Goal: Transaction & Acquisition: Purchase product/service

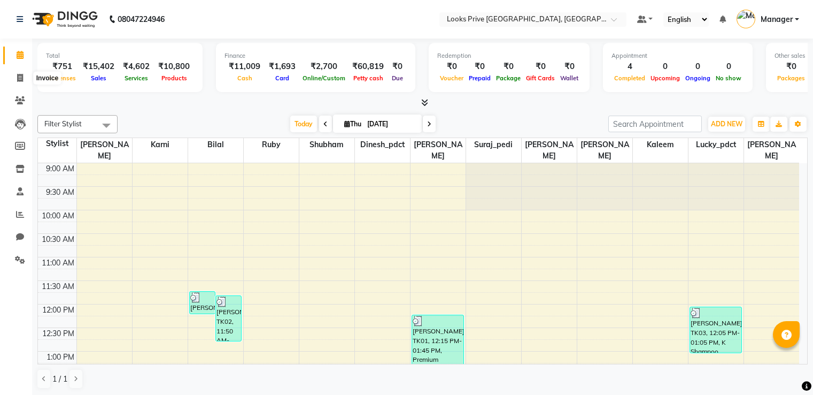
click at [20, 82] on span at bounding box center [20, 78] width 19 height 12
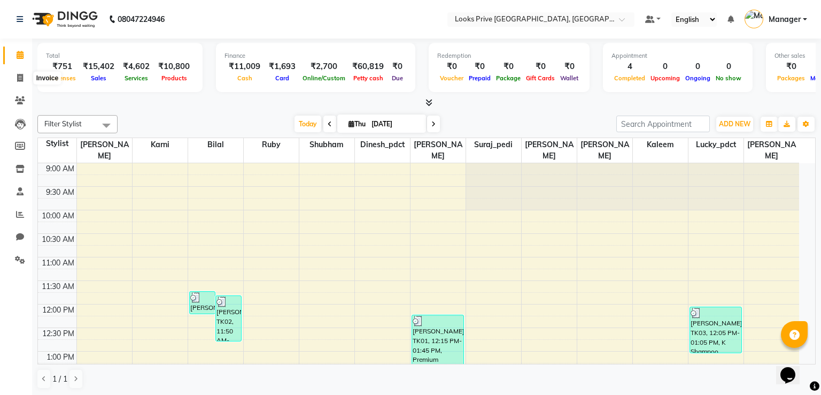
select select "6205"
select select "service"
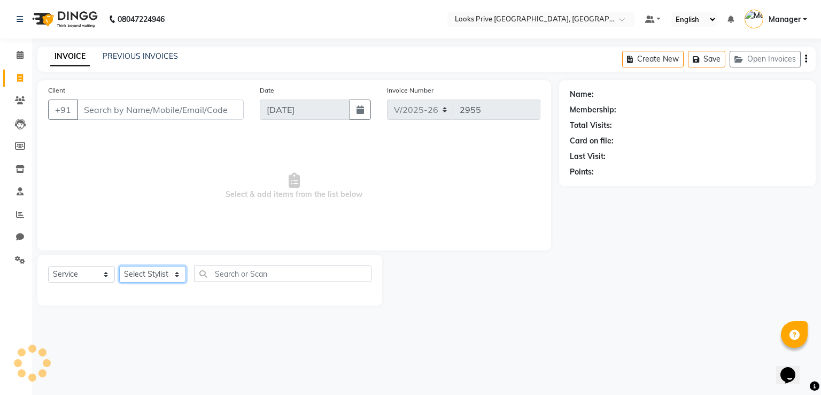
click at [142, 270] on select "Select Stylist" at bounding box center [152, 274] width 67 height 17
select select "89834"
click at [119, 266] on select "Select Stylist A2R_Master [PERSON_NAME] [PERSON_NAME] Dinesh_pdct [PERSON_NAME]…" at bounding box center [152, 274] width 67 height 17
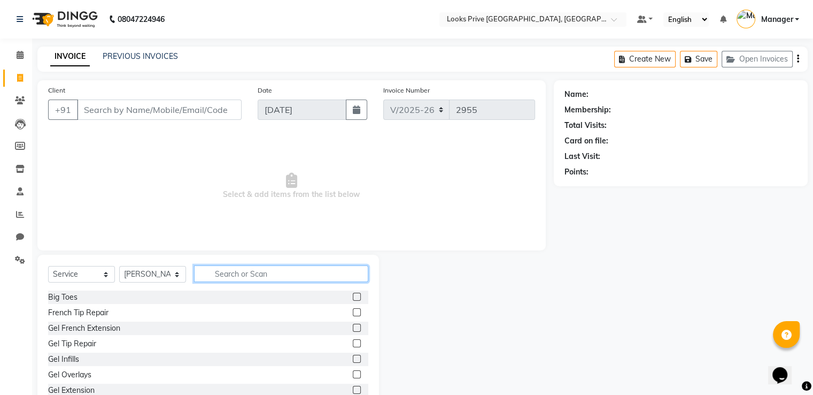
click at [243, 274] on input "text" at bounding box center [281, 273] width 174 height 17
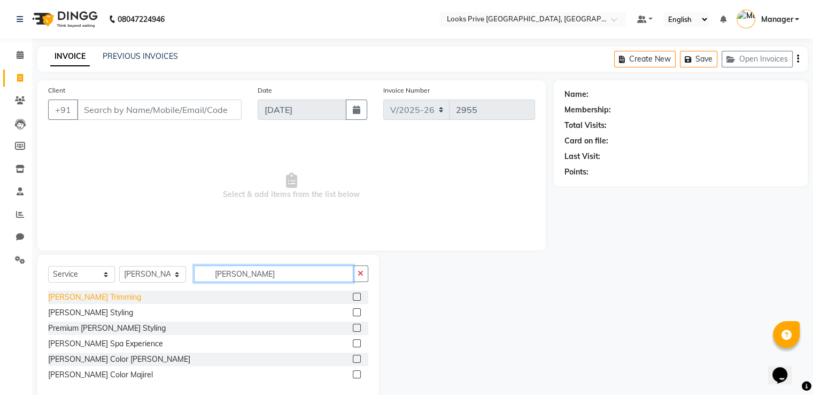
type input "[PERSON_NAME]"
click at [78, 293] on div "[PERSON_NAME] Trimming" at bounding box center [94, 296] width 93 height 11
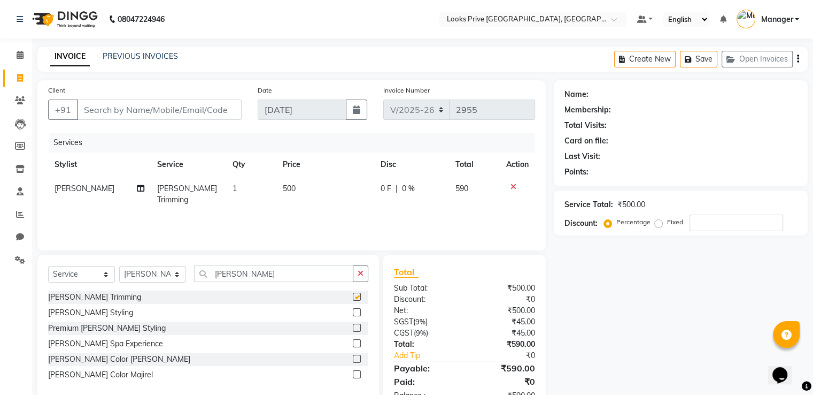
checkbox input "false"
click at [149, 111] on input "Client" at bounding box center [159, 109] width 165 height 20
click at [121, 111] on input "Client" at bounding box center [159, 109] width 165 height 20
type input "9"
type input "0"
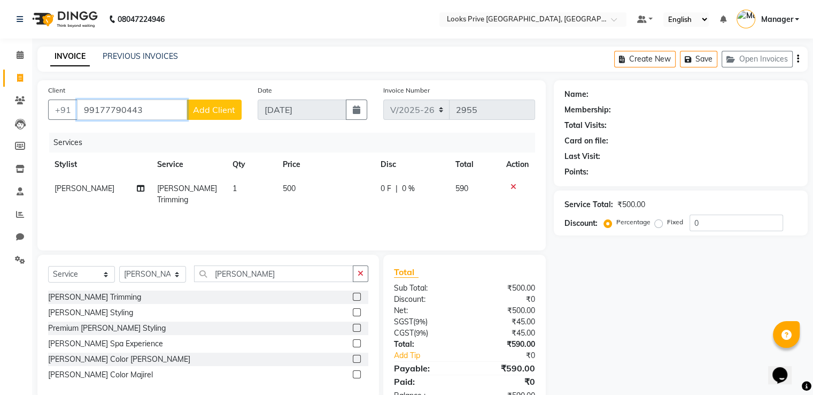
click at [132, 108] on input "99177790443" at bounding box center [132, 109] width 110 height 20
type input "9917779043"
click at [220, 110] on span "Add Client" at bounding box center [214, 109] width 42 height 11
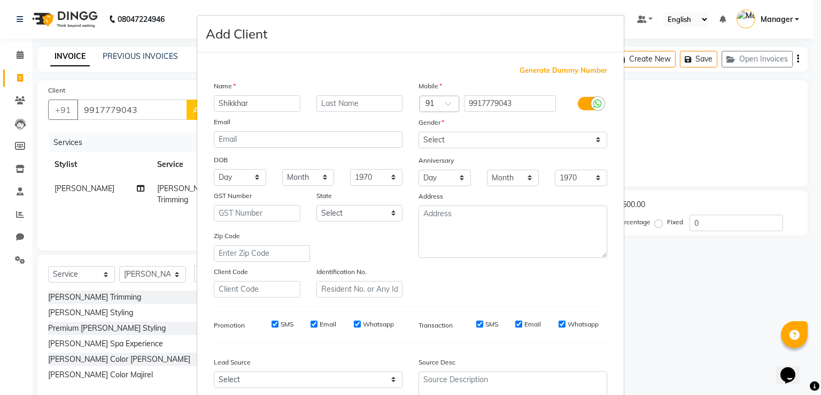
type input "Shikkhar"
click at [517, 148] on select "Select [DEMOGRAPHIC_DATA] [DEMOGRAPHIC_DATA] Other Prefer Not To Say" at bounding box center [513, 140] width 189 height 17
select select "[DEMOGRAPHIC_DATA]"
click at [419, 132] on select "Select [DEMOGRAPHIC_DATA] [DEMOGRAPHIC_DATA] Other Prefer Not To Say" at bounding box center [513, 140] width 189 height 17
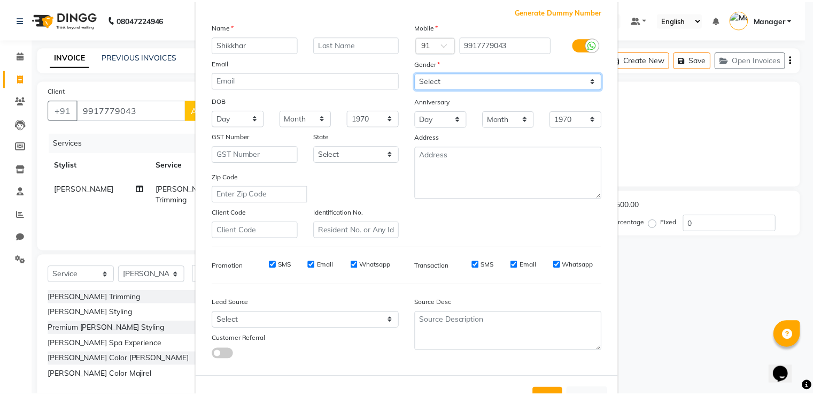
scroll to position [104, 0]
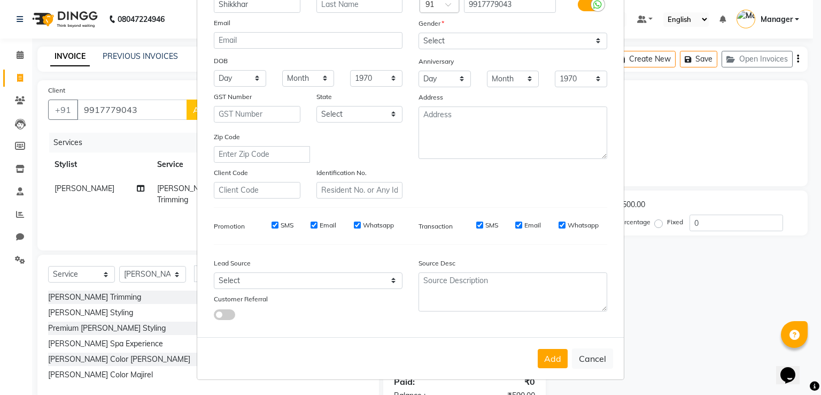
click at [547, 370] on div "Add Cancel" at bounding box center [410, 358] width 427 height 42
click at [542, 349] on button "Add" at bounding box center [553, 358] width 30 height 19
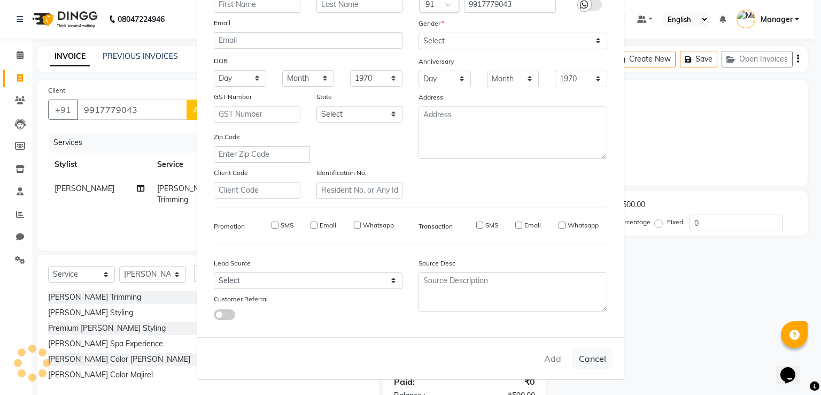
select select
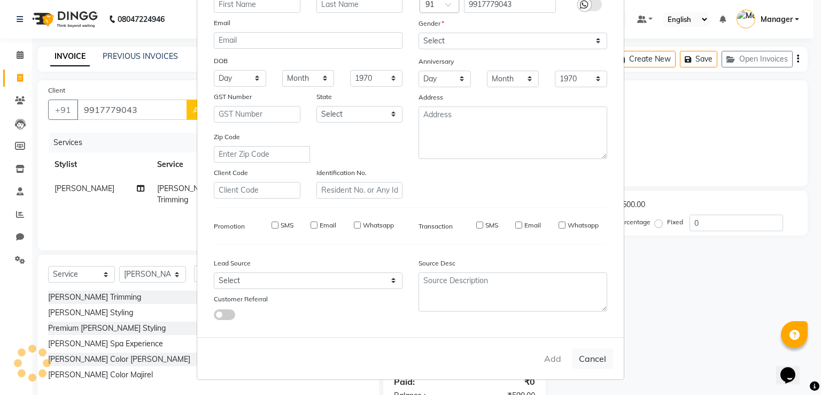
select select
checkbox input "false"
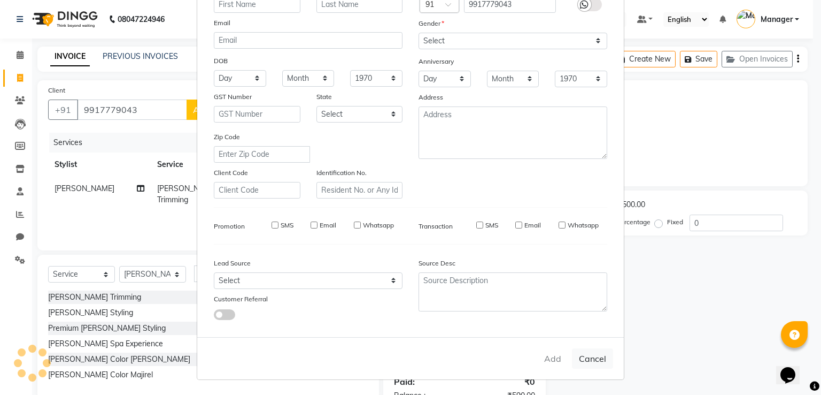
checkbox input "false"
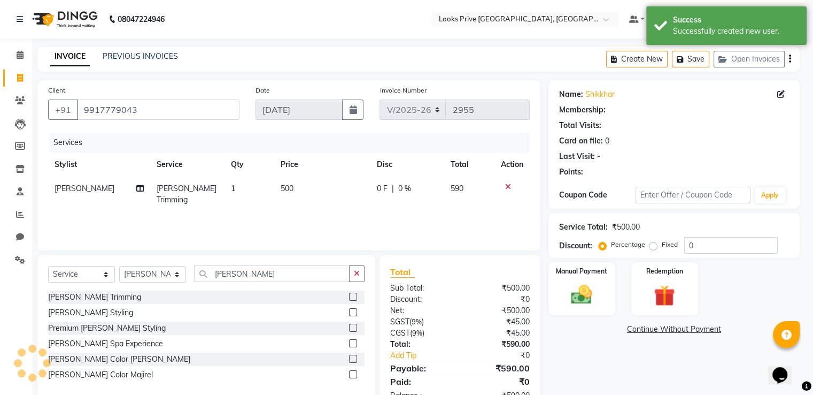
select select "1: Object"
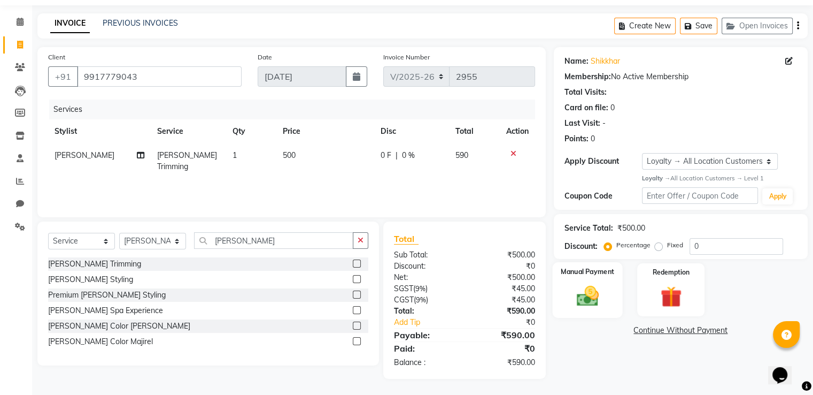
drag, startPoint x: 601, startPoint y: 294, endPoint x: 657, endPoint y: 299, distance: 56.4
click at [602, 293] on img at bounding box center [587, 296] width 36 height 26
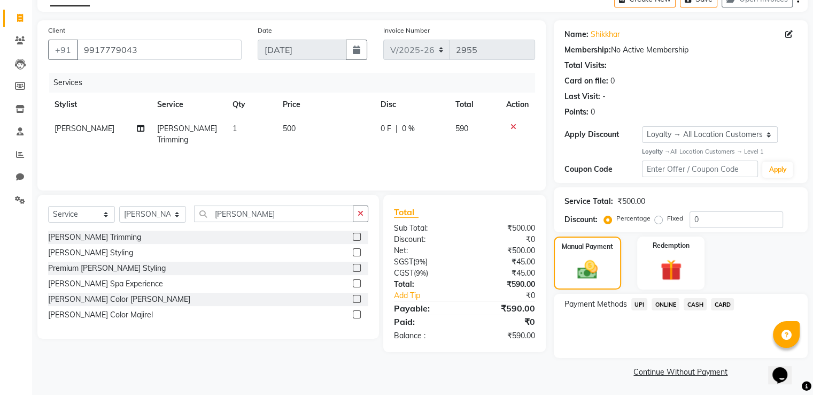
scroll to position [61, 0]
click at [693, 306] on span "CASH" at bounding box center [695, 303] width 23 height 12
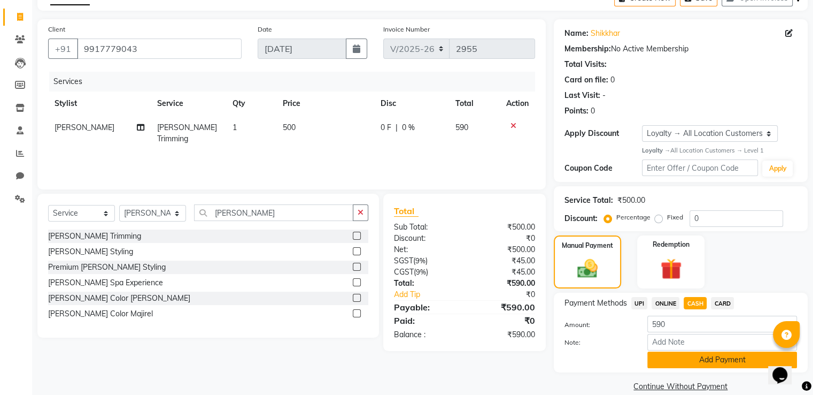
drag, startPoint x: 683, startPoint y: 362, endPoint x: 681, endPoint y: 352, distance: 9.9
click at [683, 358] on button "Add Payment" at bounding box center [722, 359] width 150 height 17
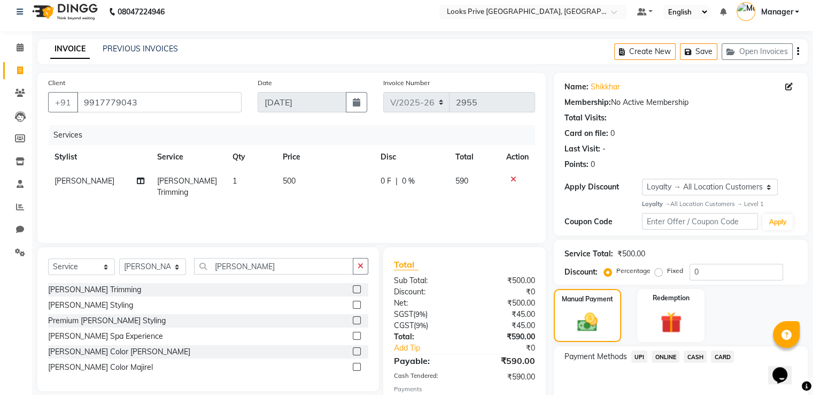
scroll to position [125, 0]
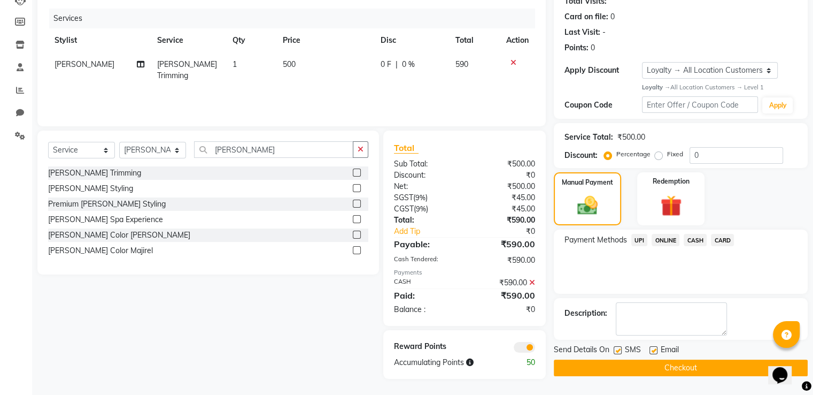
click at [622, 364] on button "Checkout" at bounding box center [681, 367] width 254 height 17
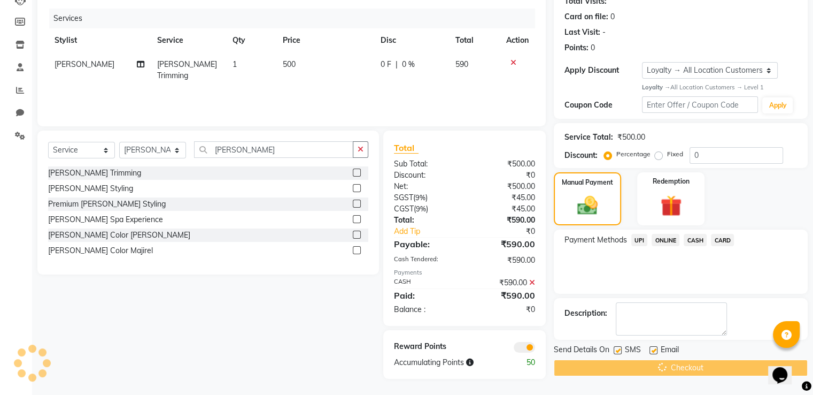
scroll to position [83, 0]
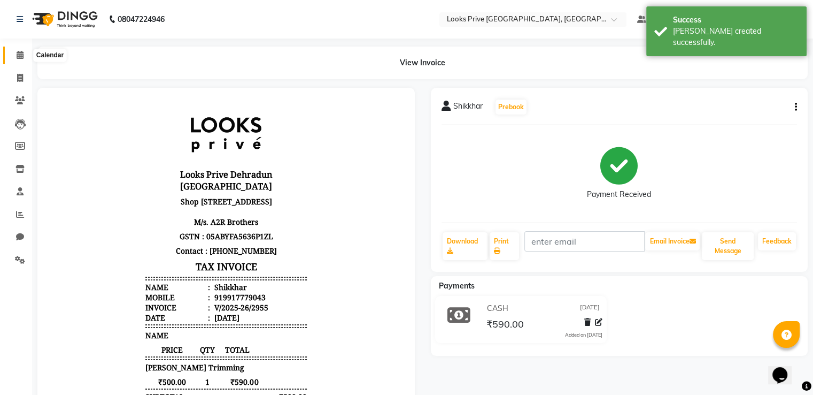
click at [15, 52] on span at bounding box center [20, 55] width 19 height 12
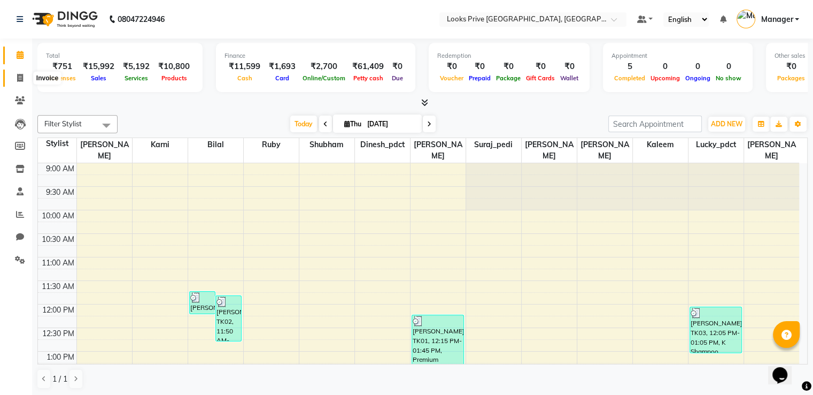
click at [13, 76] on span at bounding box center [20, 78] width 19 height 12
select select "6205"
select select "service"
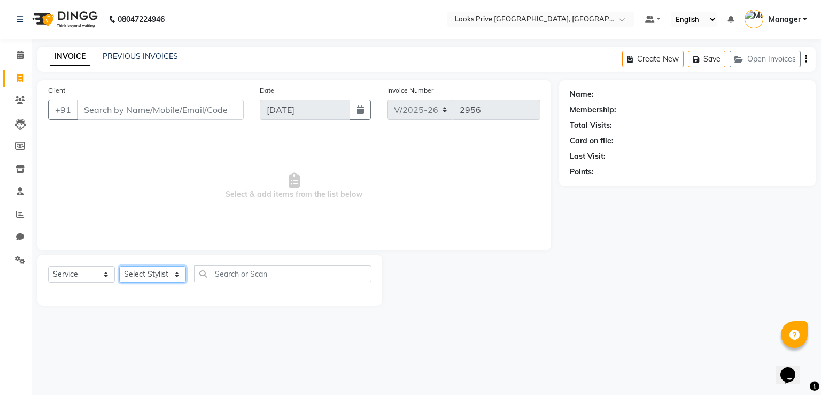
click at [141, 278] on select "Select Stylist A2R_Master [PERSON_NAME] [PERSON_NAME] Dinesh_pdct [PERSON_NAME]…" at bounding box center [152, 274] width 67 height 17
select select "45664"
click at [119, 266] on select "Select Stylist A2R_Master [PERSON_NAME] [PERSON_NAME] Dinesh_pdct [PERSON_NAME]…" at bounding box center [152, 274] width 67 height 17
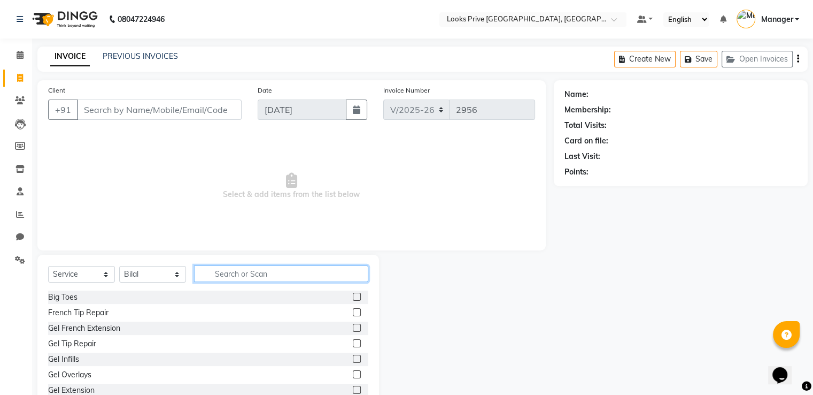
click at [237, 278] on input "text" at bounding box center [281, 273] width 174 height 17
type input "sty"
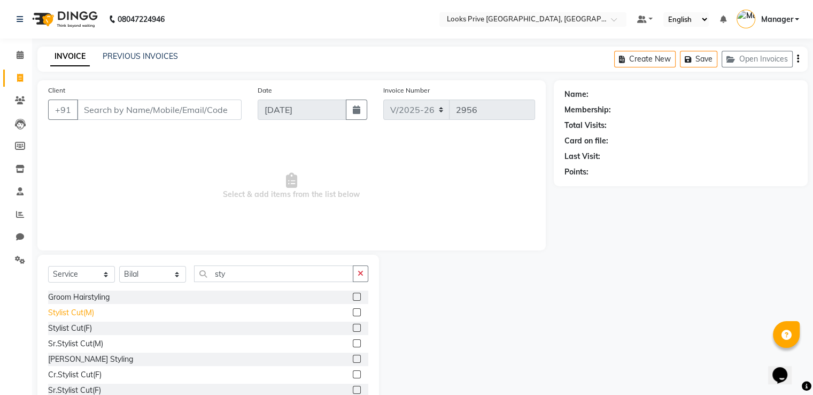
click at [89, 308] on div "Stylist Cut(M)" at bounding box center [71, 312] width 46 height 11
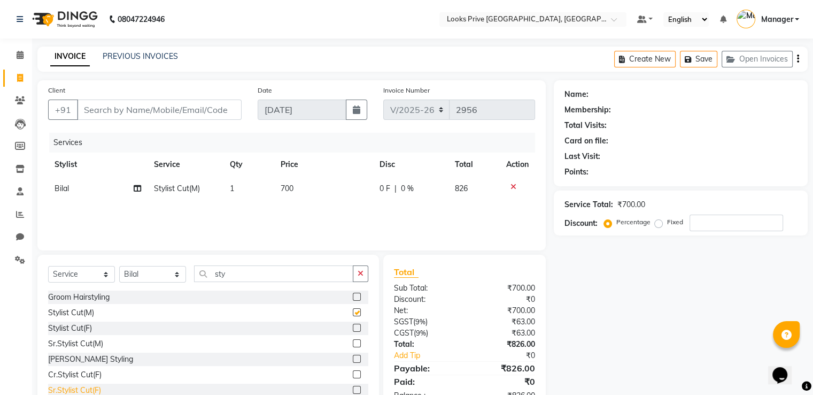
checkbox input "false"
click at [82, 362] on div "[PERSON_NAME] Styling" at bounding box center [90, 358] width 85 height 11
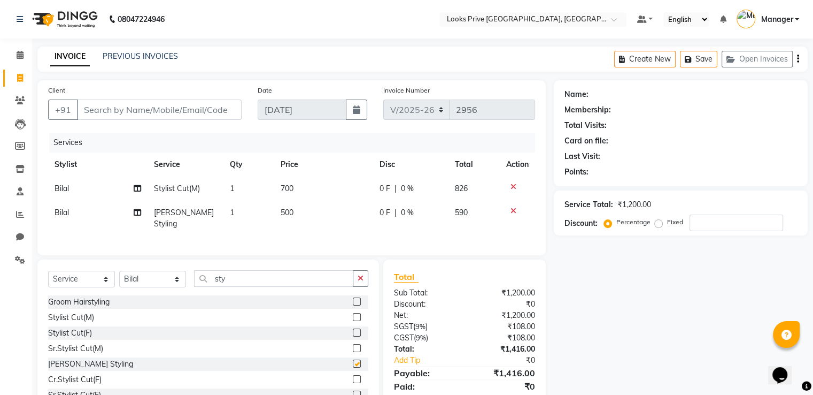
checkbox input "false"
drag, startPoint x: 285, startPoint y: 191, endPoint x: 294, endPoint y: 191, distance: 9.1
click at [287, 191] on span "700" at bounding box center [287, 188] width 13 height 10
select select "45664"
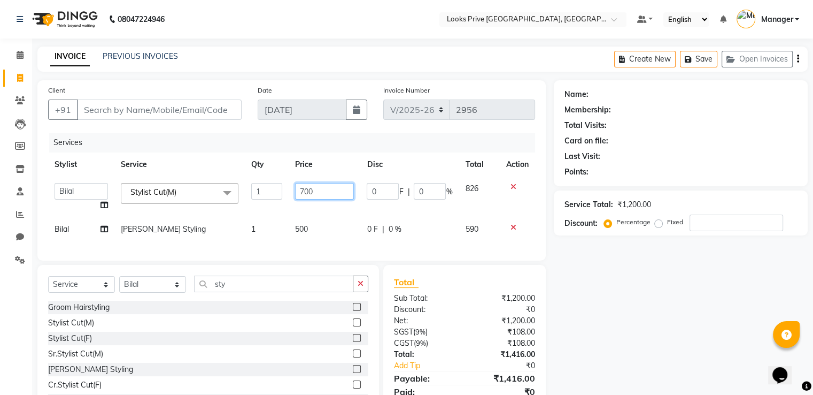
click at [257, 186] on tr "A2R_Master [PERSON_NAME] [PERSON_NAME] Dinesh_pdct [PERSON_NAME] Lucky_pdct Man…" at bounding box center [291, 196] width 487 height 41
type input "600"
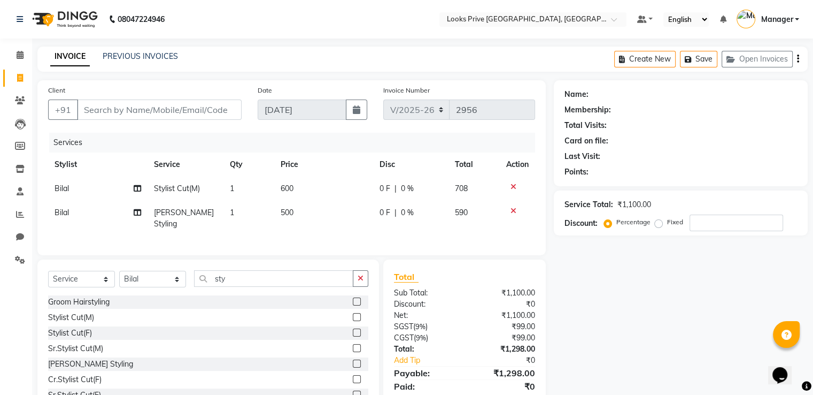
click at [188, 130] on div "Client +91 Date [DATE] Invoice Number V/2025 V/[PHONE_NUMBER] Services Stylist …" at bounding box center [291, 167] width 508 height 175
click at [199, 110] on input "Client" at bounding box center [159, 109] width 165 height 20
type input "9"
type input "0"
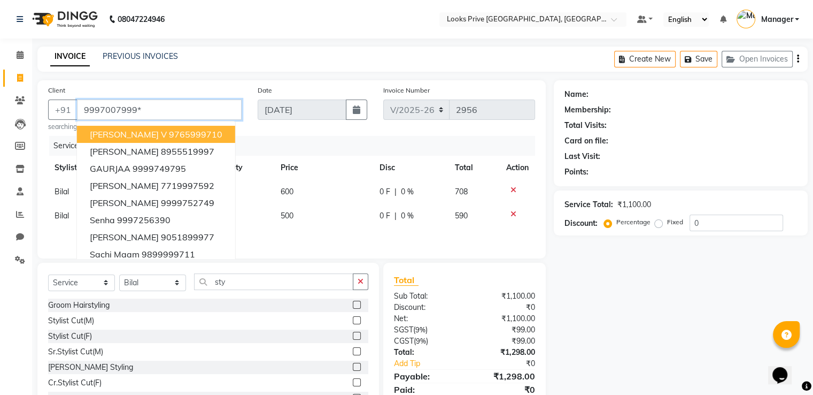
type input "9997007999*"
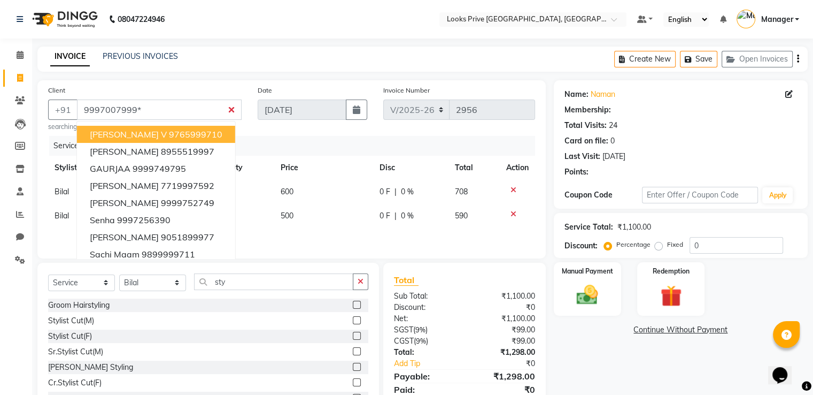
select select "1: Object"
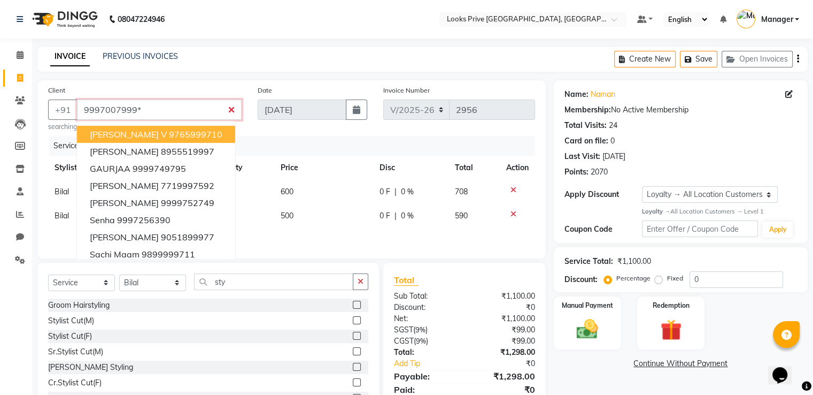
click at [212, 104] on input "9997007999*" at bounding box center [159, 109] width 165 height 20
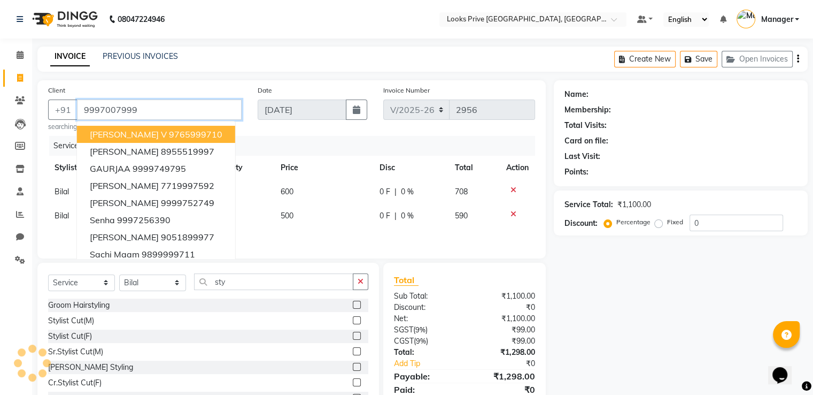
type input "9997007999"
select select "1: Object"
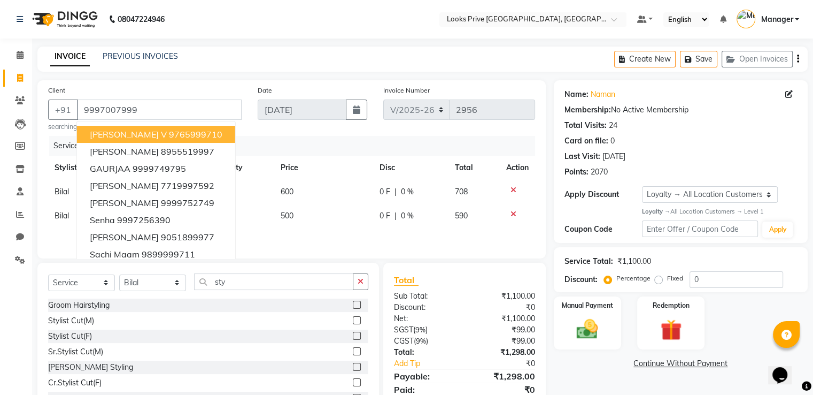
scroll to position [39, 0]
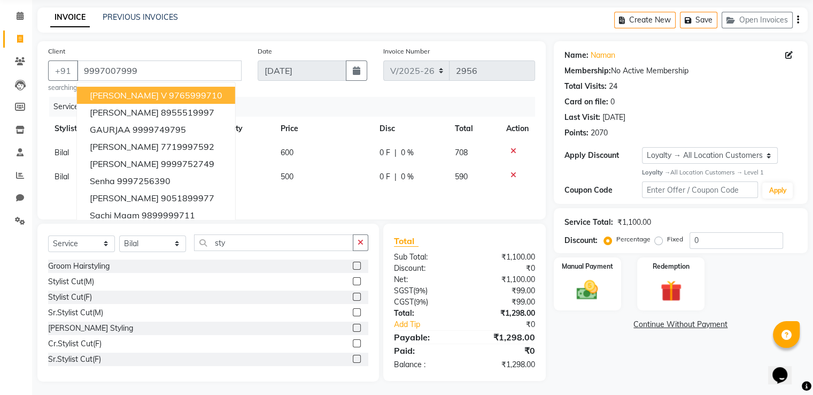
click at [575, 366] on div "Name: Naman Membership: No Active Membership Total Visits: 24 Card on file: 0 L…" at bounding box center [685, 211] width 262 height 340
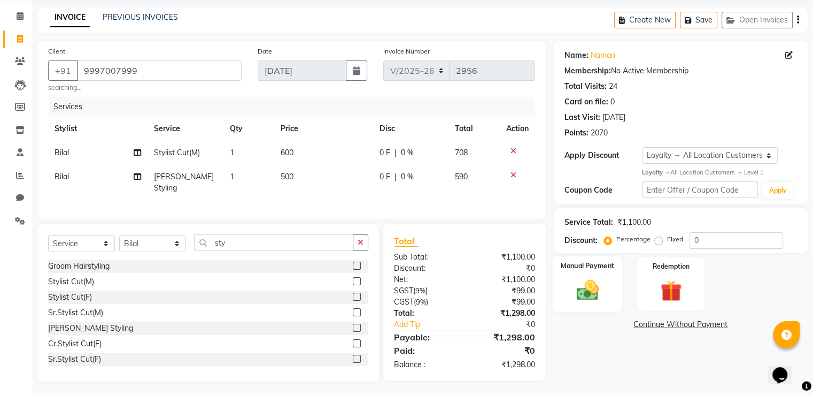
click at [606, 287] on div "Manual Payment" at bounding box center [587, 283] width 70 height 55
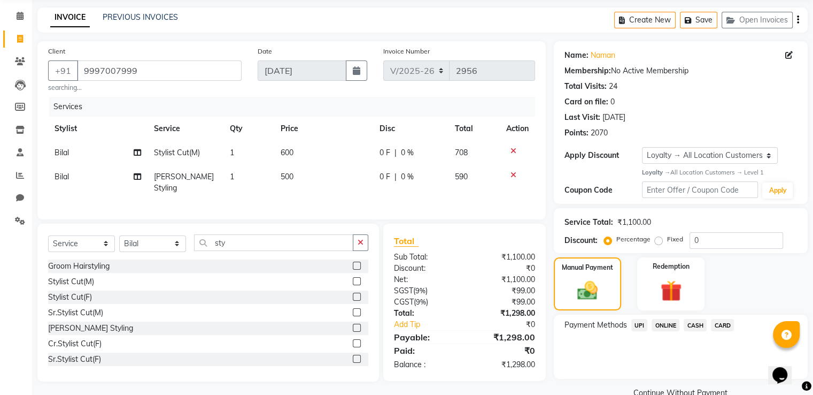
click at [636, 323] on span "UPI" at bounding box center [639, 325] width 17 height 12
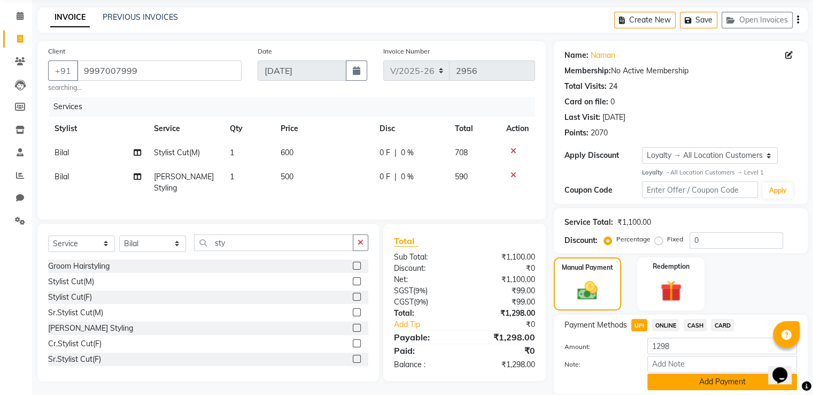
click at [670, 381] on button "Add Payment" at bounding box center [722, 381] width 150 height 17
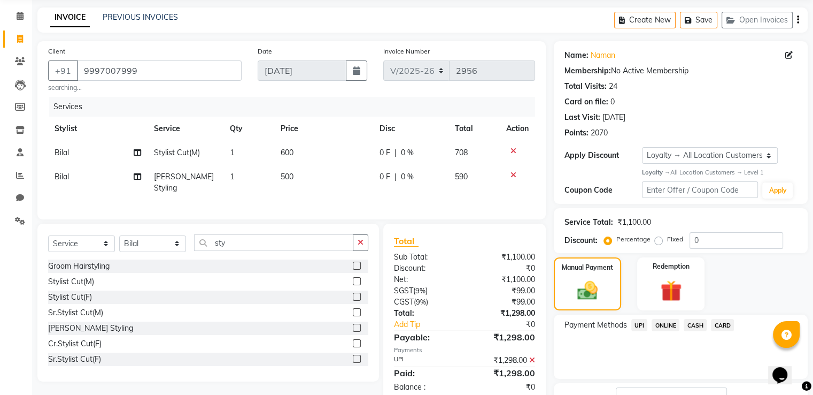
scroll to position [121, 0]
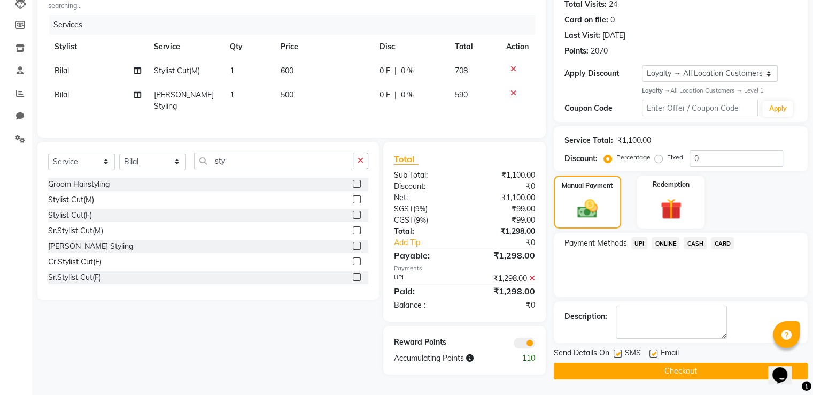
click at [592, 366] on button "Checkout" at bounding box center [681, 370] width 254 height 17
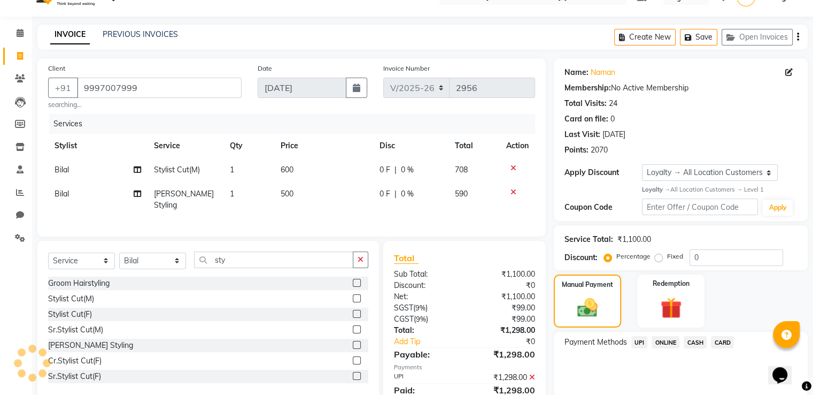
scroll to position [0, 0]
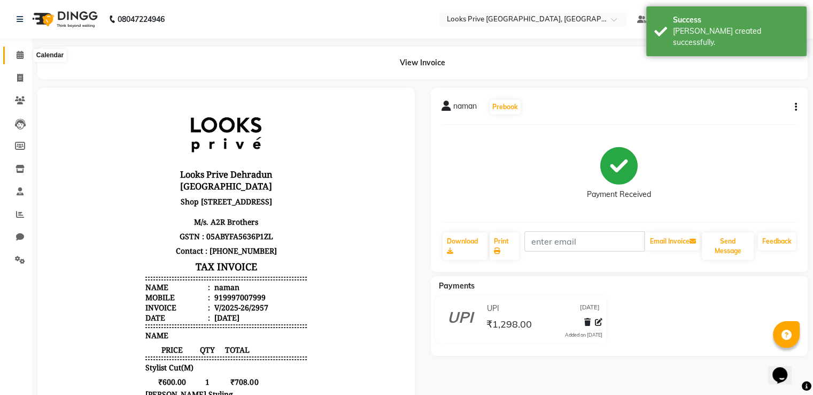
click at [15, 56] on span at bounding box center [20, 55] width 19 height 12
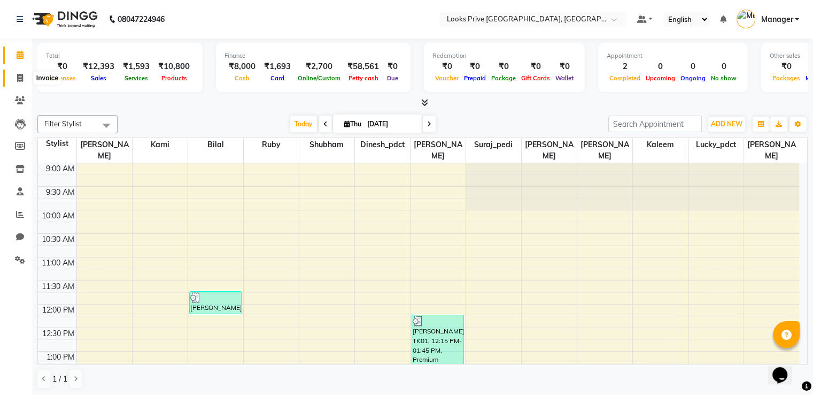
click at [25, 75] on span at bounding box center [20, 78] width 19 height 12
select select "service"
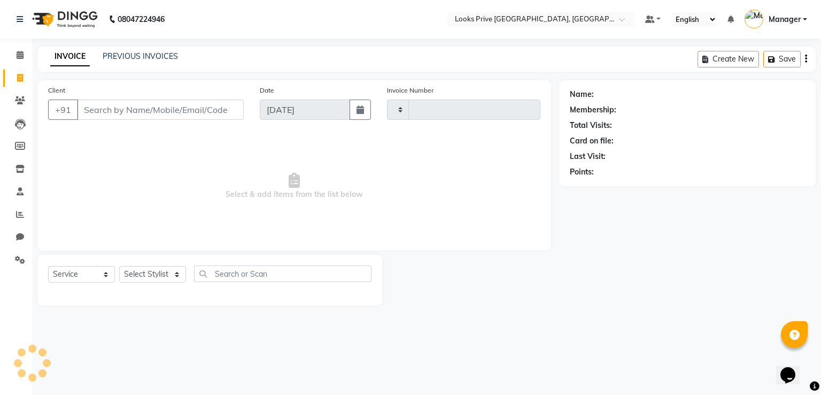
type input "2956"
select select "6205"
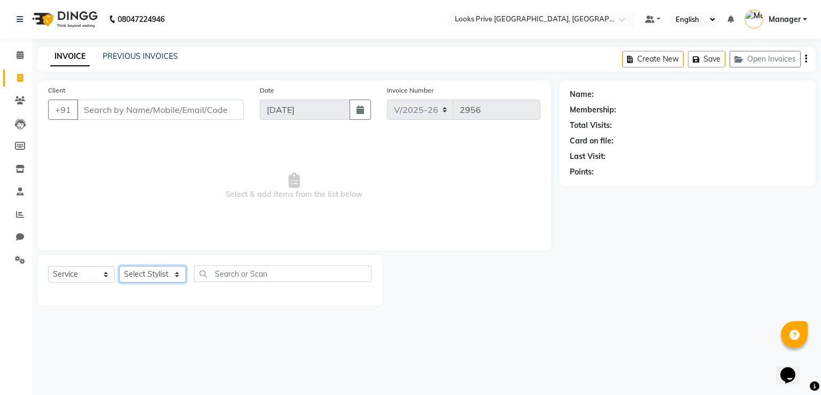
click at [149, 280] on select "Select Stylist" at bounding box center [152, 274] width 67 height 17
select select "76838"
click at [119, 266] on select "Select Stylist A2R_Master Aarif Ayesha Bilal Dinesh_pdct Kaleem Karni Lucky_pdc…" at bounding box center [152, 274] width 67 height 17
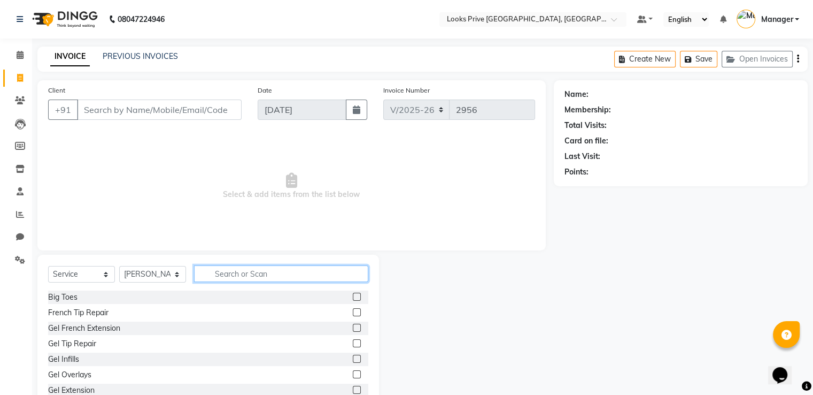
click at [306, 272] on input "text" at bounding box center [281, 273] width 174 height 17
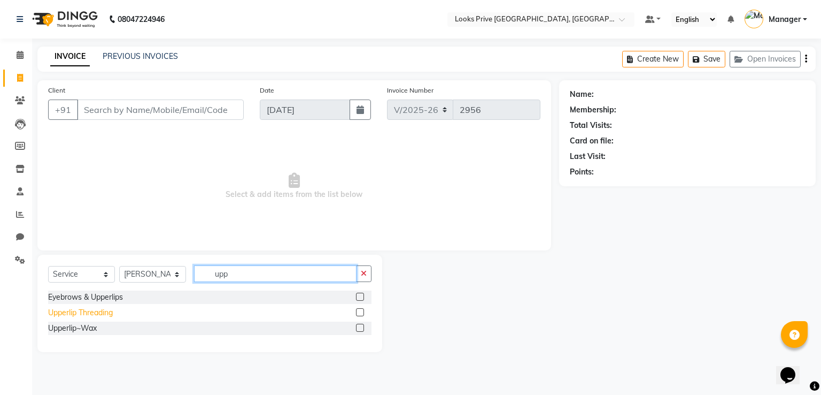
type input "upp"
drag, startPoint x: 98, startPoint y: 314, endPoint x: 103, endPoint y: 308, distance: 6.8
click at [99, 313] on div "Upperlip Threading" at bounding box center [80, 312] width 65 height 11
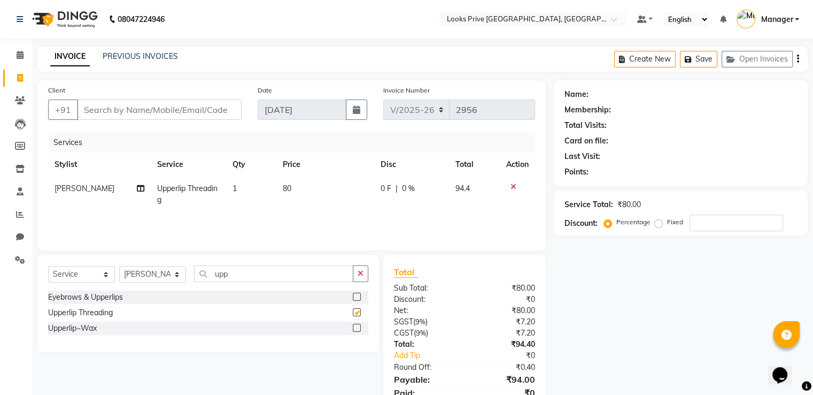
checkbox input "false"
drag, startPoint x: 235, startPoint y: 275, endPoint x: 95, endPoint y: 261, distance: 141.3
click at [95, 261] on div "Select Service Product Membership Package Voucher Prepaid Gift Card Select Styl…" at bounding box center [208, 302] width 342 height 97
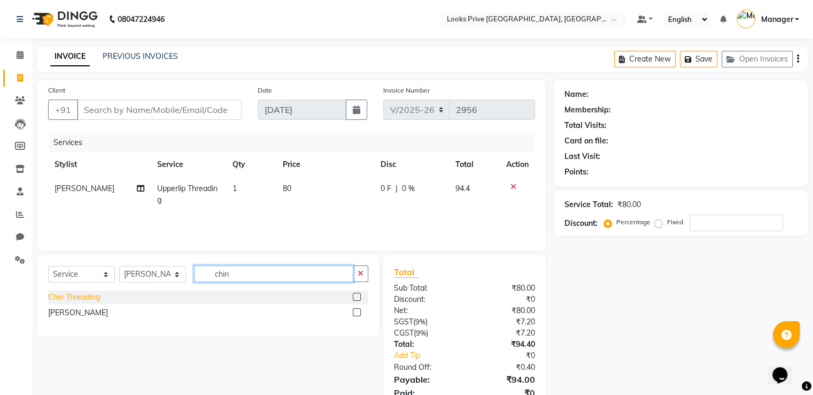
type input "chin"
click at [92, 298] on div "Chin Threading" at bounding box center [74, 296] width 52 height 11
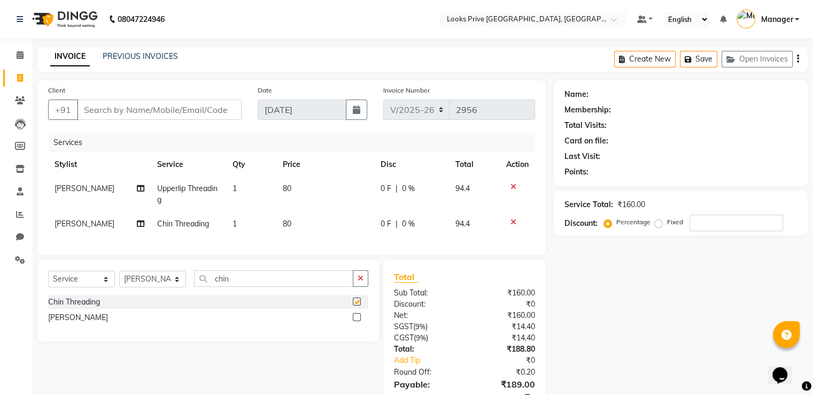
checkbox input "false"
drag, startPoint x: 286, startPoint y: 187, endPoint x: 295, endPoint y: 187, distance: 9.1
click at [288, 187] on span "80" at bounding box center [287, 188] width 9 height 10
select select "76838"
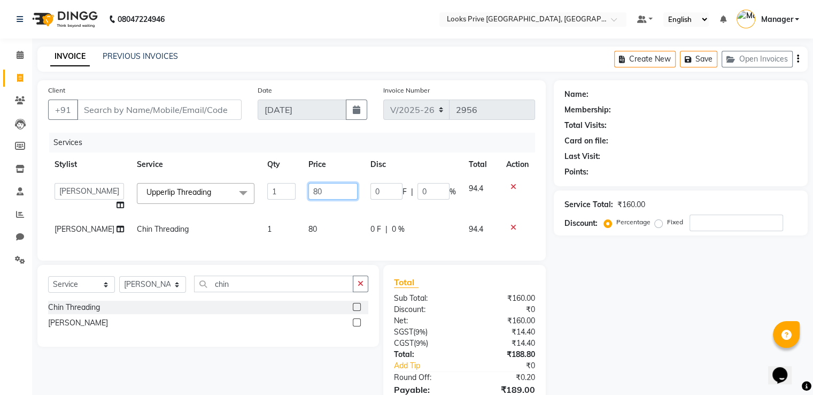
drag, startPoint x: 295, startPoint y: 197, endPoint x: 236, endPoint y: 201, distance: 58.9
click at [241, 202] on tr "A2R_Master Aarif Ayesha Bilal Dinesh_pdct Kaleem Karni Lucky_pdct Manager Muska…" at bounding box center [291, 196] width 487 height 41
type input "100"
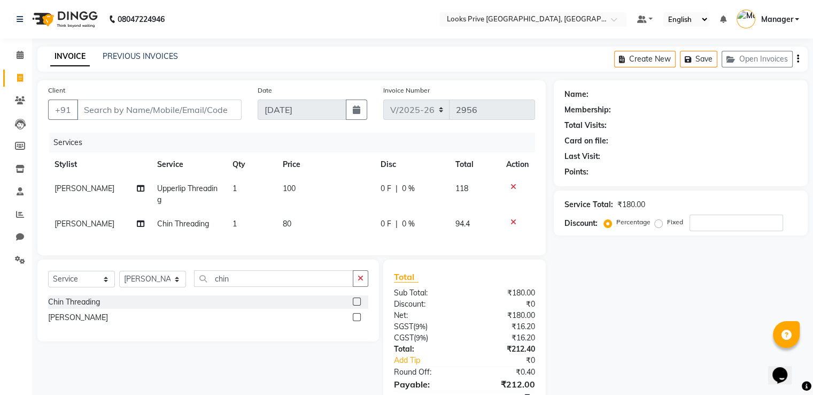
click at [319, 222] on td "80" at bounding box center [325, 224] width 98 height 24
select select "76838"
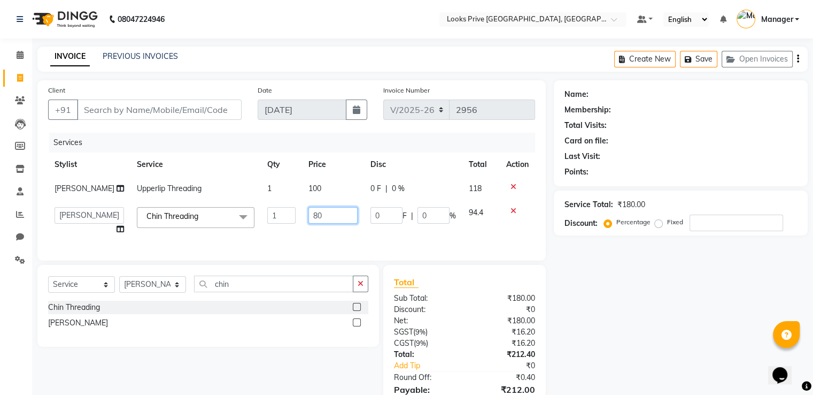
click at [319, 223] on input "80" at bounding box center [332, 215] width 49 height 17
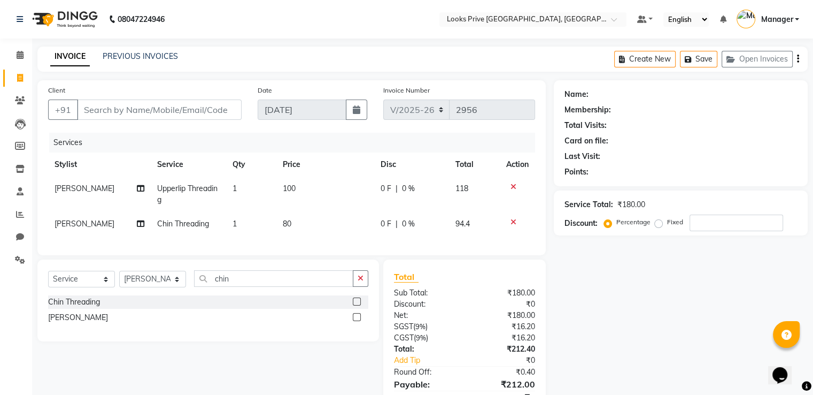
drag, startPoint x: 222, startPoint y: 204, endPoint x: 192, endPoint y: 197, distance: 30.6
click at [192, 197] on tbody "Ayesha Upperlip Threading 1 100 0 F | 0 % 118 Ayesha Chin Threading 1 80 0 F | …" at bounding box center [291, 205] width 487 height 59
drag, startPoint x: 285, startPoint y: 214, endPoint x: 291, endPoint y: 216, distance: 6.1
click at [287, 216] on td "80" at bounding box center [325, 224] width 98 height 24
select select "76838"
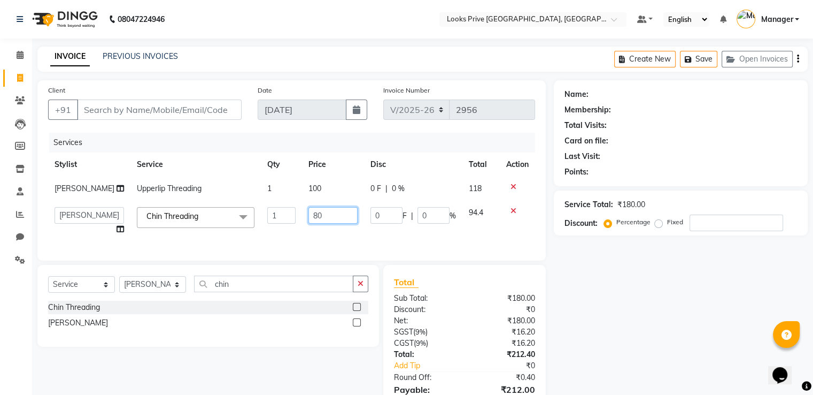
drag, startPoint x: 304, startPoint y: 217, endPoint x: 290, endPoint y: 215, distance: 13.9
click at [302, 215] on td "80" at bounding box center [333, 220] width 62 height 41
type input "100"
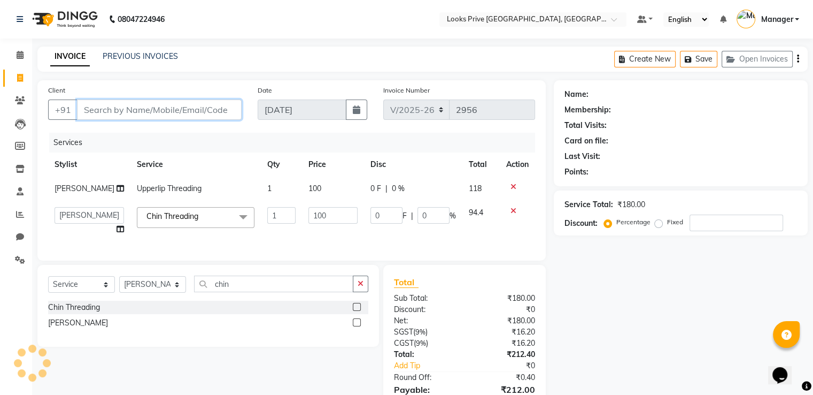
click at [206, 112] on input "Client" at bounding box center [159, 109] width 165 height 20
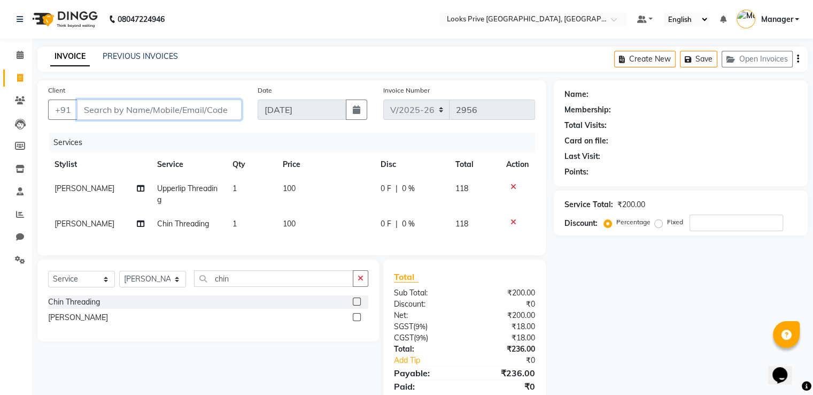
type input "8"
type input "0"
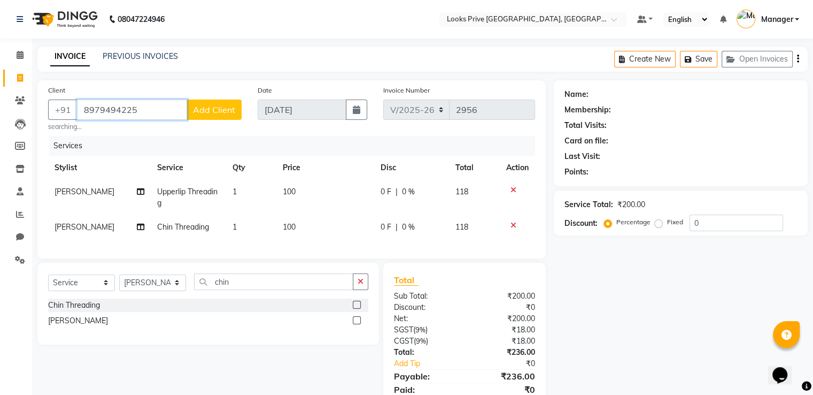
type input "8979494225"
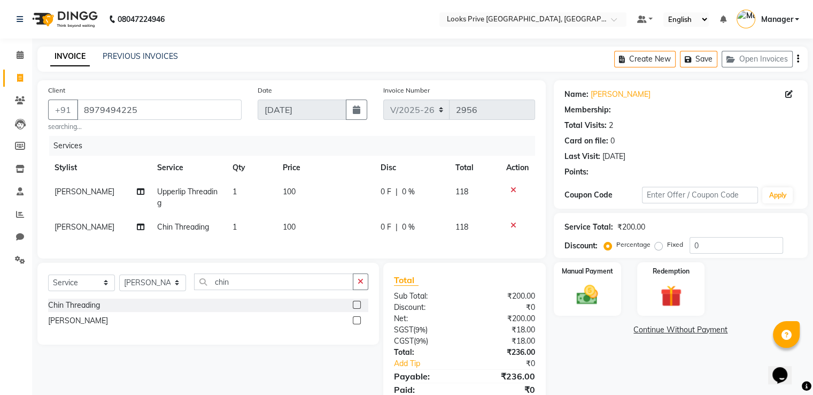
select select "1: Object"
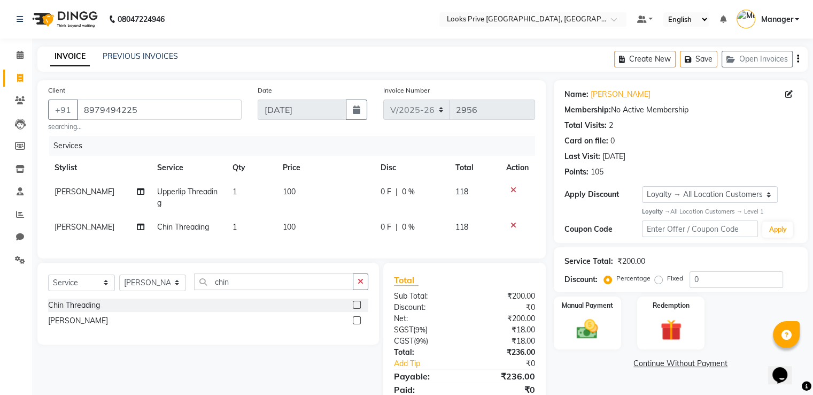
scroll to position [50, 0]
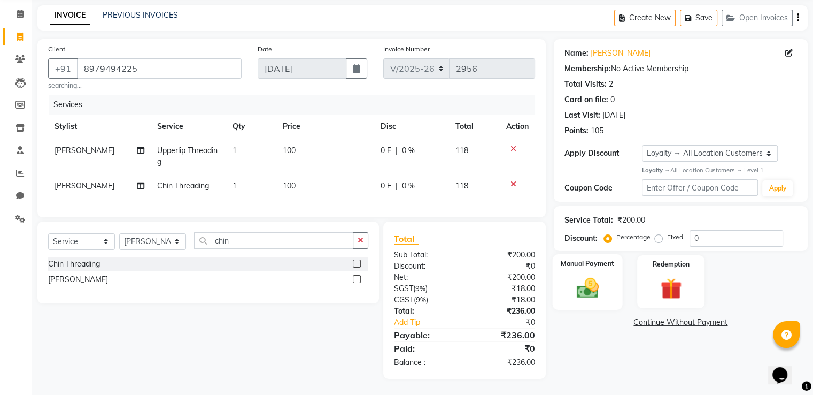
click at [592, 290] on img at bounding box center [587, 288] width 36 height 26
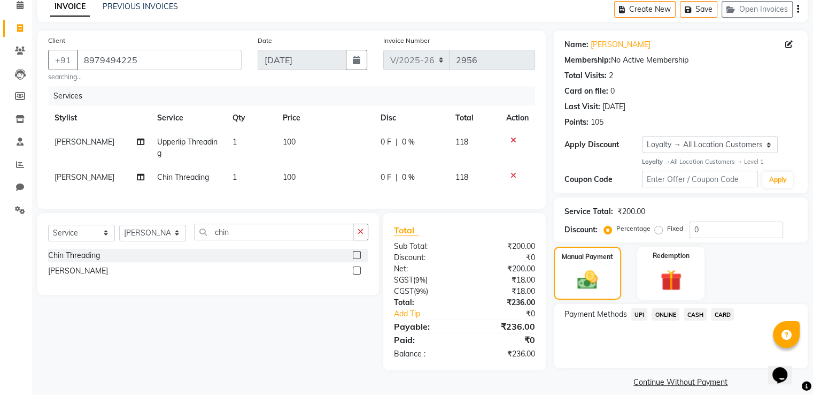
click at [697, 316] on span "CASH" at bounding box center [695, 314] width 23 height 12
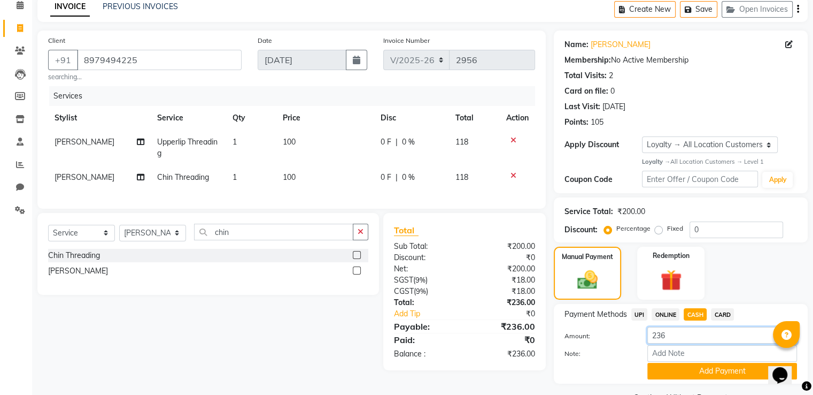
click at [519, 334] on div "Client +91 8979494225 searching... Date 04-09-2025 Invoice Number V/2025 V/2025…" at bounding box center [422, 217] width 786 height 375
type input "500"
click at [667, 367] on button "Add Payment" at bounding box center [722, 370] width 150 height 17
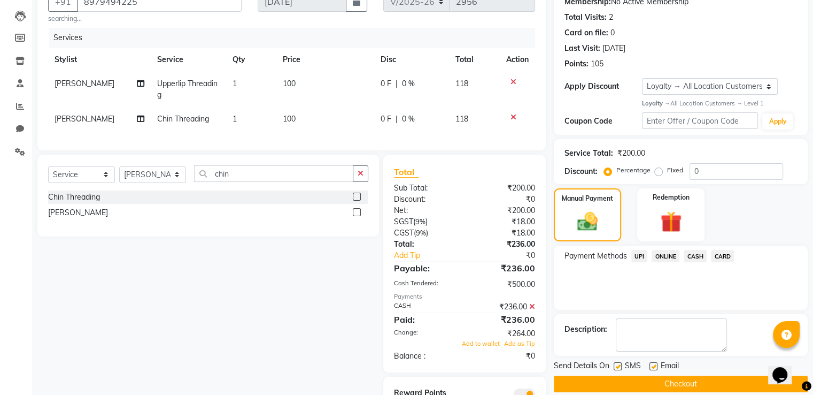
scroll to position [157, 0]
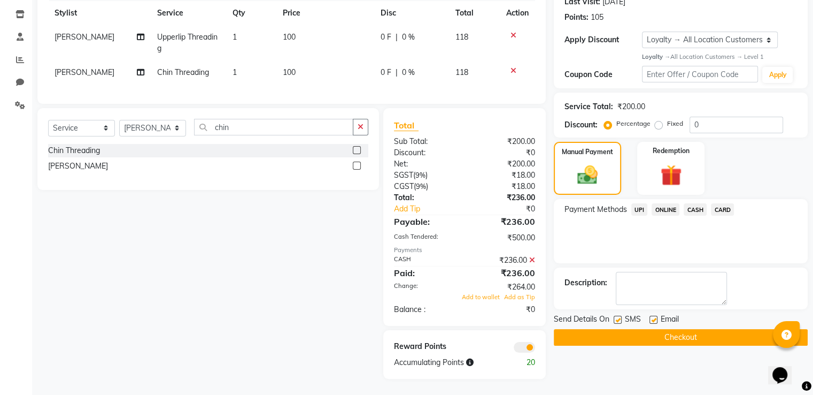
click at [681, 329] on button "Checkout" at bounding box center [681, 337] width 254 height 17
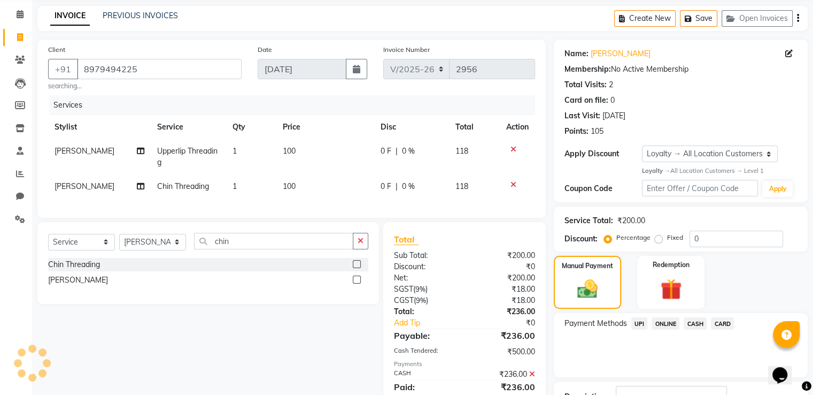
scroll to position [0, 0]
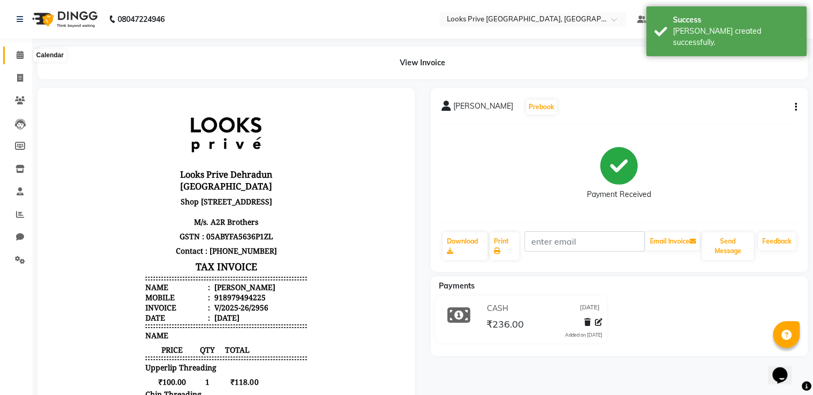
click at [19, 54] on icon at bounding box center [20, 55] width 7 height 8
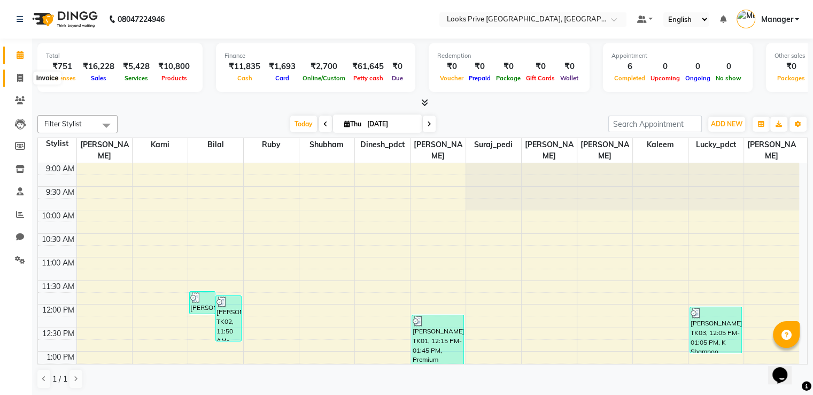
drag, startPoint x: 13, startPoint y: 80, endPoint x: 24, endPoint y: 59, distance: 22.7
click at [14, 80] on span at bounding box center [20, 78] width 19 height 12
select select "service"
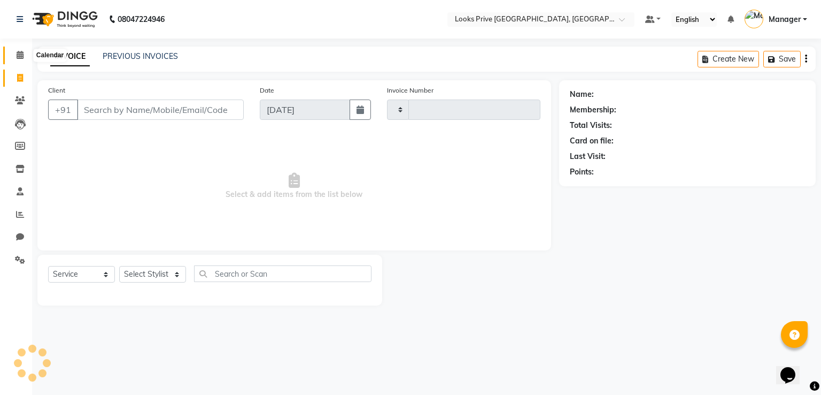
type input "2957"
select select "6205"
click at [24, 58] on span at bounding box center [20, 55] width 19 height 12
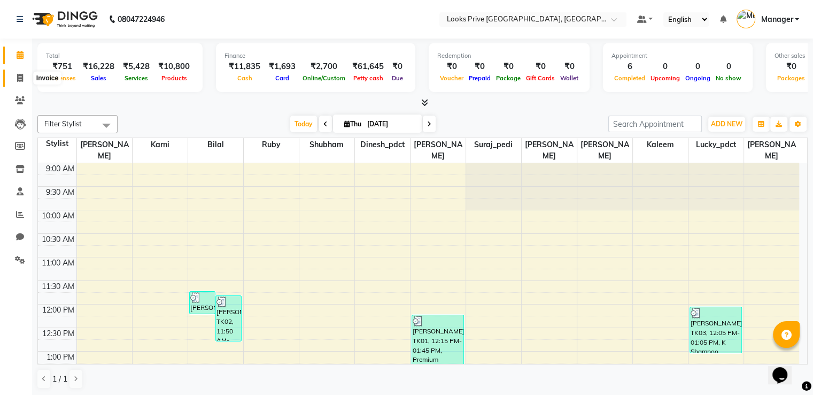
click at [18, 72] on span at bounding box center [20, 78] width 19 height 12
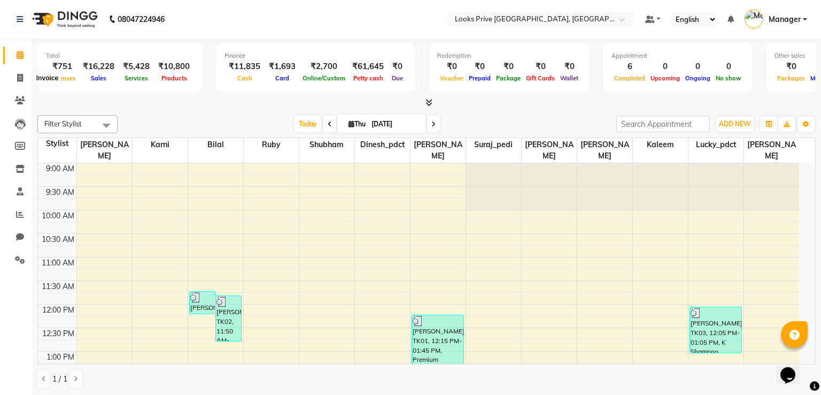
select select "6205"
select select "service"
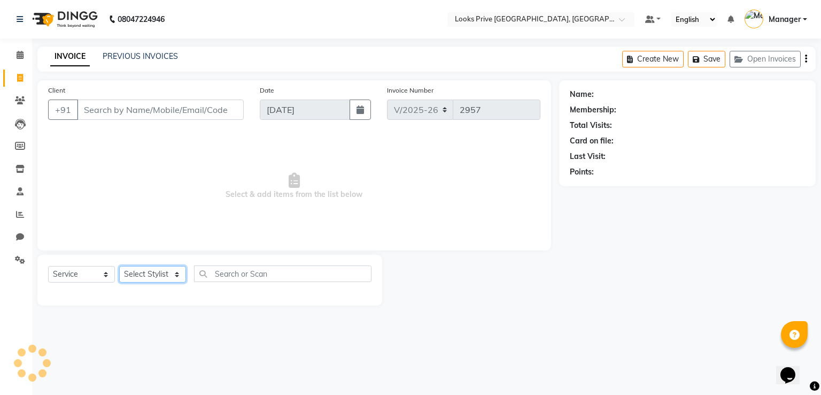
click at [148, 269] on select "Select Stylist" at bounding box center [152, 274] width 67 height 17
select select "45664"
click at [119, 266] on select "Select Stylist A2R_Master [PERSON_NAME] [PERSON_NAME] Dinesh_pdct [PERSON_NAME]…" at bounding box center [152, 274] width 67 height 17
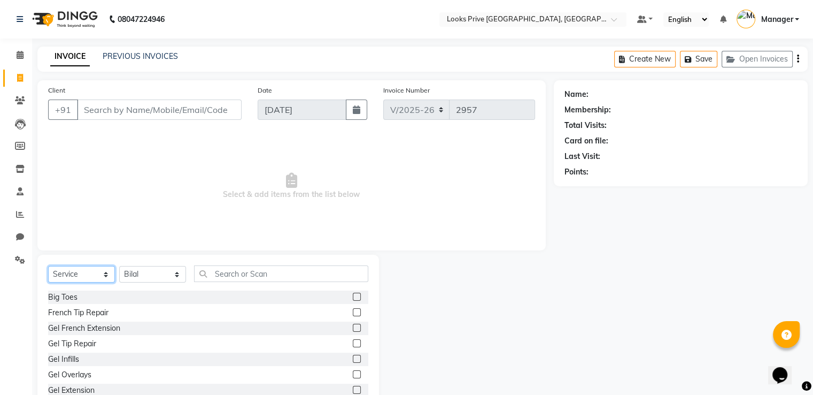
click at [90, 268] on select "Select Service Product Membership Package Voucher Prepaid Gift Card" at bounding box center [81, 274] width 67 height 17
select select "product"
click at [48, 266] on select "Select Service Product Membership Package Voucher Prepaid Gift Card" at bounding box center [81, 274] width 67 height 17
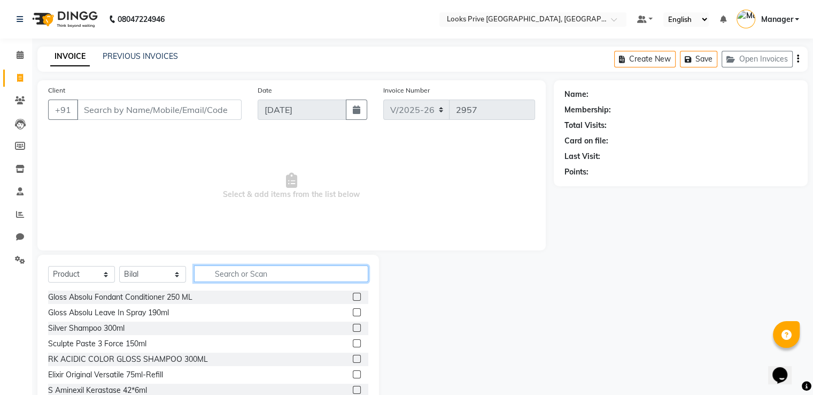
click at [257, 276] on input "text" at bounding box center [281, 273] width 174 height 17
type input "3474636404384"
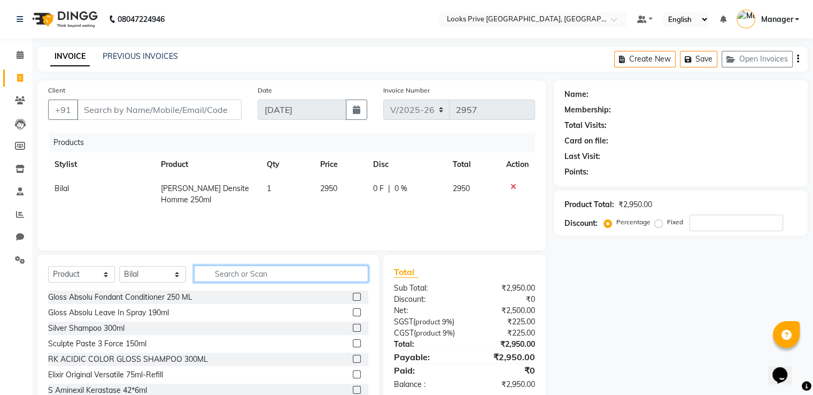
click at [242, 272] on input "text" at bounding box center [281, 273] width 174 height 17
type input "3474636356010"
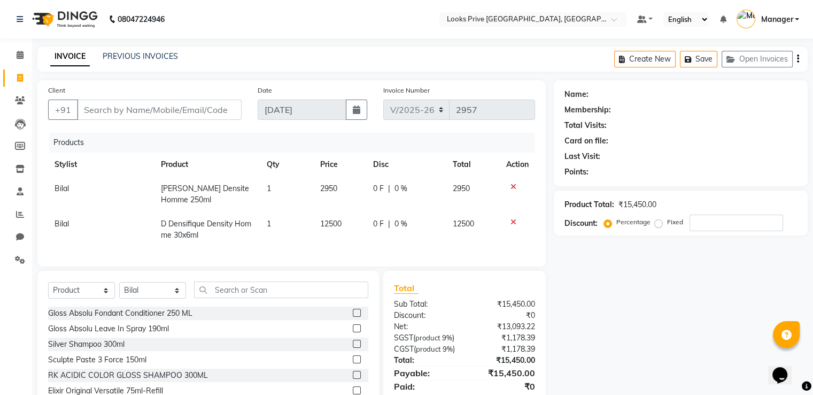
click at [329, 223] on span "12500" at bounding box center [330, 224] width 21 height 10
select select "45664"
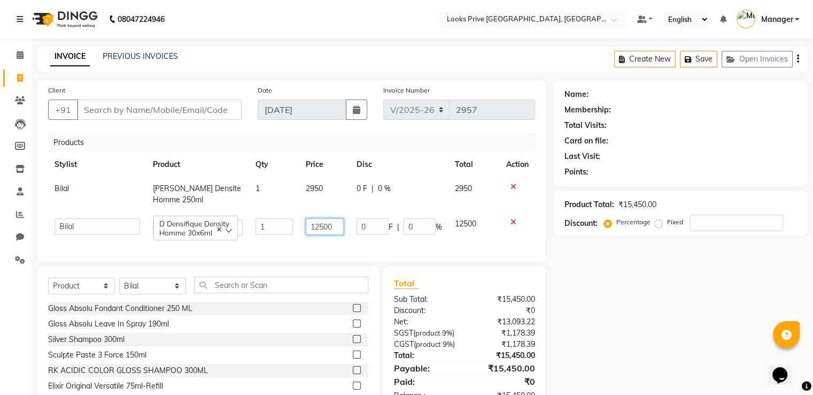
drag, startPoint x: 329, startPoint y: 223, endPoint x: 158, endPoint y: 208, distance: 172.3
click at [158, 208] on tbody "Bilal D Bain Densite Homme 250ml 1 2950 0 F | 0 % 2950 A2R_Master Aarif Ayesha …" at bounding box center [291, 209] width 487 height 66
type input "14500"
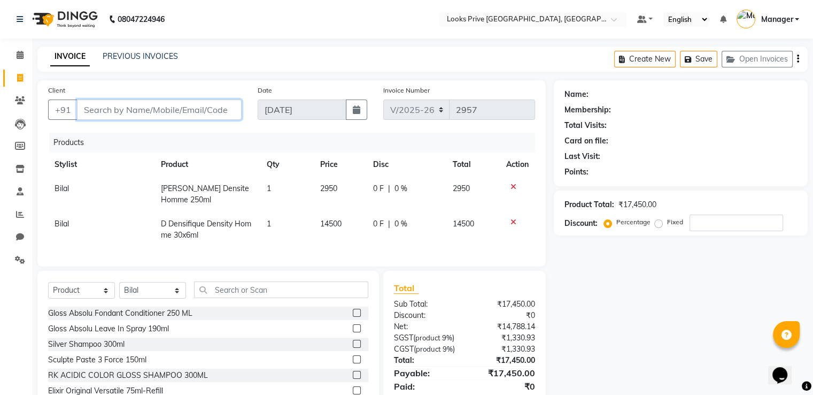
click at [183, 107] on input "Client" at bounding box center [159, 109] width 165 height 20
drag, startPoint x: 192, startPoint y: 111, endPoint x: 222, endPoint y: 96, distance: 33.0
click at [202, 107] on input "Client" at bounding box center [159, 109] width 165 height 20
type input "7"
type input "0"
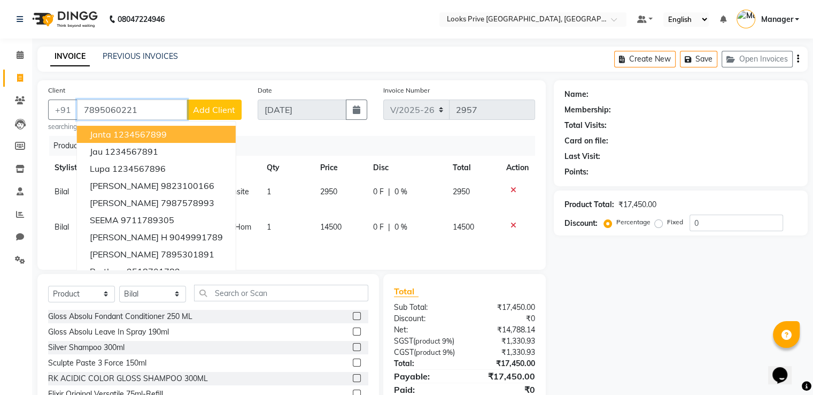
type input "7895060221"
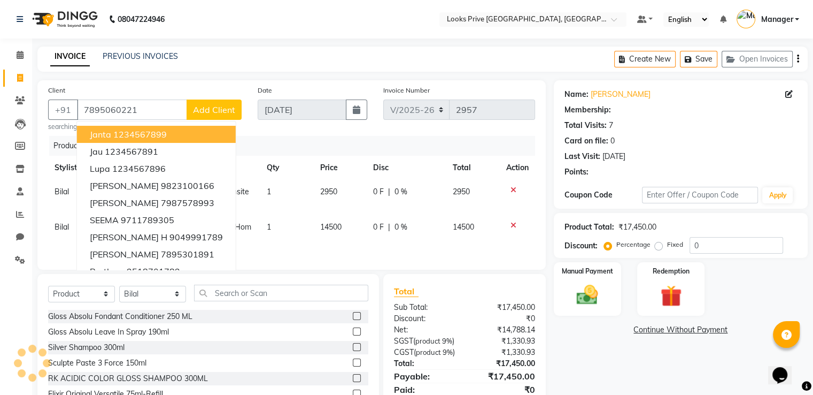
click at [215, 75] on main "INVOICE PREVIOUS INVOICES Create New Save Open Invoices Client +91 7895060221 j…" at bounding box center [422, 247] width 781 height 401
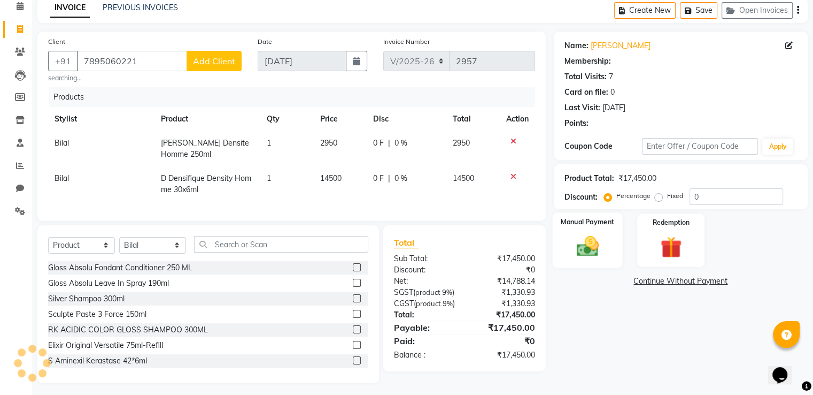
scroll to position [62, 0]
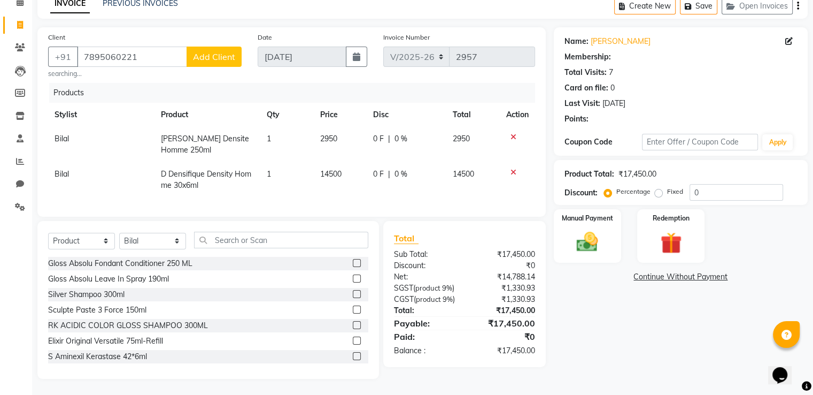
select select "1: Object"
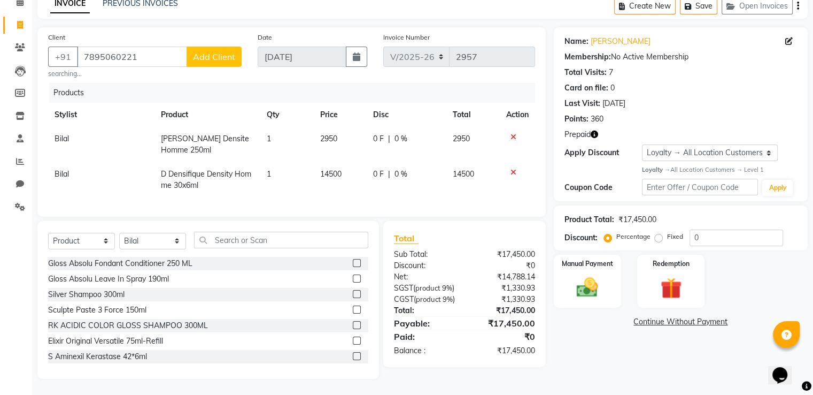
click at [596, 131] on div "Name: Tejasvi Membership: No Active Membership Total Visits: 7 Card on file: 0 …" at bounding box center [681, 114] width 254 height 174
click at [596, 130] on icon "button" at bounding box center [594, 133] width 7 height 7
click at [554, 219] on div "Product Total: ₹17,450.00 Discount: Percentage Fixed 0" at bounding box center [681, 227] width 254 height 45
drag, startPoint x: 73, startPoint y: 238, endPoint x: 71, endPoint y: 212, distance: 25.7
click at [71, 233] on select "Select Service Product Membership Package Voucher Prepaid Gift Card" at bounding box center [81, 241] width 67 height 17
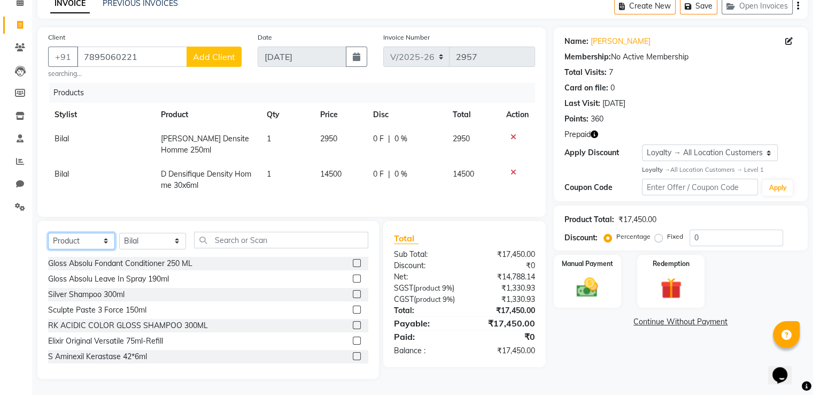
select select "service"
click at [48, 233] on select "Select Service Product Membership Package Voucher Prepaid Gift Card" at bounding box center [81, 241] width 67 height 17
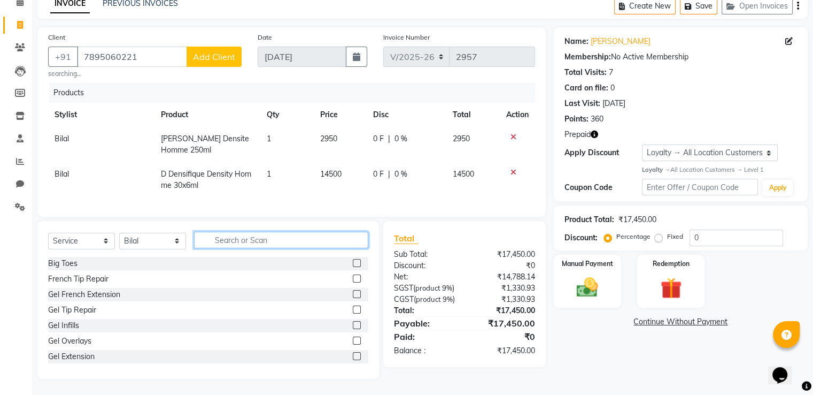
click at [255, 238] on input "text" at bounding box center [281, 239] width 174 height 17
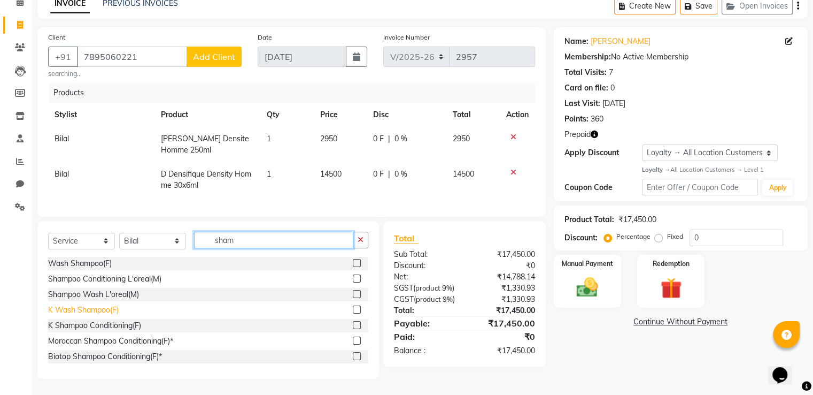
type input "sham"
click at [103, 308] on div "K Wash Shampoo(F)" at bounding box center [83, 309] width 71 height 11
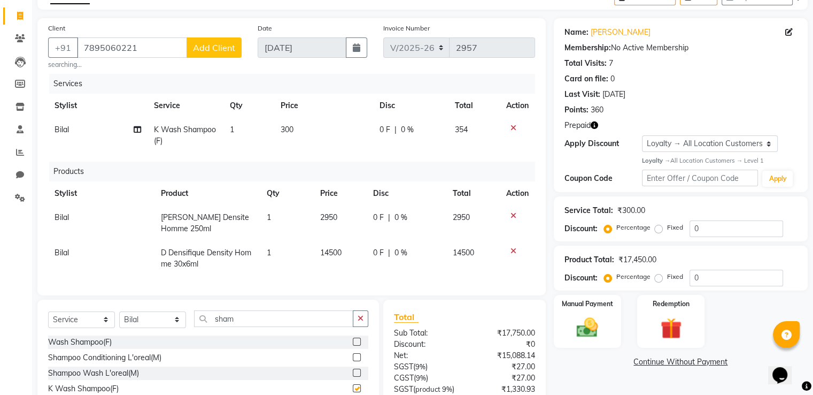
checkbox input "false"
click at [298, 131] on td "300" at bounding box center [323, 135] width 99 height 35
select select "45664"
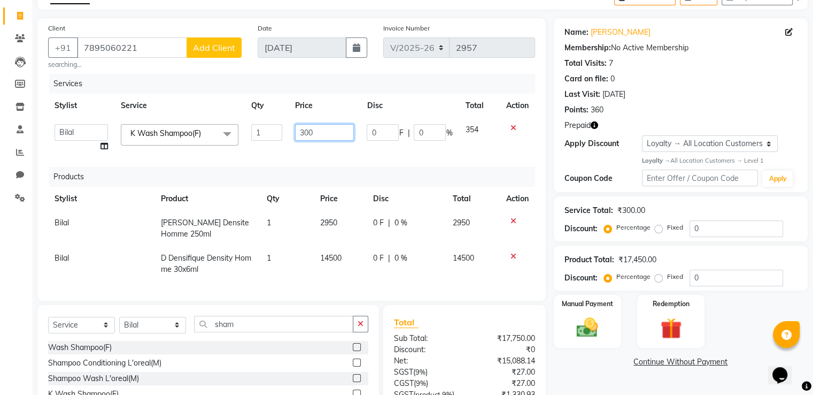
click at [276, 134] on tr "A2R_Master Aarif Ayesha Bilal Dinesh_pdct Kaleem Karni Lucky_pdct Manager Muska…" at bounding box center [291, 138] width 487 height 41
type input "150"
click at [370, 78] on div "Services" at bounding box center [296, 84] width 494 height 20
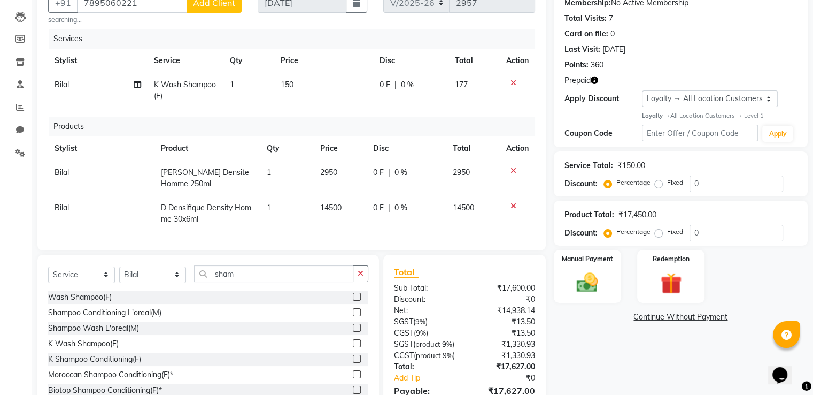
scroll to position [75, 0]
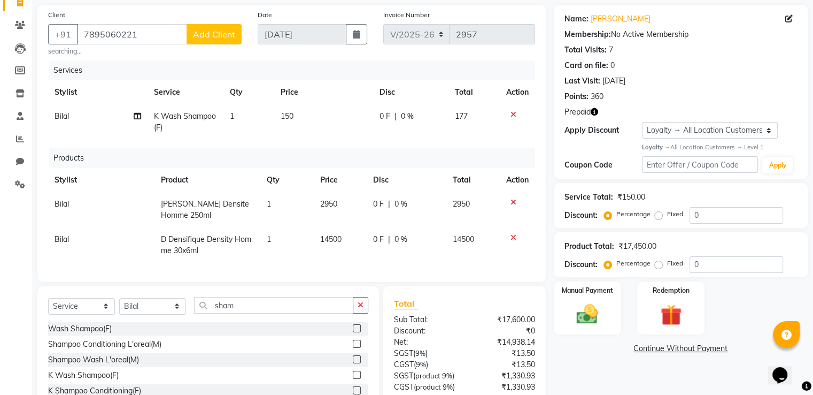
click at [513, 111] on icon at bounding box center [514, 114] width 6 height 7
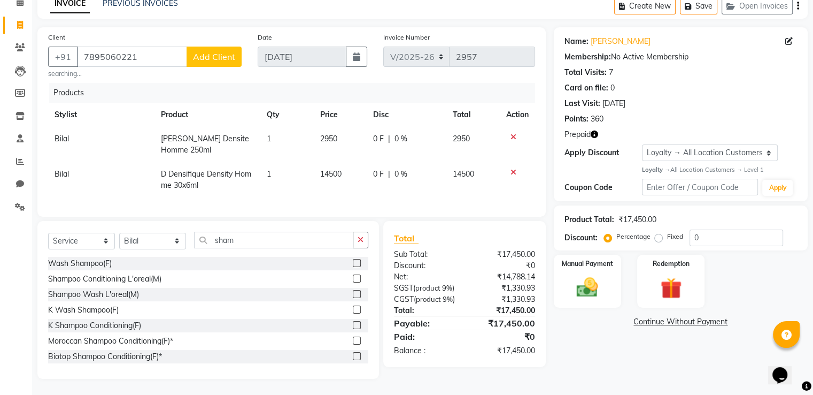
scroll to position [62, 0]
drag, startPoint x: 243, startPoint y: 242, endPoint x: 0, endPoint y: 208, distance: 245.0
click at [0, 208] on app-home "08047224946 Select Location × Looks Prive Dehradun, Dehradun Default Panel My P…" at bounding box center [406, 170] width 813 height 447
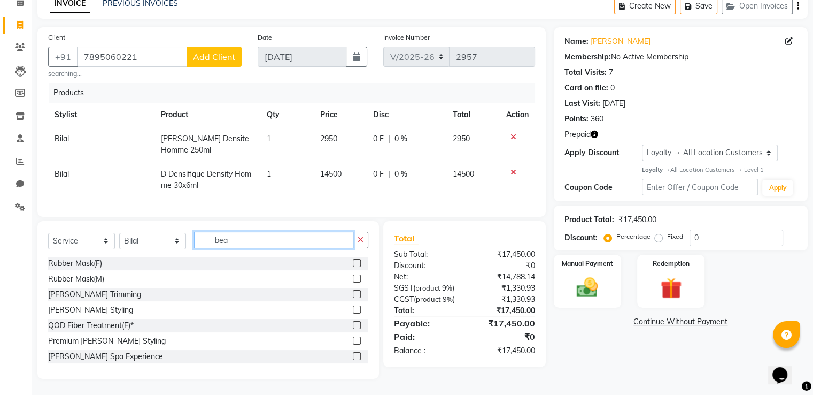
scroll to position [61, 0]
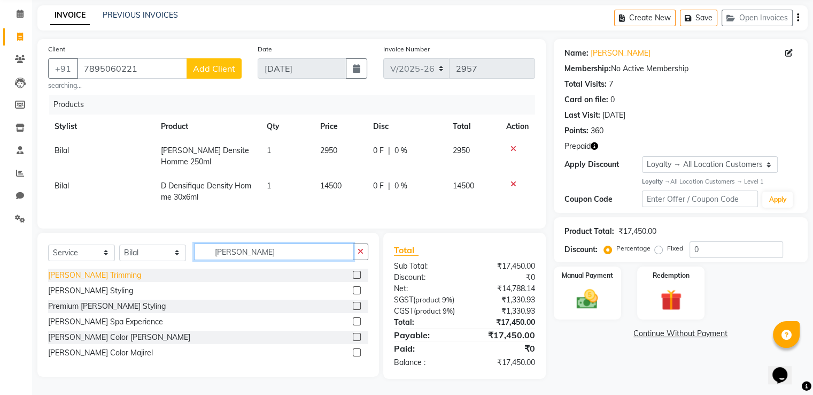
type input "[PERSON_NAME]"
click at [75, 269] on div "[PERSON_NAME] Trimming" at bounding box center [94, 274] width 93 height 11
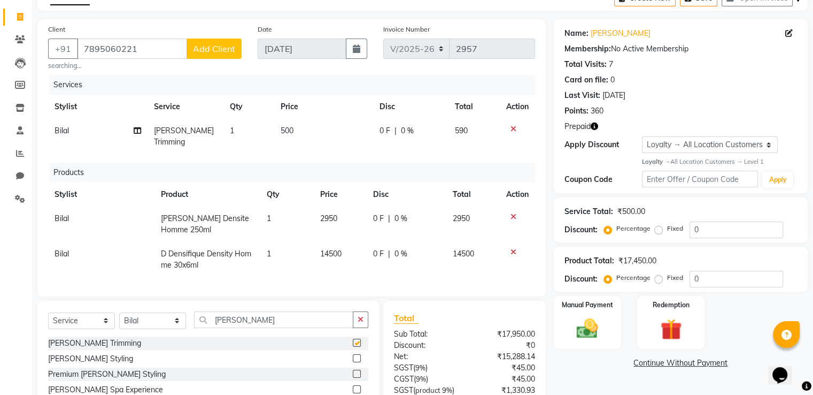
checkbox input "false"
drag, startPoint x: 294, startPoint y: 130, endPoint x: 340, endPoint y: 144, distance: 48.0
click at [295, 130] on td "500" at bounding box center [323, 136] width 99 height 35
select select "45664"
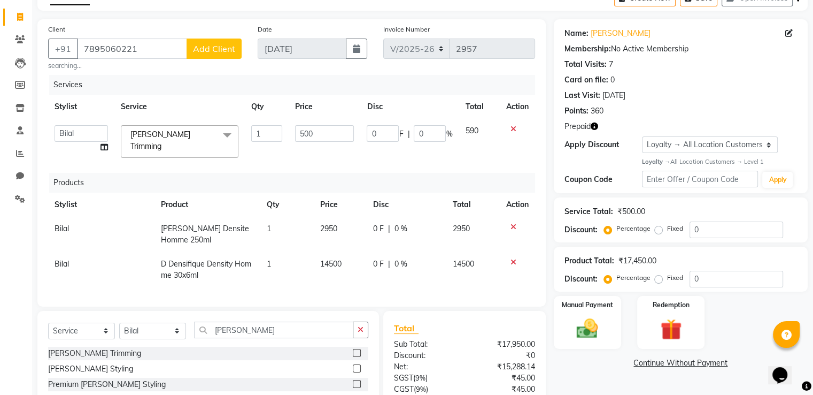
click at [263, 72] on div "Client +91 7895060221 Add Client searching... Date 04-09-2025 Invoice Number V/…" at bounding box center [291, 162] width 508 height 287
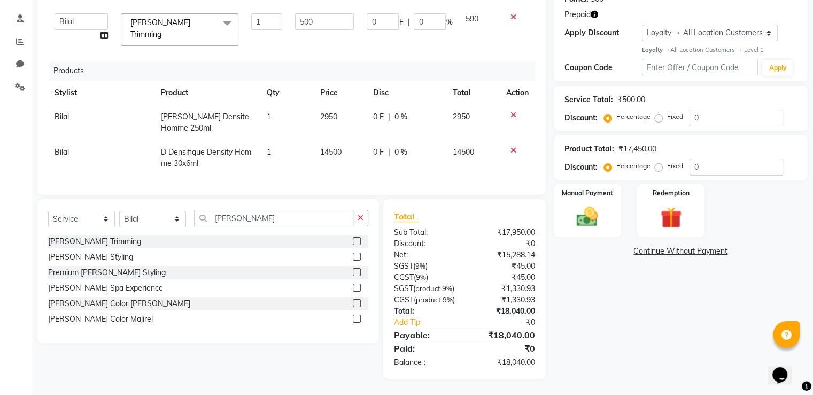
scroll to position [188, 0]
click at [670, 207] on img at bounding box center [671, 217] width 36 height 27
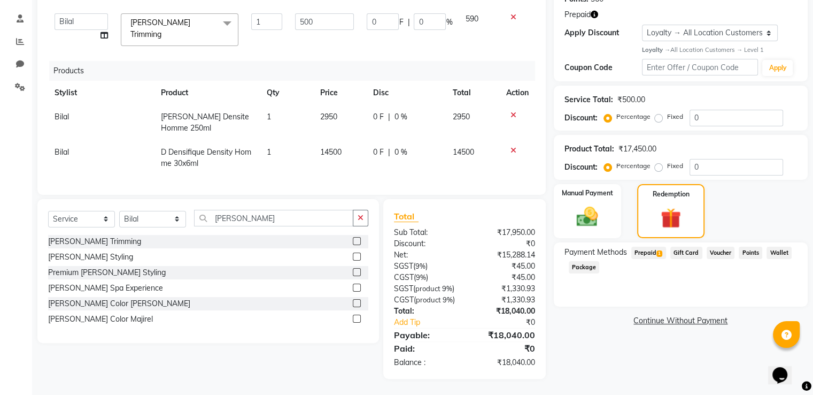
click at [659, 250] on span "1" at bounding box center [659, 253] width 6 height 6
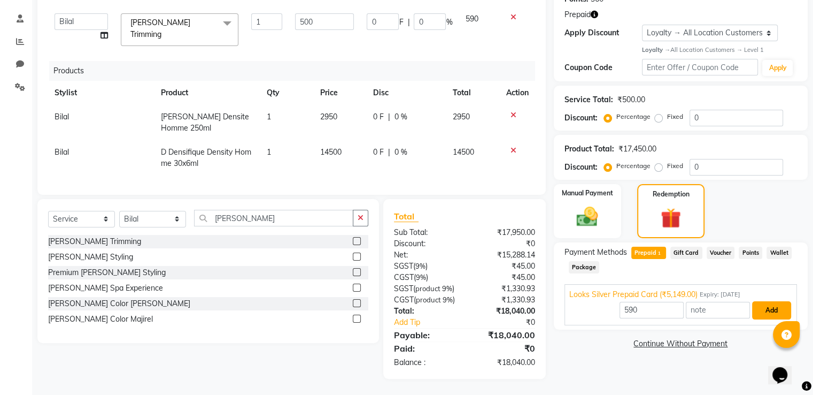
click at [761, 301] on button "Add" at bounding box center [771, 310] width 39 height 18
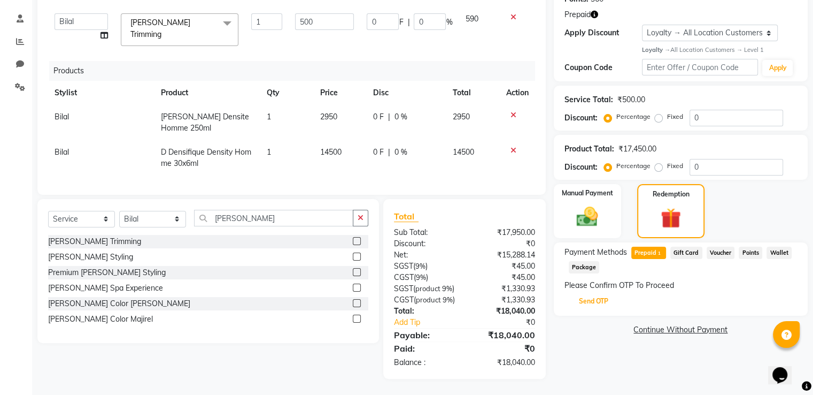
click at [620, 292] on button "Send OTP" at bounding box center [594, 301] width 56 height 18
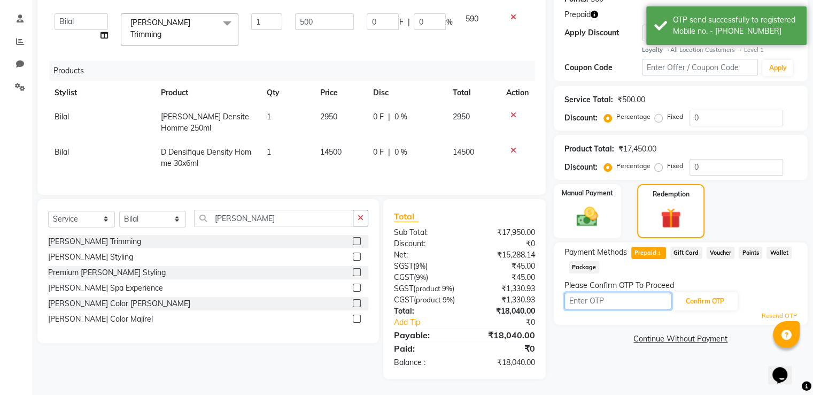
click at [619, 292] on input "text" at bounding box center [618, 300] width 107 height 17
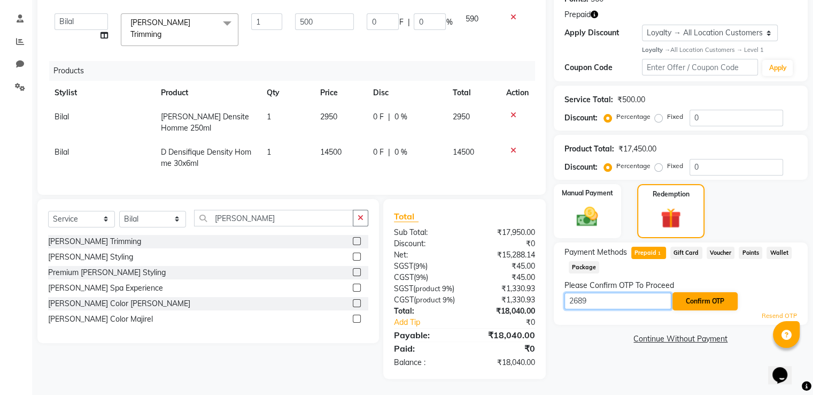
type input "2689"
click at [708, 292] on button "Confirm OTP" at bounding box center [705, 301] width 65 height 18
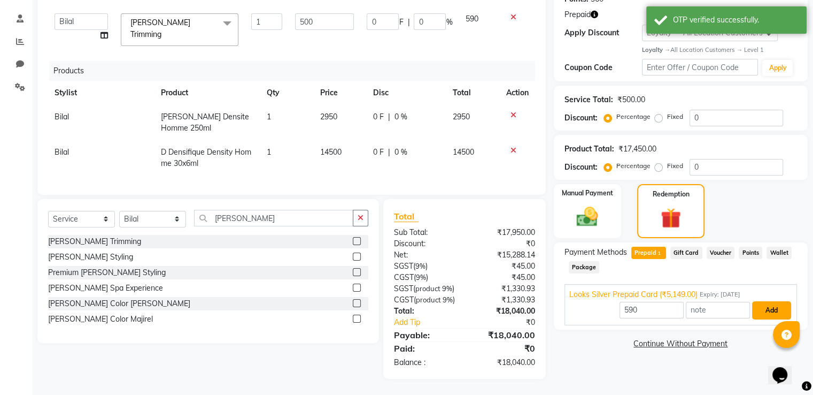
click at [765, 301] on button "Add" at bounding box center [771, 310] width 39 height 18
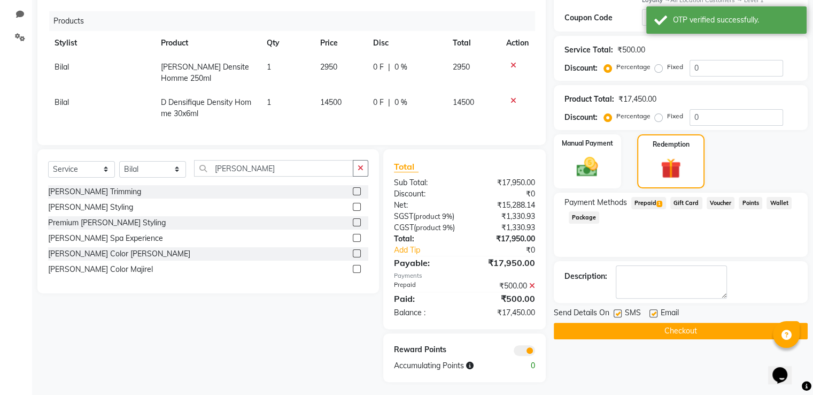
scroll to position [242, 0]
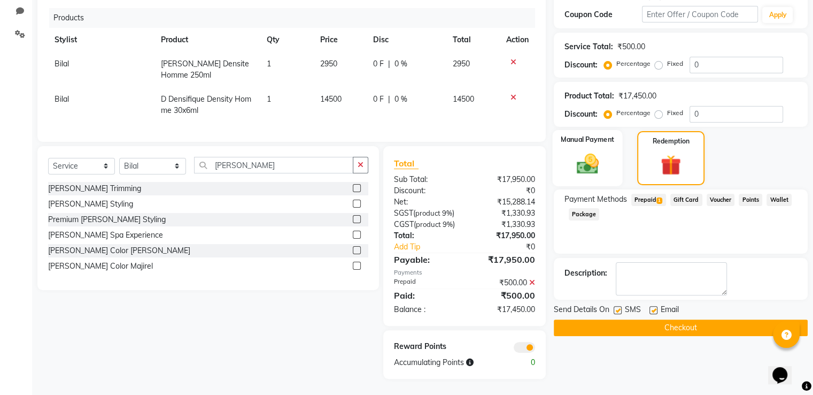
click at [580, 151] on img at bounding box center [587, 164] width 36 height 26
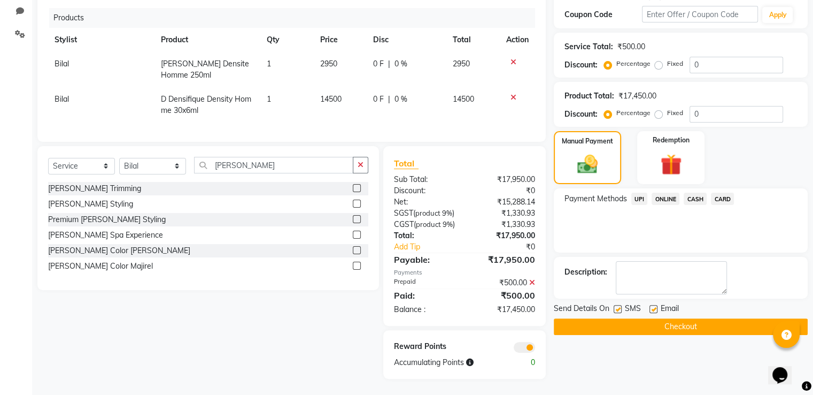
click at [725, 192] on span "CARD" at bounding box center [722, 198] width 23 height 12
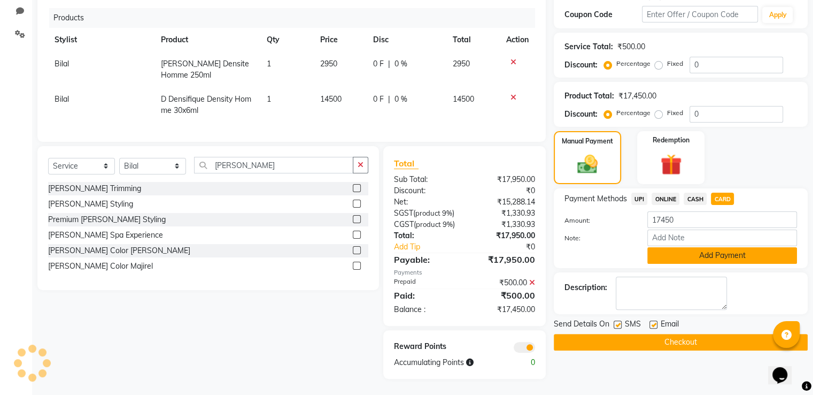
click at [670, 247] on button "Add Payment" at bounding box center [722, 255] width 150 height 17
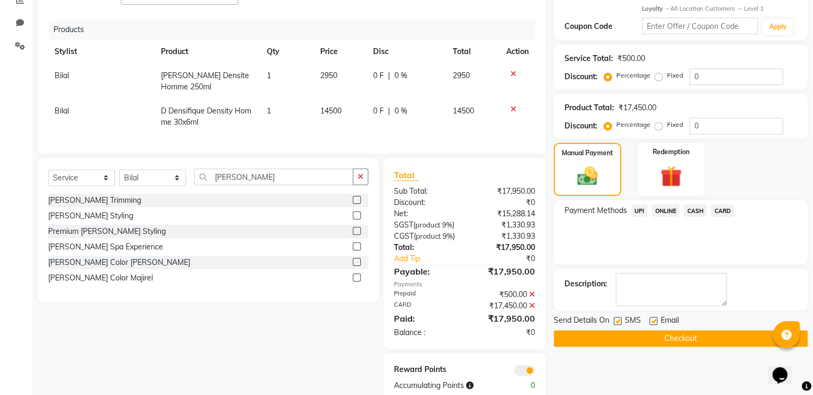
scroll to position [252, 0]
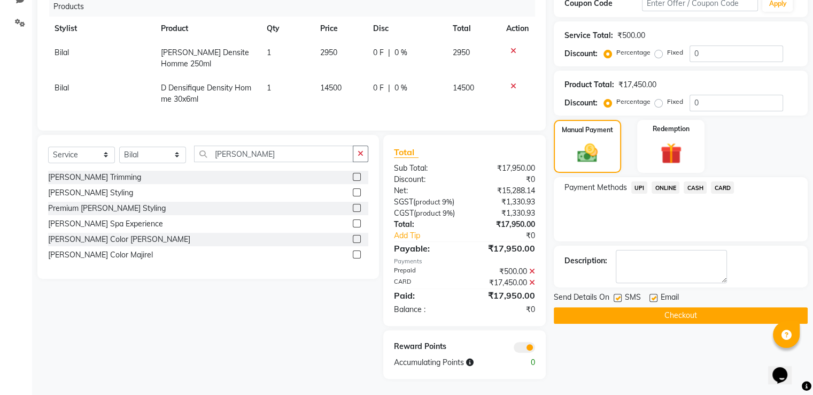
click at [584, 307] on button "Checkout" at bounding box center [681, 315] width 254 height 17
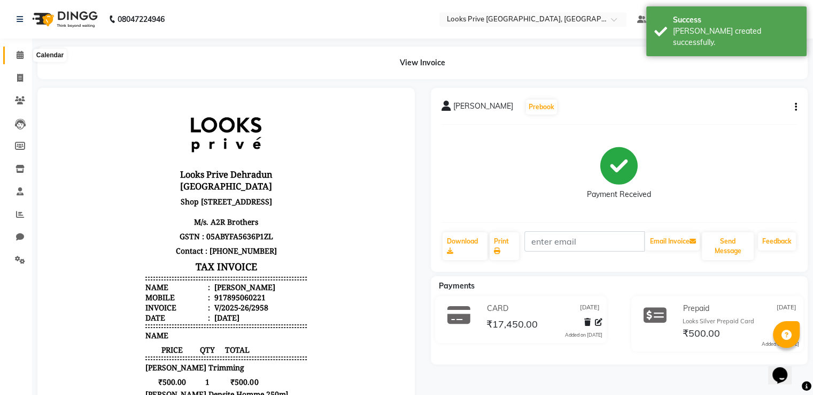
click at [17, 51] on icon at bounding box center [20, 55] width 7 height 8
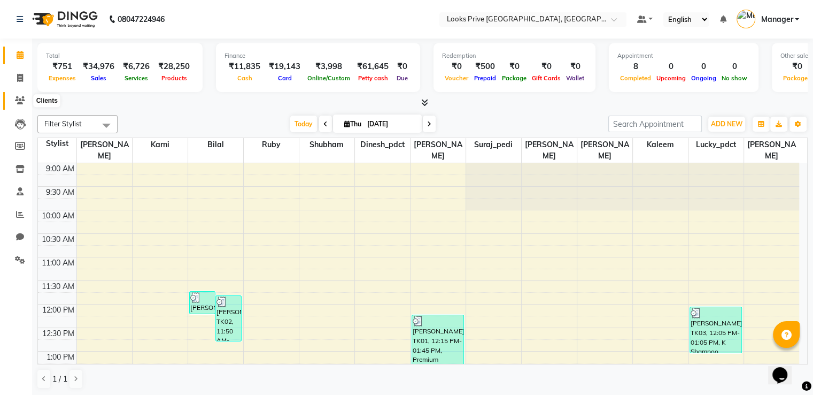
click at [24, 103] on icon at bounding box center [20, 100] width 10 height 8
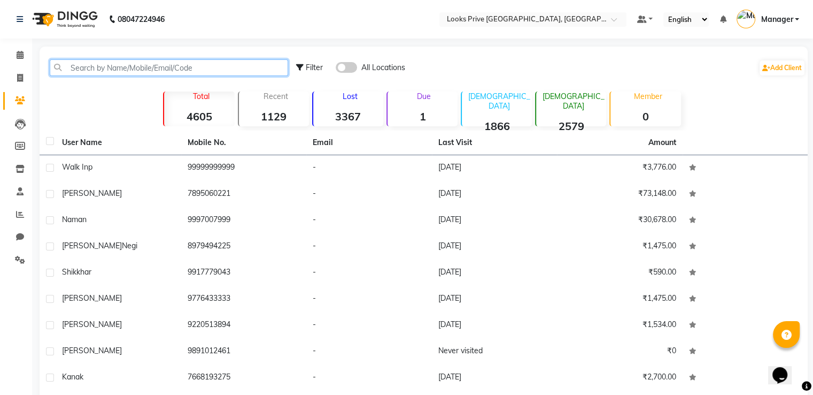
click at [170, 65] on input "text" at bounding box center [169, 67] width 238 height 17
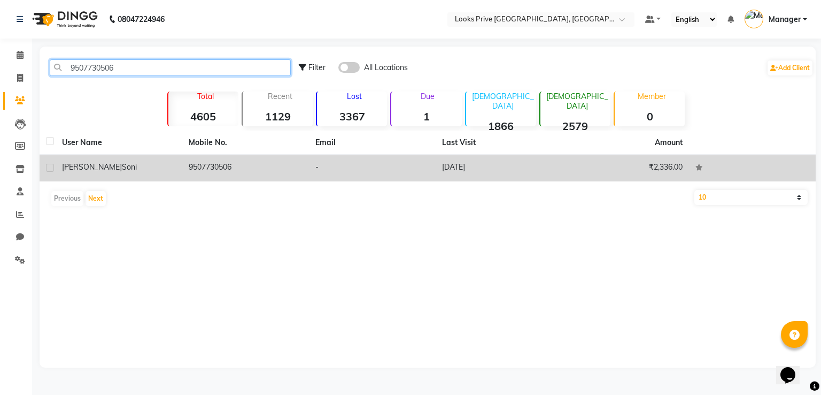
type input "9507730506"
click at [122, 168] on span "Soni" at bounding box center [129, 167] width 15 height 10
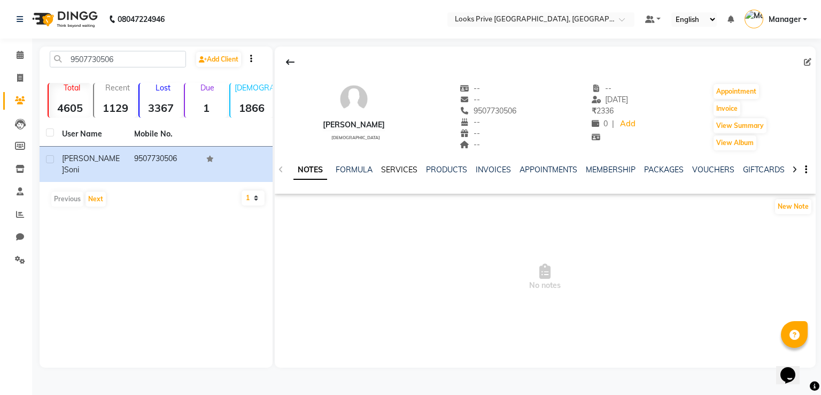
click at [401, 171] on link "SERVICES" at bounding box center [399, 170] width 36 height 10
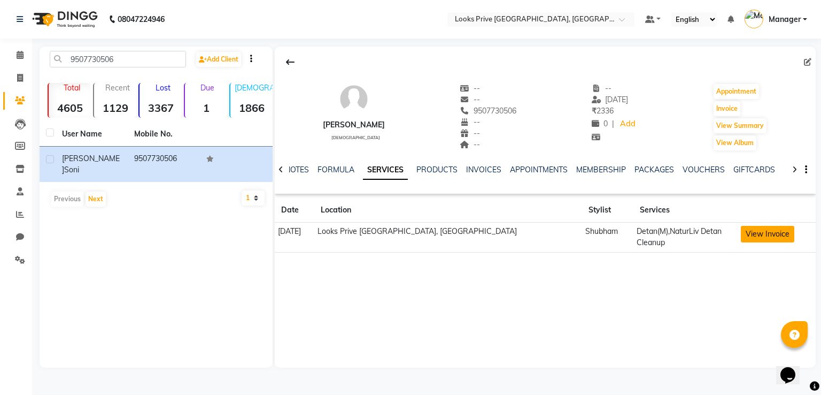
click at [763, 235] on button "View Invoice" at bounding box center [767, 234] width 53 height 17
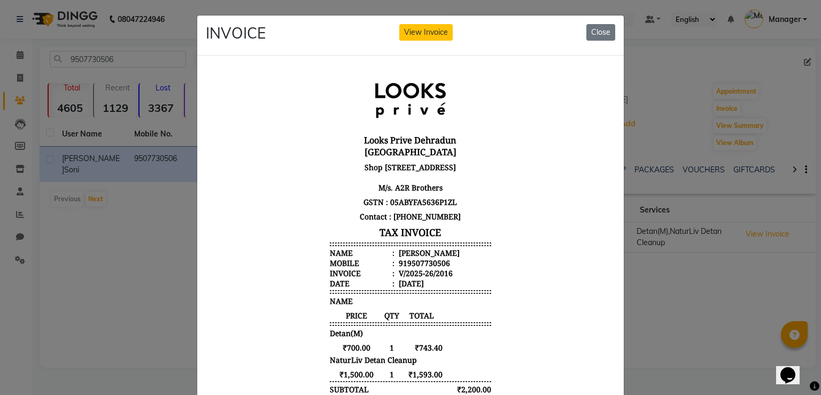
scroll to position [9, 0]
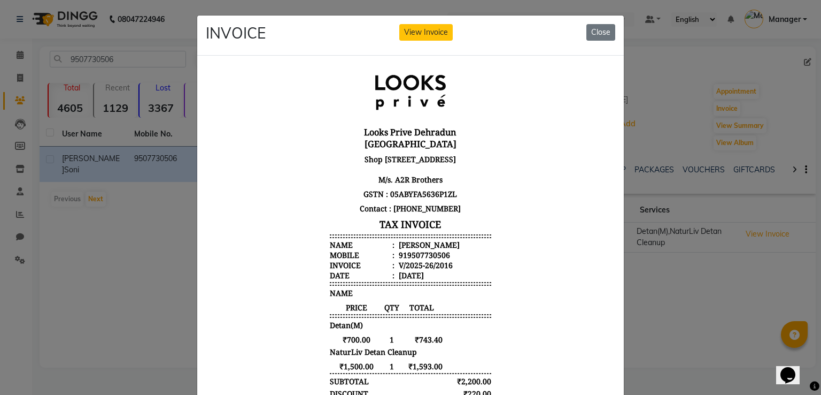
drag, startPoint x: 602, startPoint y: 135, endPoint x: 1026, endPoint y: 148, distance: 424.1
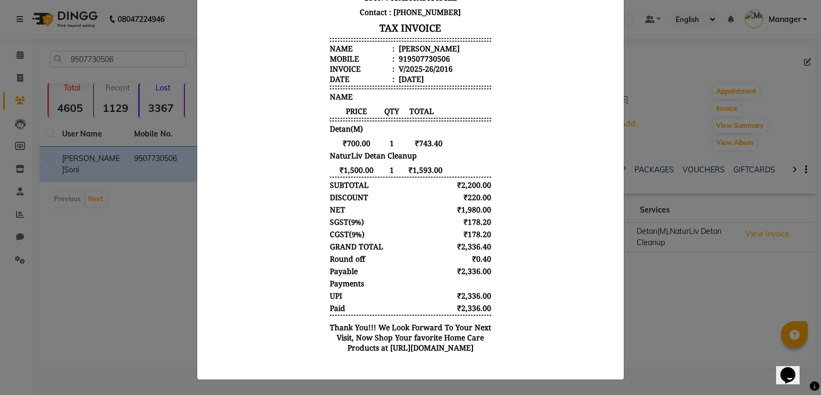
scroll to position [0, 0]
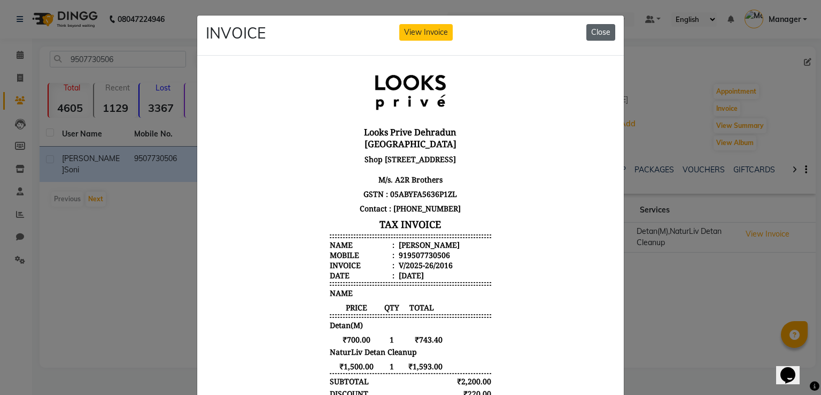
click at [594, 36] on button "Close" at bounding box center [600, 32] width 29 height 17
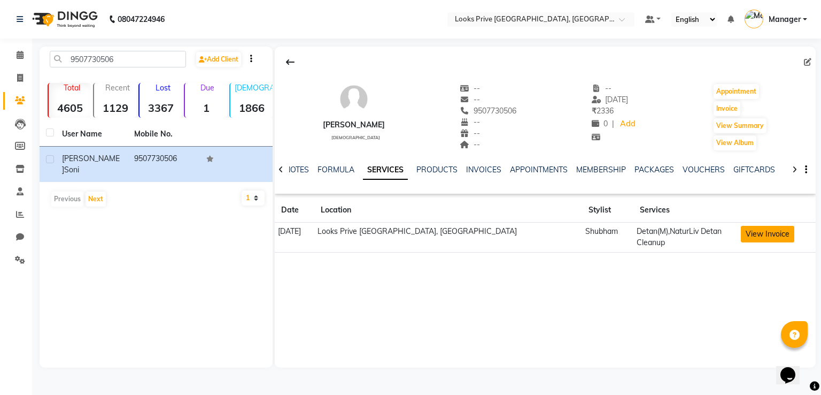
click at [745, 231] on button "View Invoice" at bounding box center [767, 234] width 53 height 17
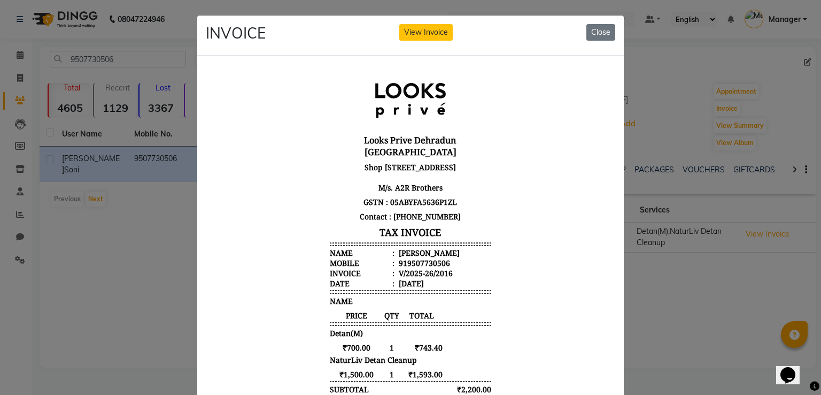
scroll to position [9, 0]
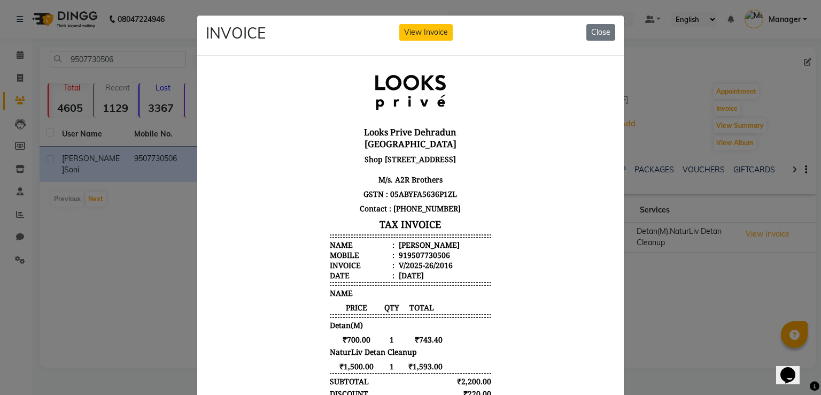
drag, startPoint x: 602, startPoint y: 169, endPoint x: 814, endPoint y: 337, distance: 270.5
click at [600, 28] on button "Close" at bounding box center [600, 32] width 29 height 17
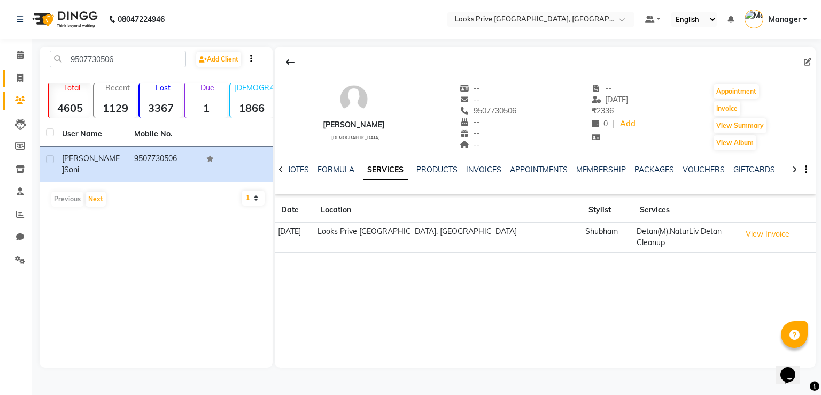
click at [7, 75] on link "Invoice" at bounding box center [16, 78] width 26 height 18
select select "6205"
select select "service"
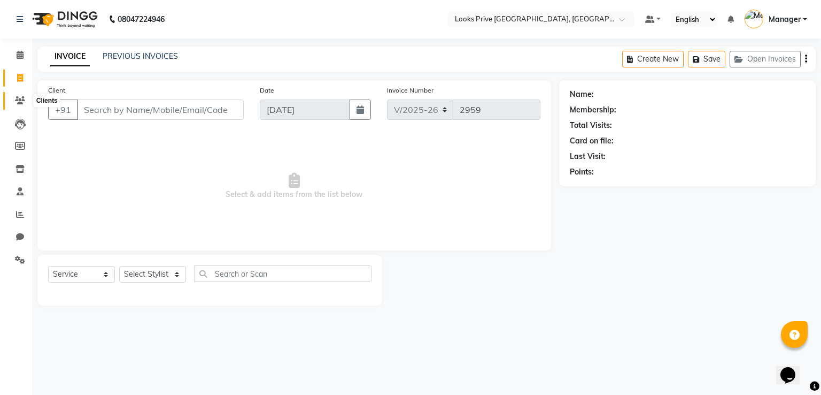
click at [24, 99] on icon at bounding box center [20, 100] width 10 height 8
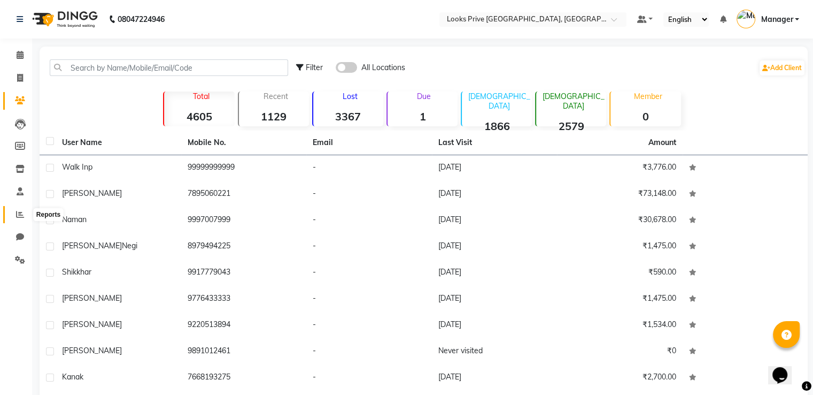
click at [22, 213] on icon at bounding box center [20, 214] width 8 height 8
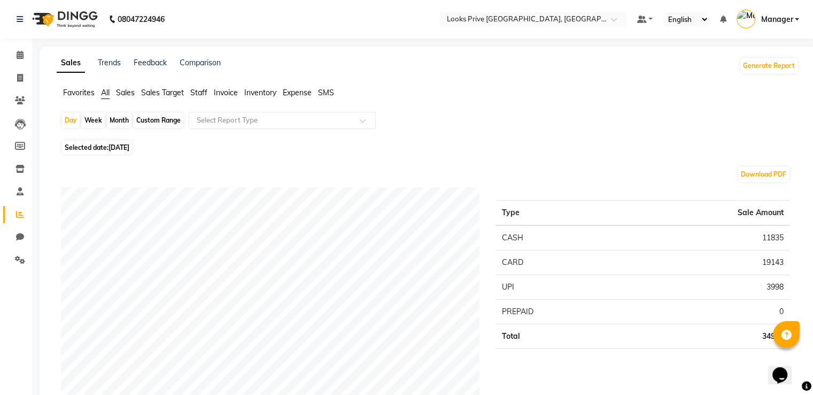
click at [129, 150] on span "[DATE]" at bounding box center [119, 147] width 21 height 8
select select "9"
select select "2025"
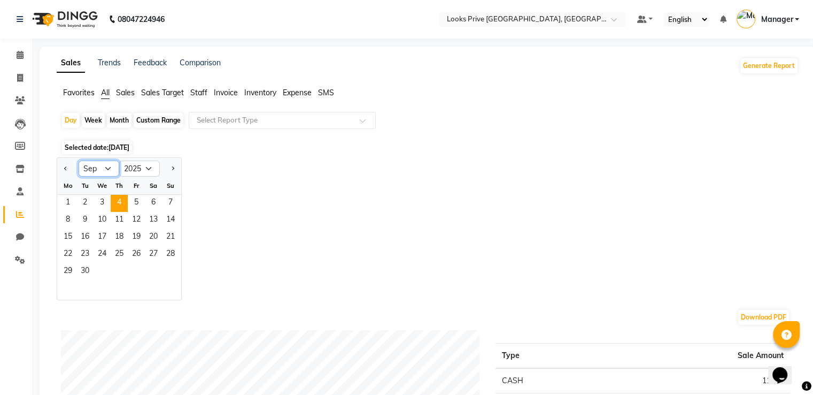
click at [105, 164] on select "Jan Feb Mar Apr May Jun Jul Aug Sep Oct Nov Dec" at bounding box center [99, 168] width 41 height 16
select select "8"
click at [79, 160] on select "Jan Feb Mar Apr May Jun Jul Aug Sep Oct Nov Dec" at bounding box center [99, 168] width 41 height 16
click at [74, 268] on span "25" at bounding box center [67, 271] width 17 height 17
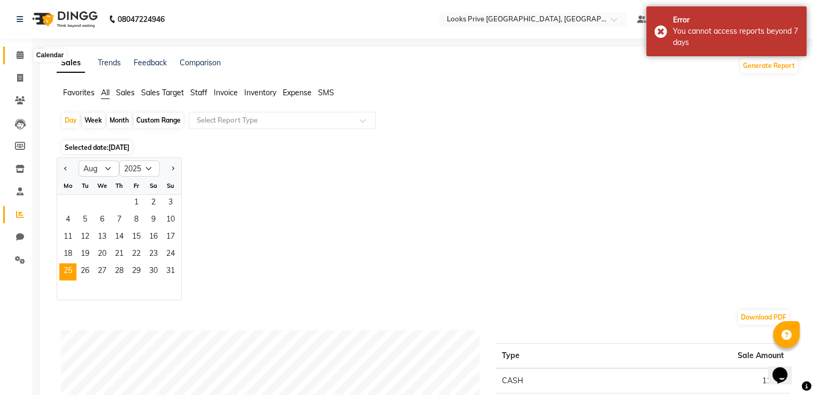
click at [17, 54] on icon at bounding box center [20, 55] width 7 height 8
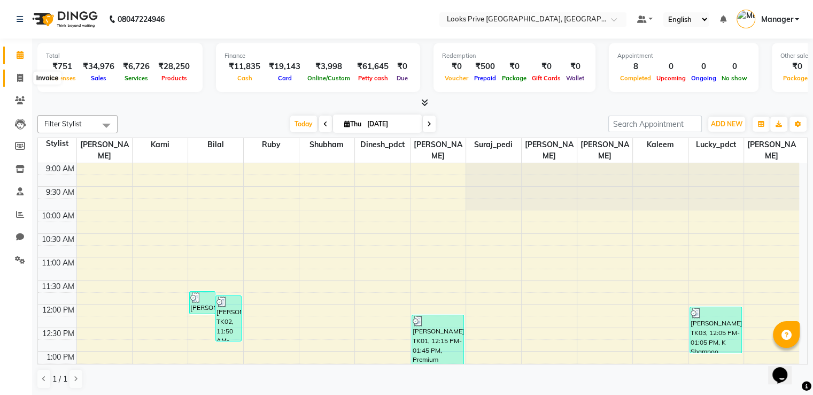
click at [17, 81] on icon at bounding box center [20, 78] width 6 height 8
select select "service"
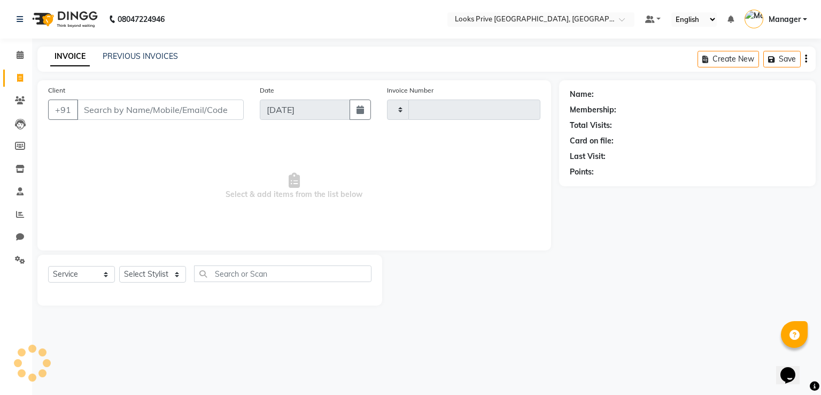
type input "2959"
select select "6205"
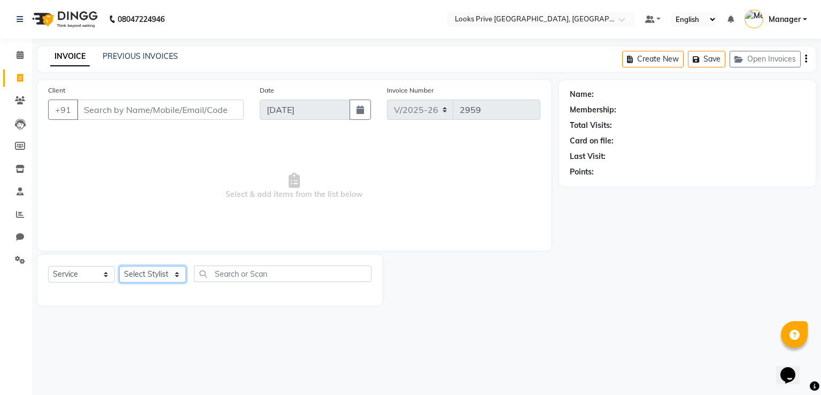
click at [150, 273] on select "Select Stylist A2R_Master [PERSON_NAME] [PERSON_NAME] Dinesh_pdct [PERSON_NAME]…" at bounding box center [152, 274] width 67 height 17
select select "45664"
click at [119, 266] on select "Select Stylist A2R_Master [PERSON_NAME] [PERSON_NAME] Dinesh_pdct [PERSON_NAME]…" at bounding box center [152, 274] width 67 height 17
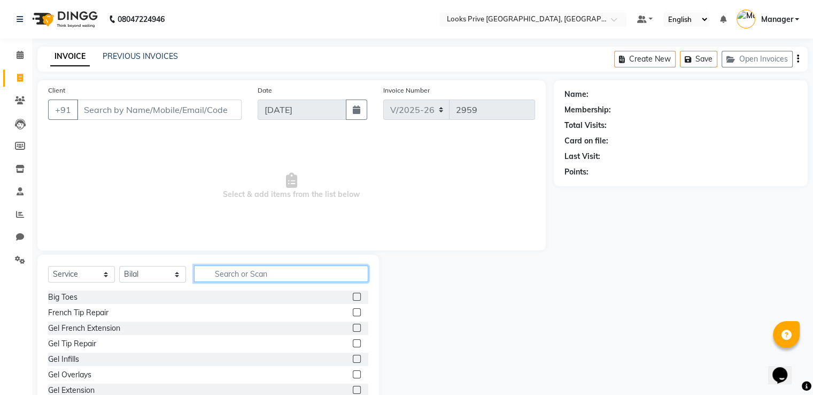
click at [256, 279] on input "text" at bounding box center [281, 273] width 174 height 17
type input "sty"
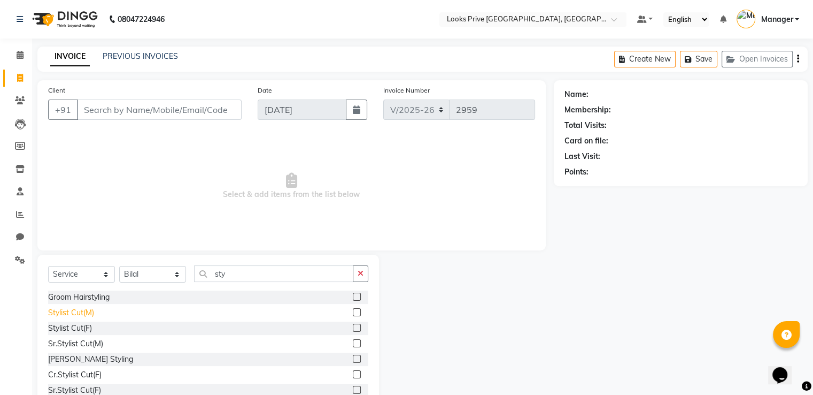
click at [64, 316] on div "Stylist Cut(M)" at bounding box center [71, 312] width 46 height 11
checkbox input "false"
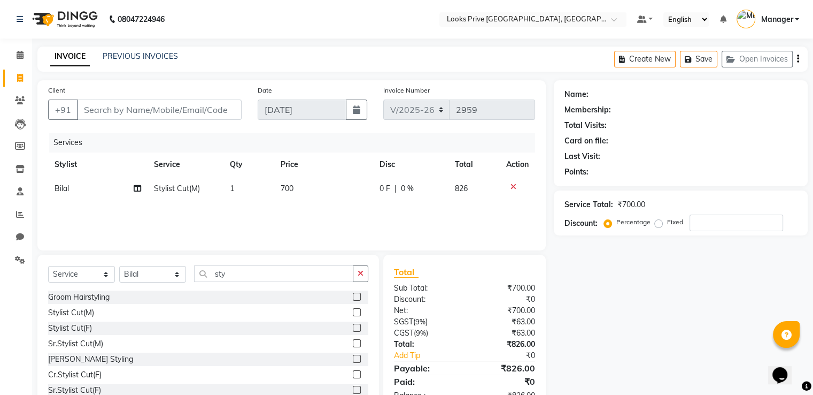
drag, startPoint x: 282, startPoint y: 194, endPoint x: 288, endPoint y: 194, distance: 5.9
click at [288, 194] on td "700" at bounding box center [323, 188] width 99 height 24
select select "45664"
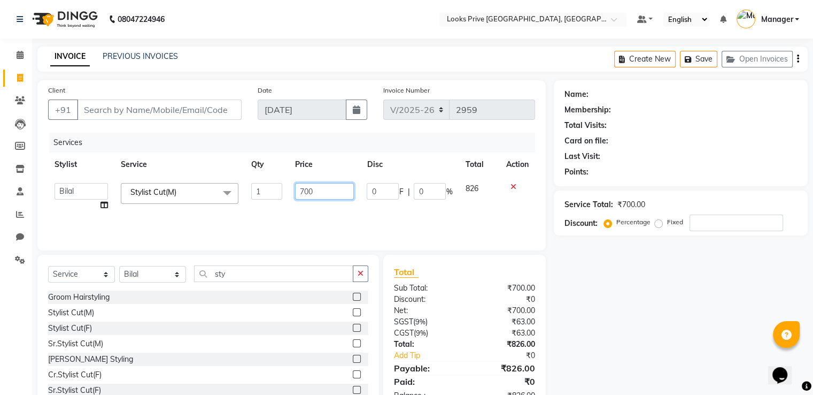
click at [262, 202] on tr "A2R_Master [PERSON_NAME] [PERSON_NAME] Dinesh_pdct [PERSON_NAME] Lucky_pdct Man…" at bounding box center [291, 196] width 487 height 41
type input "600"
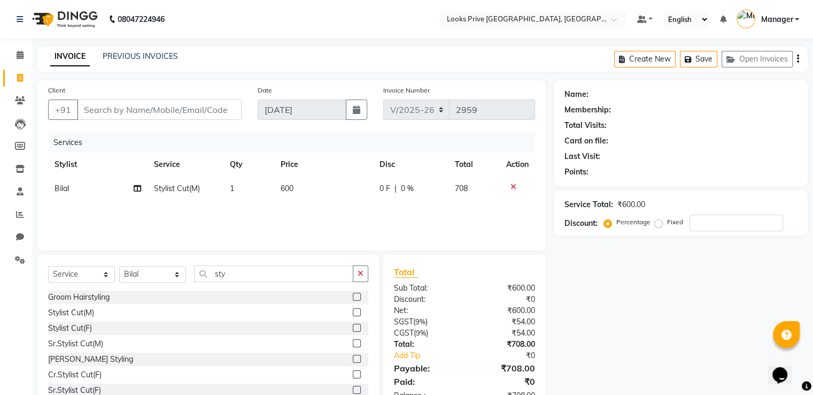
click at [320, 150] on div "Services" at bounding box center [296, 143] width 494 height 20
click at [313, 184] on td "600" at bounding box center [323, 188] width 99 height 24
select select "45664"
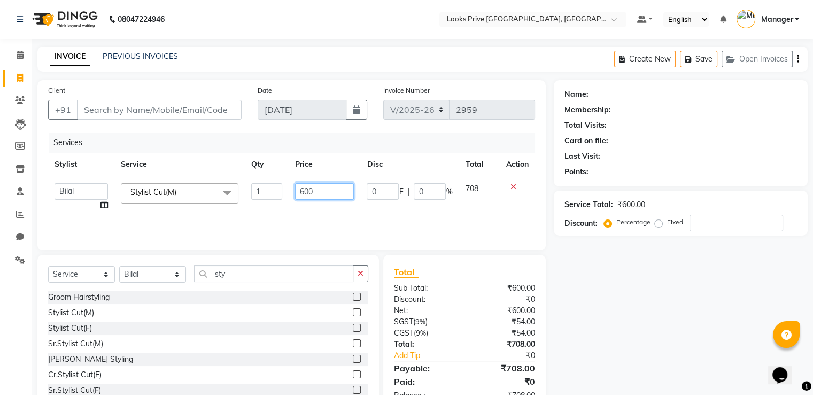
drag, startPoint x: 315, startPoint y: 190, endPoint x: 261, endPoint y: 198, distance: 54.7
click at [261, 198] on tr "A2R_Master [PERSON_NAME] [PERSON_NAME] Dinesh_pdct [PERSON_NAME] Lucky_pdct Man…" at bounding box center [291, 196] width 487 height 41
type input "800"
click at [274, 133] on div "Services" at bounding box center [296, 143] width 494 height 20
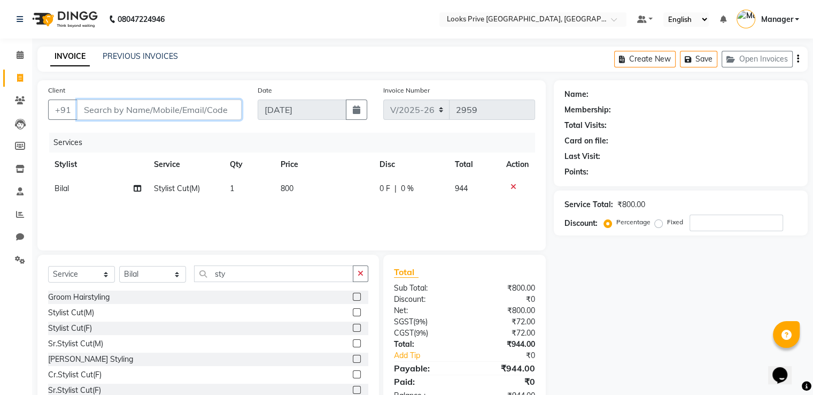
click at [168, 111] on input "Client" at bounding box center [159, 109] width 165 height 20
type input "7"
type input "0"
click at [130, 113] on input "77379520520" at bounding box center [132, 109] width 110 height 20
click at [156, 110] on input "7737952020" at bounding box center [132, 109] width 110 height 20
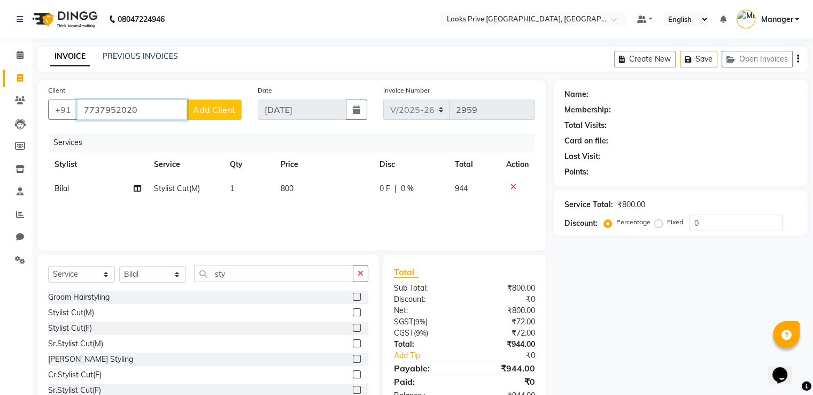
type input "7737952020"
click at [235, 103] on button "Add Client" at bounding box center [214, 109] width 55 height 20
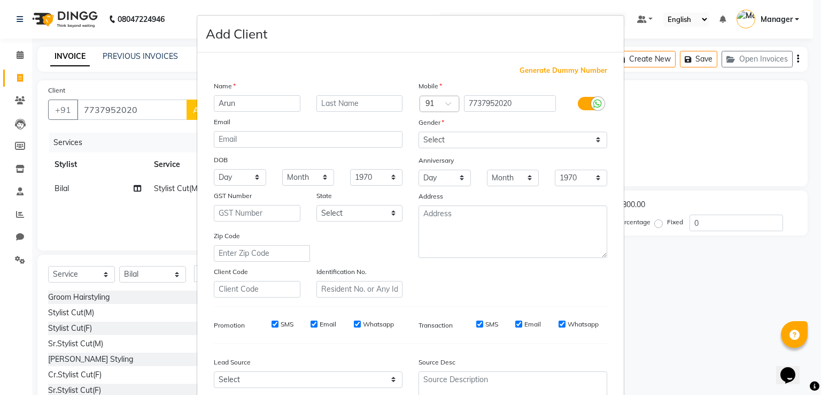
type input "Arun"
click at [471, 147] on select "Select [DEMOGRAPHIC_DATA] [DEMOGRAPHIC_DATA] Other Prefer Not To Say" at bounding box center [513, 140] width 189 height 17
select select "[DEMOGRAPHIC_DATA]"
click at [419, 132] on select "Select [DEMOGRAPHIC_DATA] [DEMOGRAPHIC_DATA] Other Prefer Not To Say" at bounding box center [513, 140] width 189 height 17
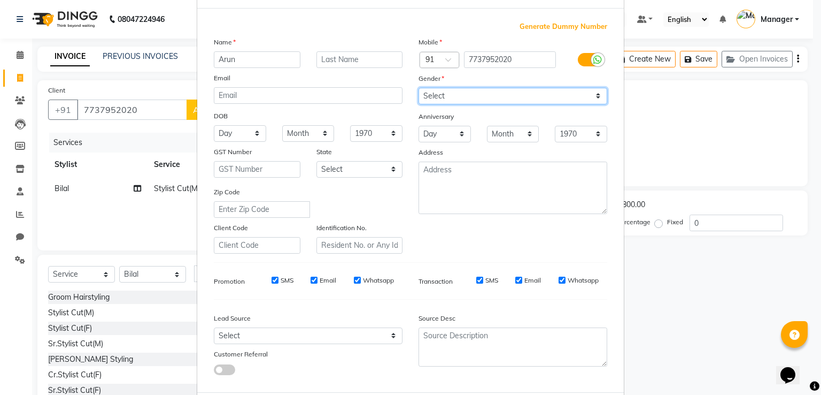
scroll to position [104, 0]
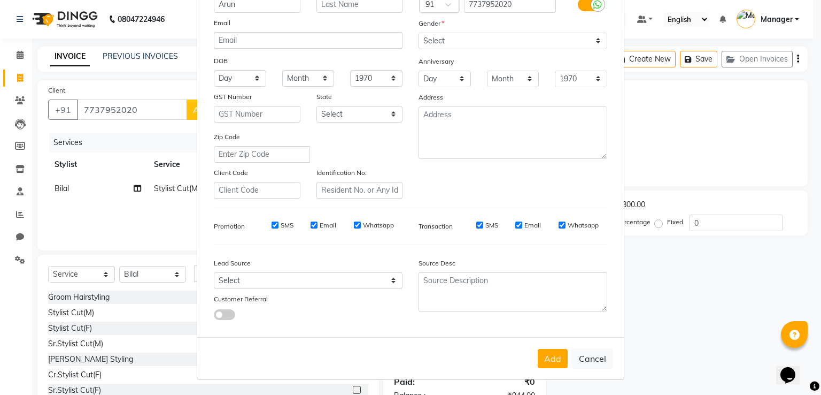
click at [545, 360] on button "Add" at bounding box center [553, 358] width 30 height 19
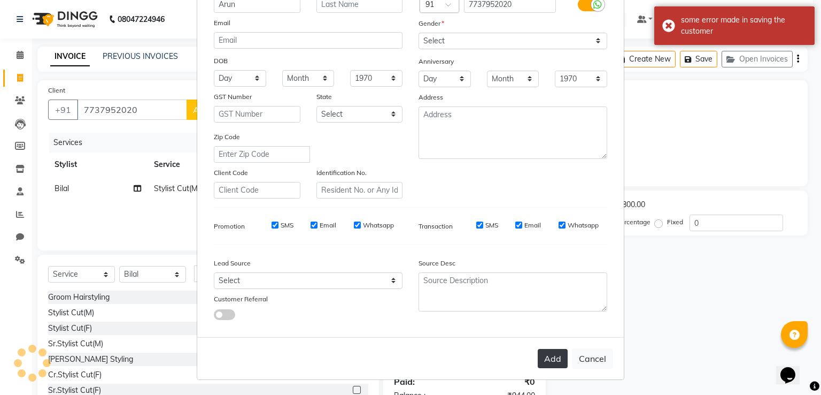
click at [544, 358] on button "Add" at bounding box center [553, 358] width 30 height 19
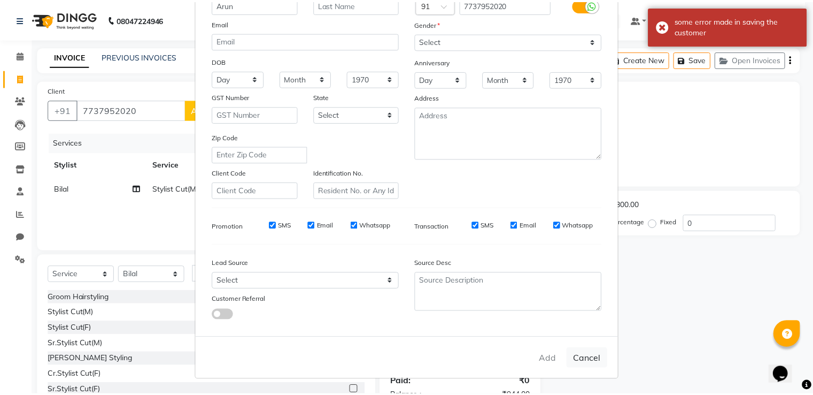
scroll to position [0, 0]
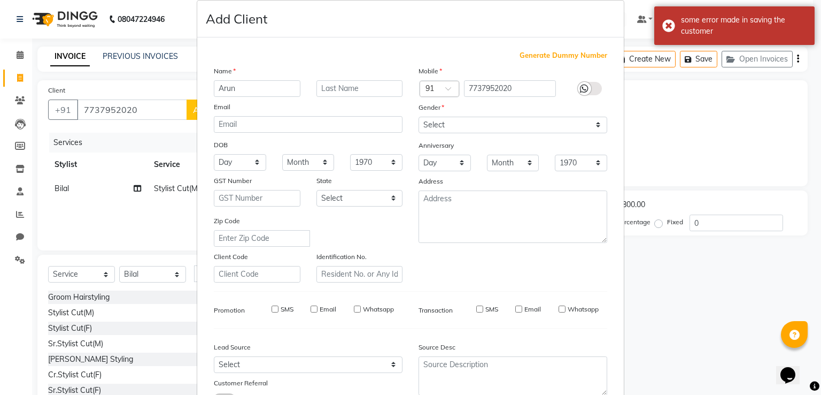
select select
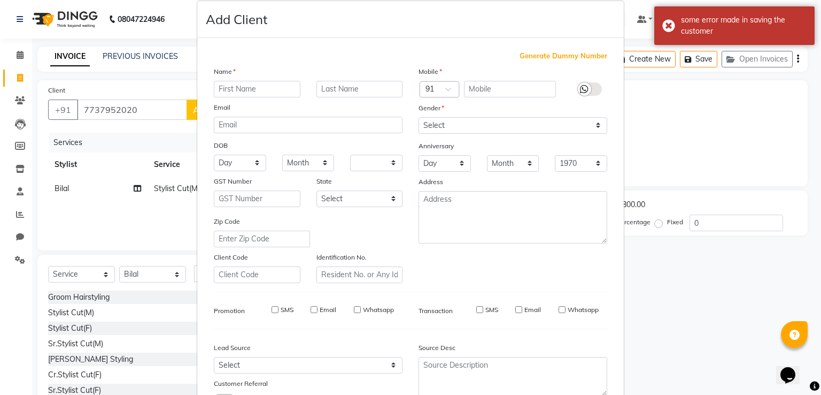
select select
checkbox input "false"
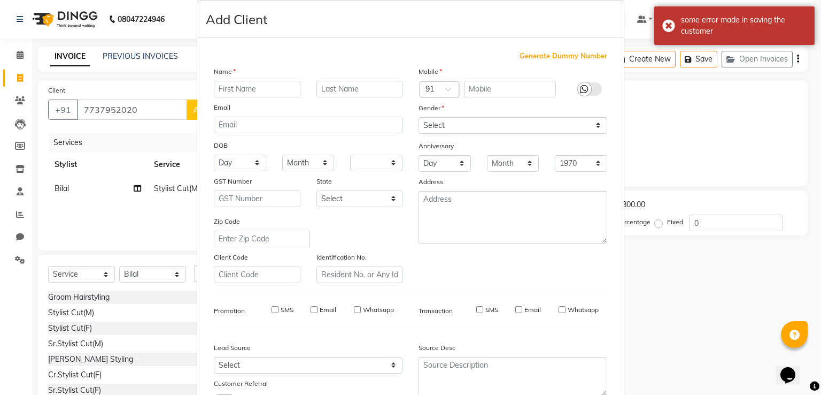
checkbox input "false"
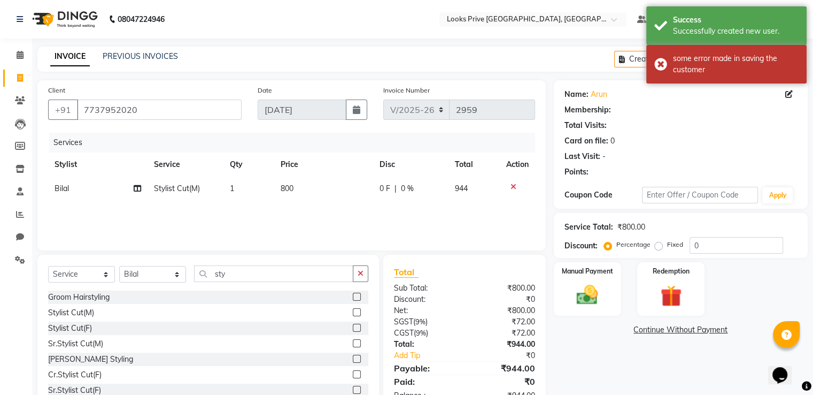
select select "1: Object"
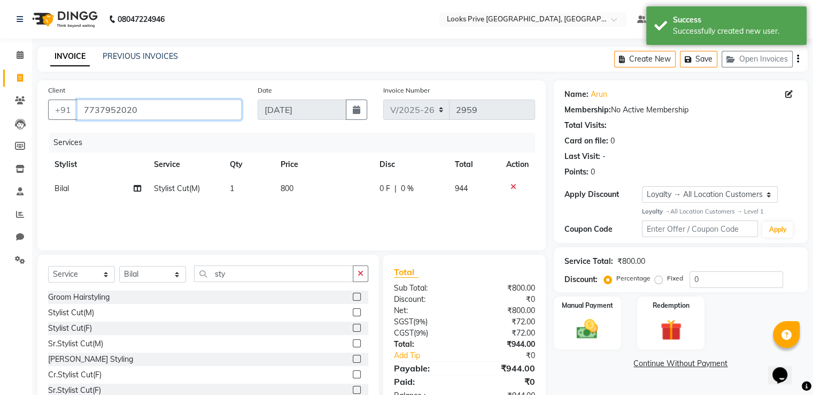
drag, startPoint x: 219, startPoint y: 108, endPoint x: 67, endPoint y: 120, distance: 152.3
click at [62, 118] on div "+91 7737952020" at bounding box center [145, 109] width 194 height 20
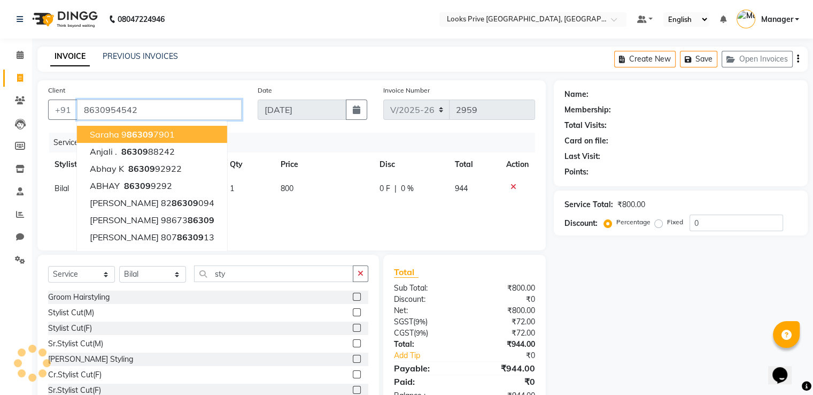
type input "8630954542"
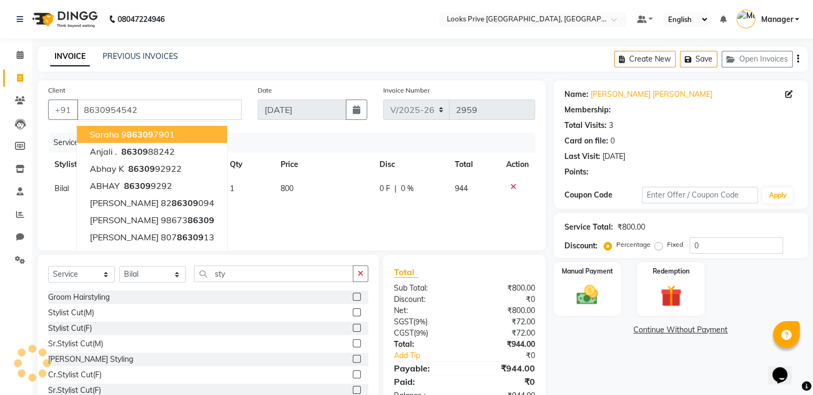
select select "1: Object"
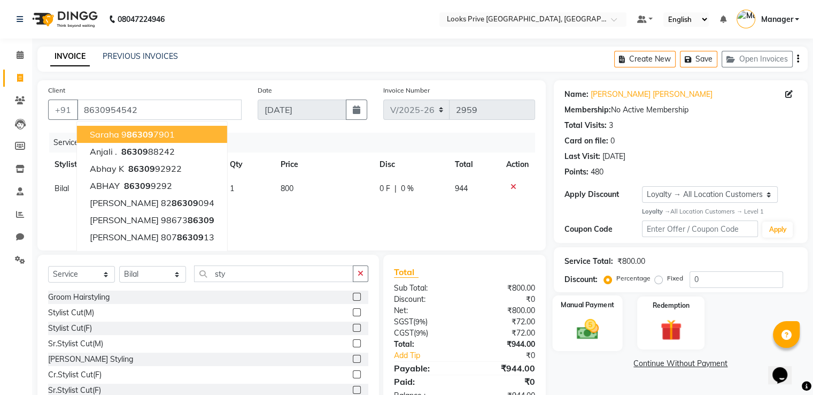
scroll to position [34, 0]
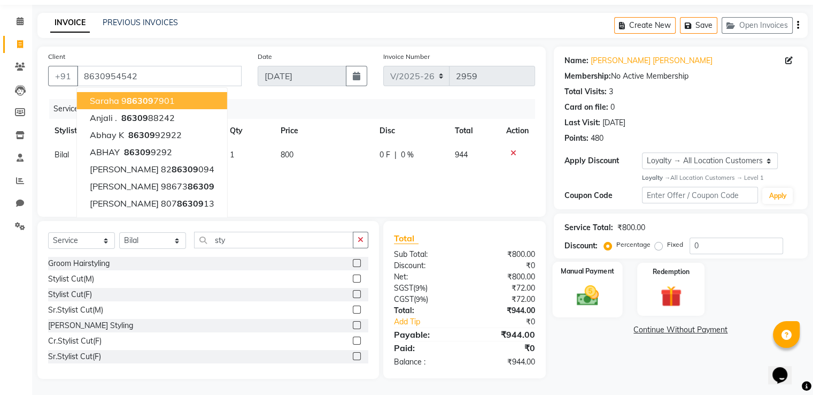
click at [585, 291] on img at bounding box center [587, 295] width 36 height 26
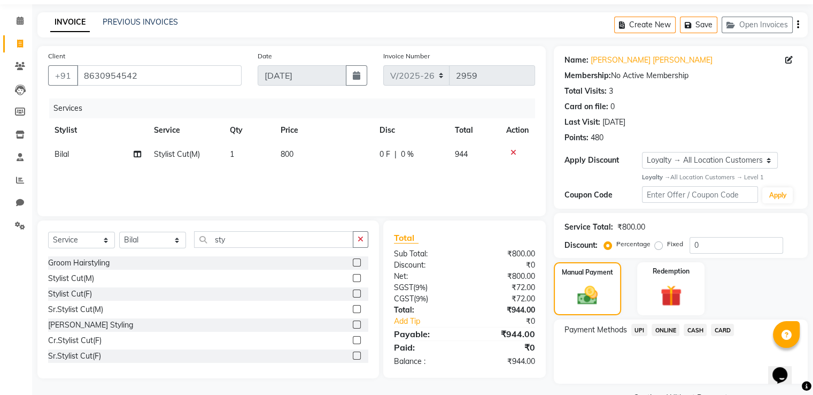
click at [639, 329] on span "UPI" at bounding box center [639, 329] width 17 height 12
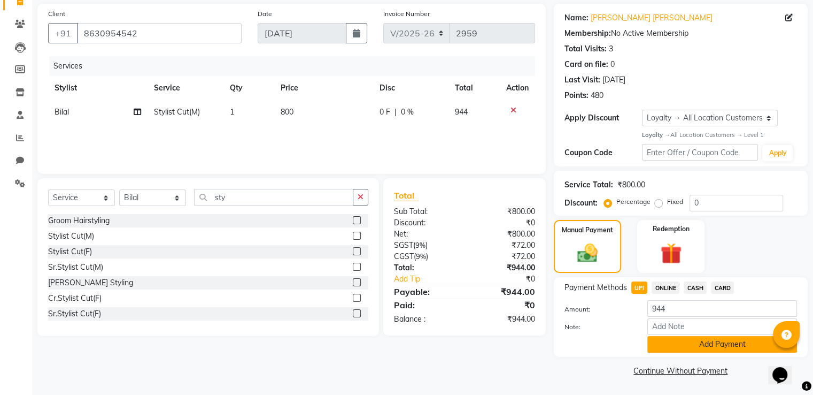
click at [662, 341] on button "Add Payment" at bounding box center [722, 344] width 150 height 17
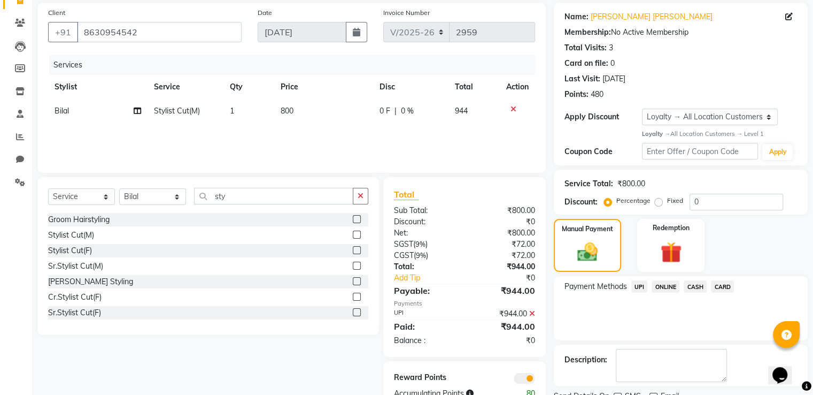
scroll to position [121, 0]
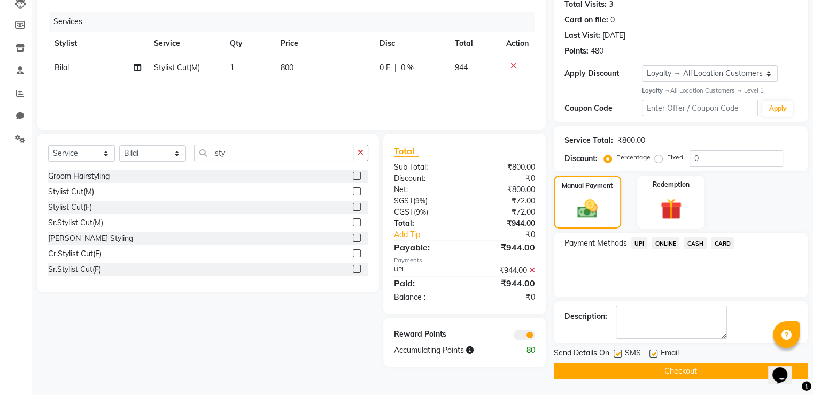
click at [712, 373] on button "Checkout" at bounding box center [681, 370] width 254 height 17
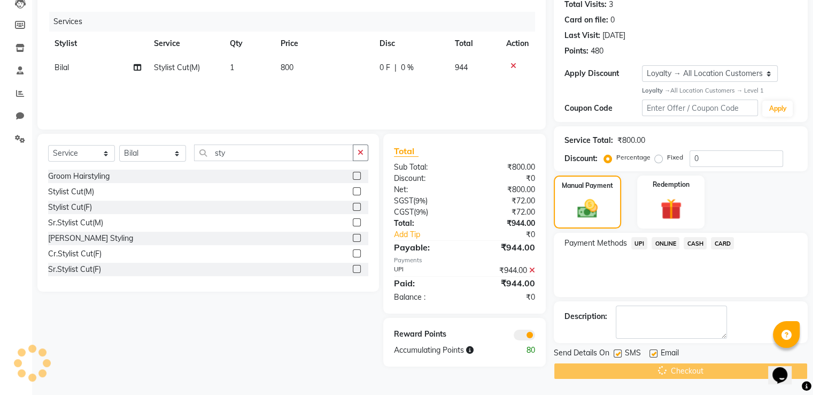
scroll to position [0, 0]
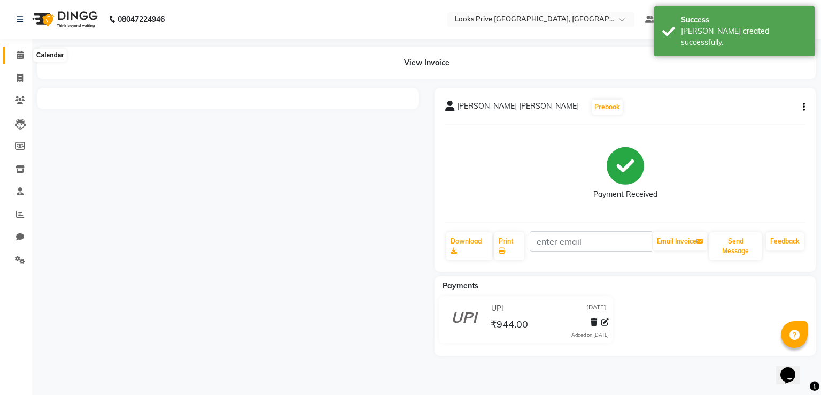
click at [17, 48] on link "Calendar" at bounding box center [16, 56] width 26 height 18
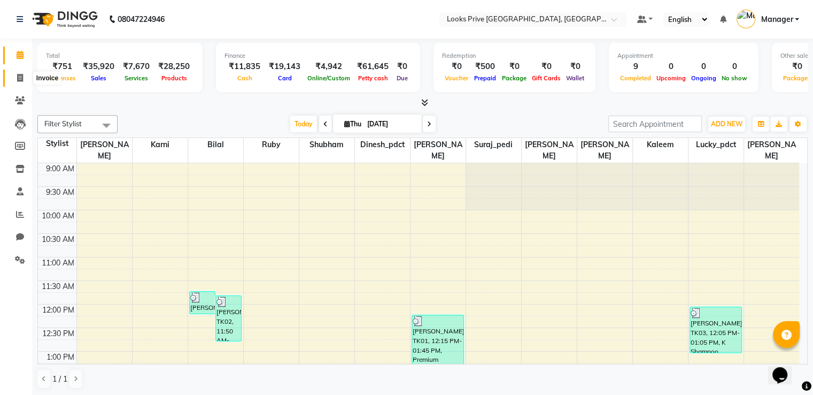
drag, startPoint x: 19, startPoint y: 72, endPoint x: 19, endPoint y: 43, distance: 28.9
click at [19, 71] on link "Invoice" at bounding box center [16, 78] width 26 height 18
select select "6205"
select select "service"
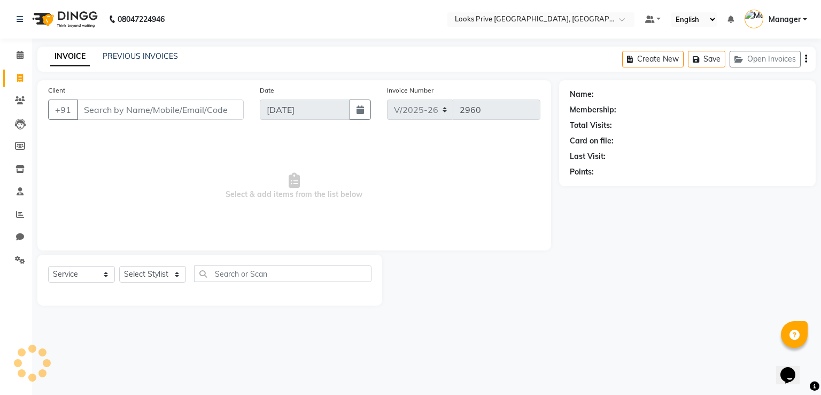
click at [19, 43] on div "Calendar Invoice Clients Leads Members Inventory Staff Reports Chat Settings Co…" at bounding box center [72, 204] width 144 height 348
click at [18, 55] on icon at bounding box center [20, 55] width 7 height 8
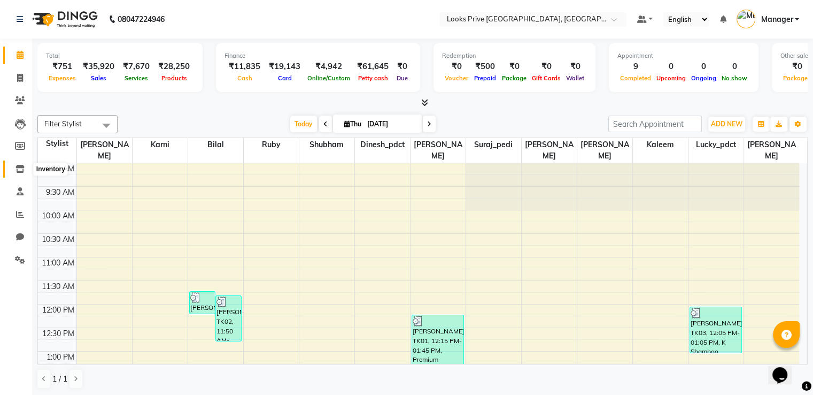
click at [22, 167] on icon at bounding box center [20, 169] width 9 height 8
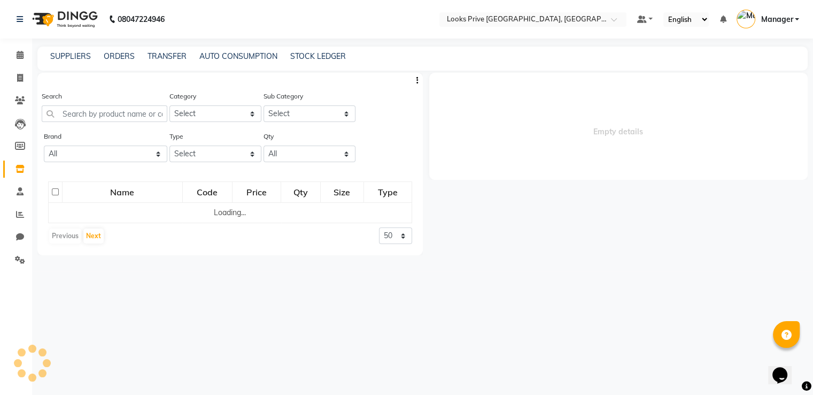
select select
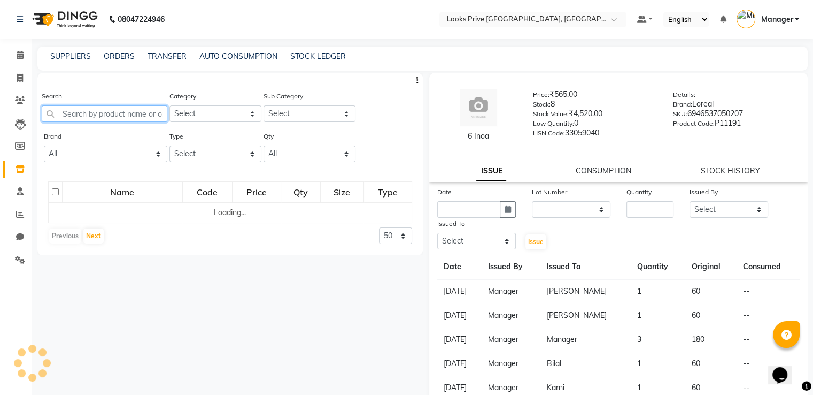
click at [109, 116] on input "text" at bounding box center [105, 113] width 126 height 17
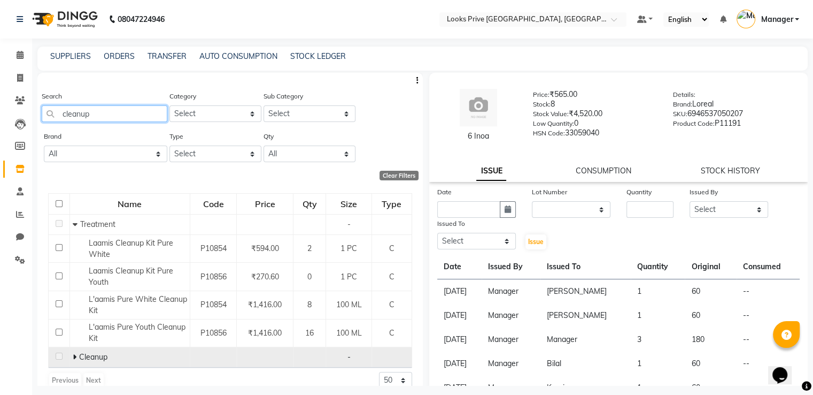
type input "cleanup"
click at [74, 357] on icon at bounding box center [75, 356] width 4 height 7
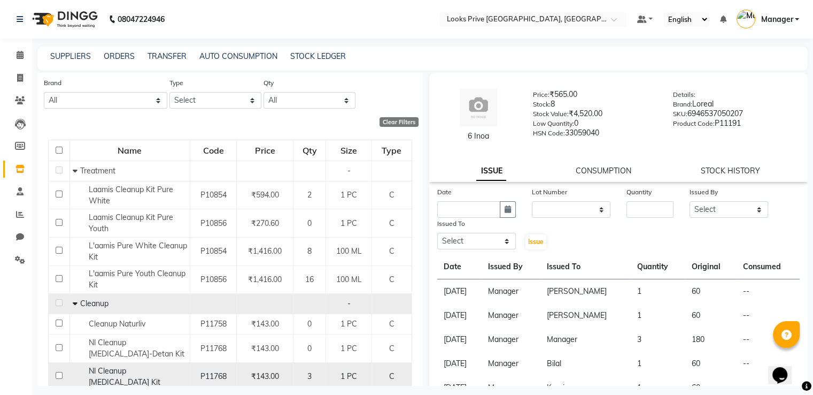
scroll to position [151, 0]
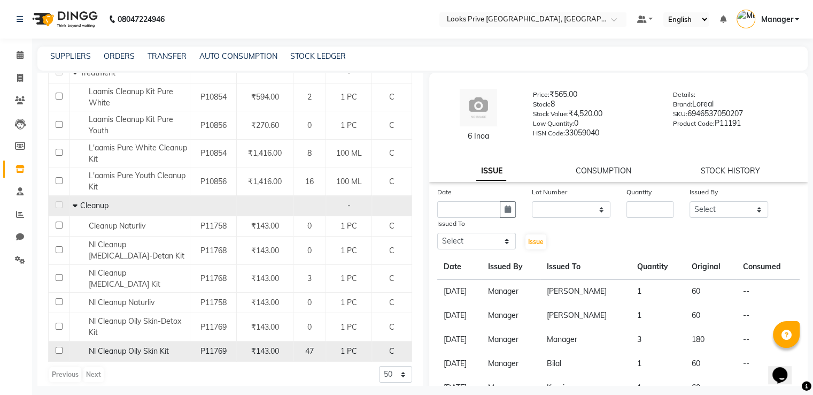
click at [58, 346] on input "checkbox" at bounding box center [59, 349] width 7 height 7
checkbox input "true"
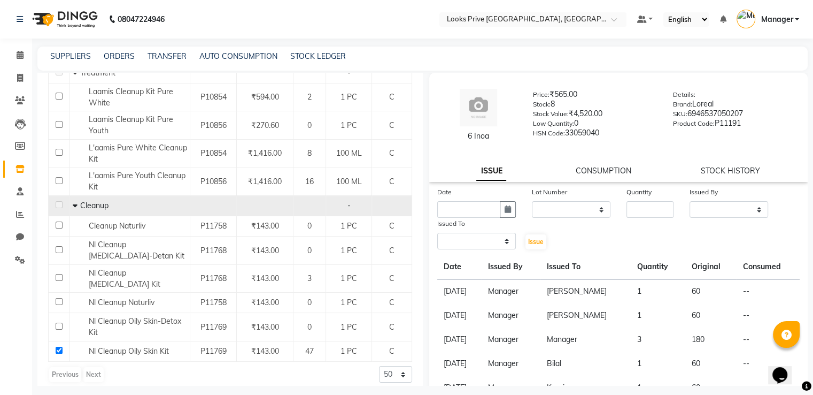
select select
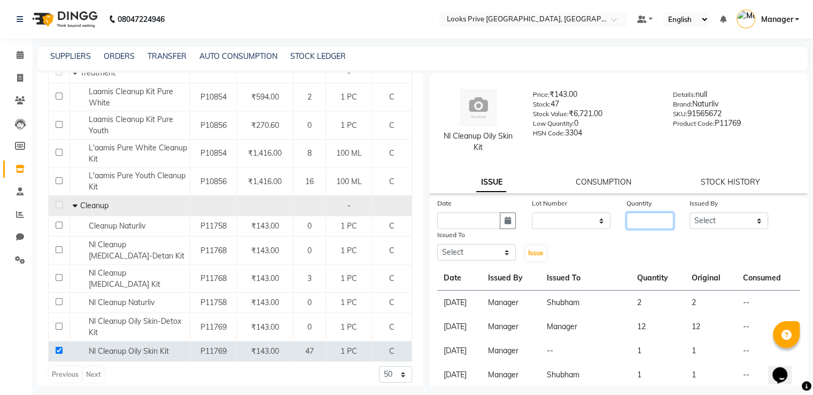
click at [644, 227] on input "number" at bounding box center [650, 220] width 47 height 17
type input "1"
click at [703, 222] on select "Select A2R_Master Aarif Ayesha Bilal Dinesh_pdct Kaleem Karni Lucky_pdct Manage…" at bounding box center [729, 220] width 79 height 17
select select "45436"
click at [690, 213] on select "Select A2R_Master Aarif Ayesha Bilal Dinesh_pdct Kaleem Karni Lucky_pdct Manage…" at bounding box center [729, 220] width 79 height 17
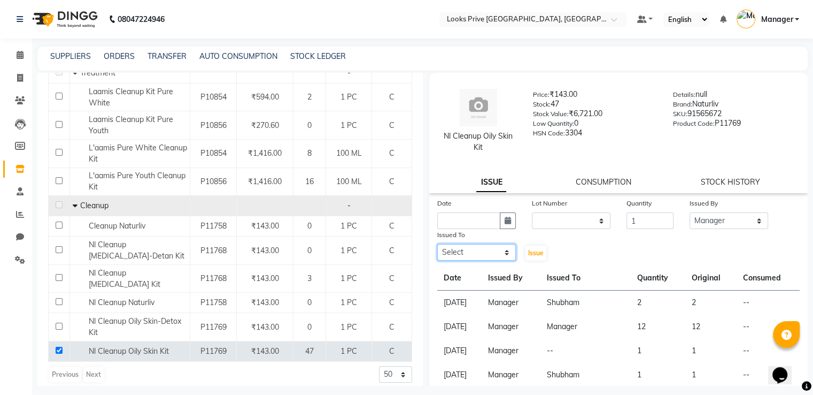
drag, startPoint x: 477, startPoint y: 255, endPoint x: 478, endPoint y: 246, distance: 8.7
click at [477, 255] on select "Select A2R_Master Aarif Ayesha Bilal Dinesh_pdct Kaleem Karni Lucky_pdct Manage…" at bounding box center [476, 252] width 79 height 17
select select "86408"
click at [437, 245] on select "Select A2R_Master Aarif Ayesha Bilal Dinesh_pdct Kaleem Karni Lucky_pdct Manage…" at bounding box center [476, 252] width 79 height 17
click at [506, 222] on icon "button" at bounding box center [508, 220] width 6 height 7
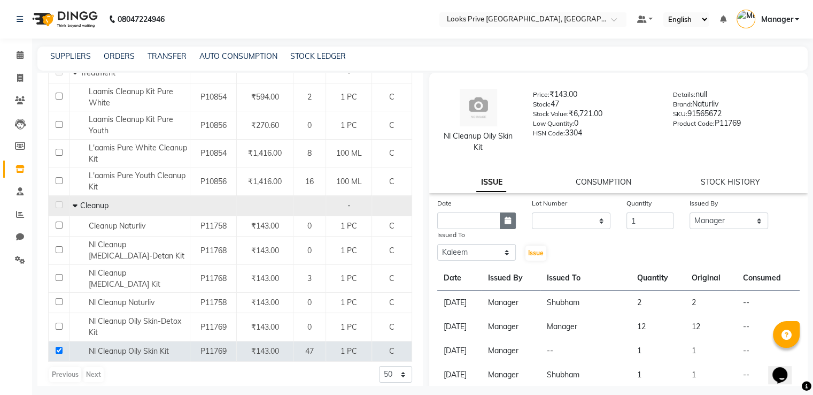
select select "9"
select select "2025"
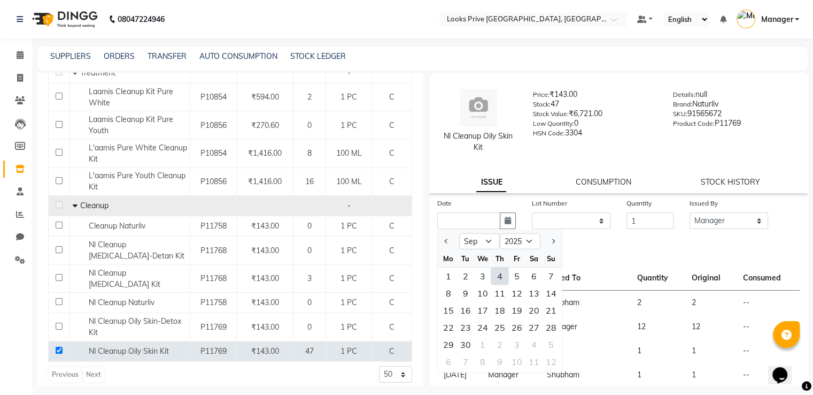
click at [505, 274] on div "4" at bounding box center [499, 275] width 17 height 17
type input "[DATE]"
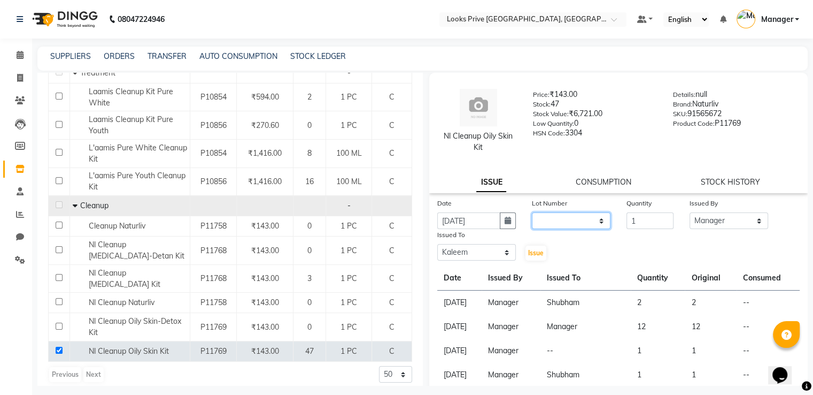
drag, startPoint x: 542, startPoint y: 221, endPoint x: 542, endPoint y: 227, distance: 5.9
click at [542, 221] on select "None" at bounding box center [571, 220] width 79 height 17
select select "0: null"
click at [532, 213] on select "None" at bounding box center [571, 220] width 79 height 17
click at [533, 252] on span "Issue" at bounding box center [536, 253] width 16 height 8
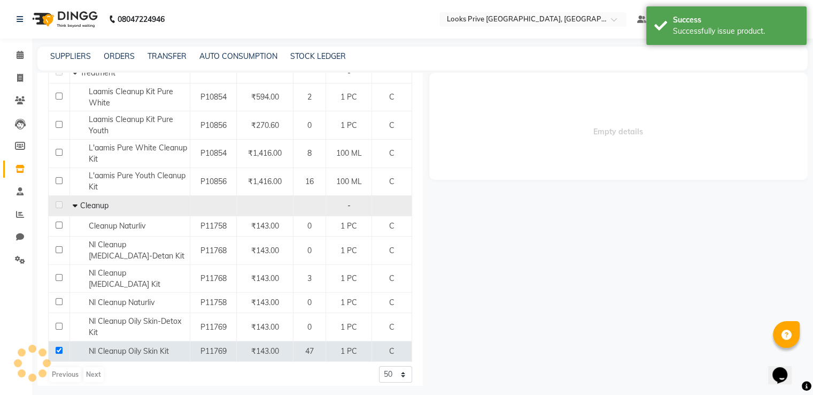
select select
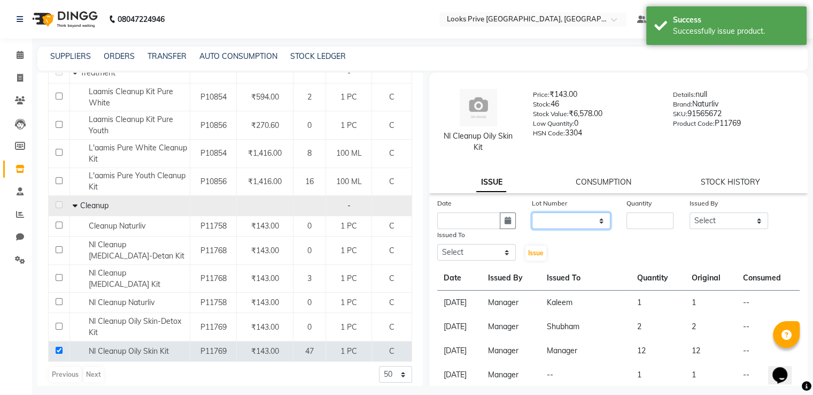
drag, startPoint x: 562, startPoint y: 224, endPoint x: 572, endPoint y: 224, distance: 9.6
click at [562, 224] on select "None" at bounding box center [571, 220] width 79 height 17
click at [642, 221] on input "number" at bounding box center [650, 220] width 47 height 17
type input "1"
click at [701, 221] on select "Select A2R_Master Aarif Ayesha Bilal Dinesh_pdct Kaleem Karni Lucky_pdct Manage…" at bounding box center [729, 220] width 79 height 17
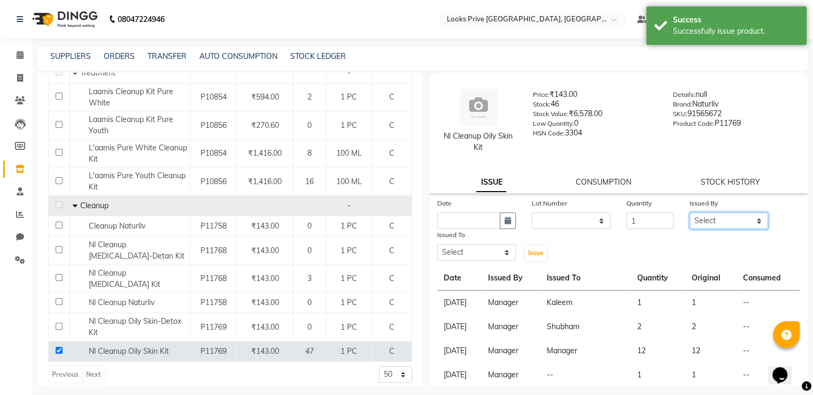
select select "45436"
click at [690, 213] on select "Select A2R_Master Aarif Ayesha Bilal Dinesh_pdct Kaleem Karni Lucky_pdct Manage…" at bounding box center [729, 220] width 79 height 17
click at [464, 250] on select "Select A2R_Master Aarif Ayesha Bilal Dinesh_pdct Kaleem Karni Lucky_pdct Manage…" at bounding box center [476, 252] width 79 height 17
select select "76838"
click at [437, 245] on select "Select A2R_Master Aarif Ayesha Bilal Dinesh_pdct Kaleem Karni Lucky_pdct Manage…" at bounding box center [476, 252] width 79 height 17
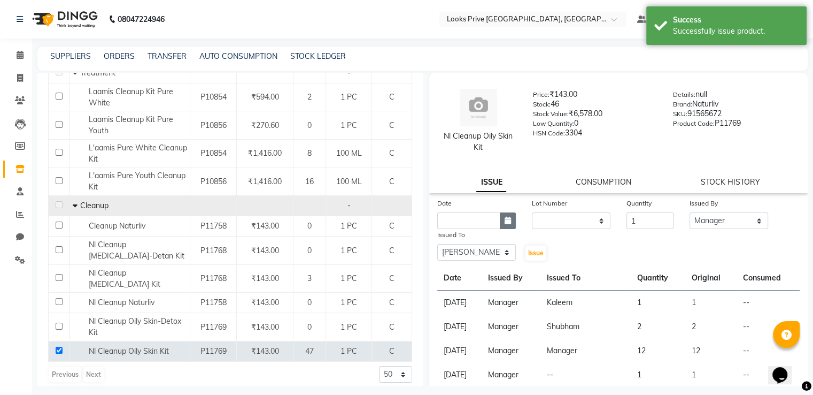
click at [508, 223] on icon "button" at bounding box center [508, 220] width 6 height 7
select select "9"
select select "2025"
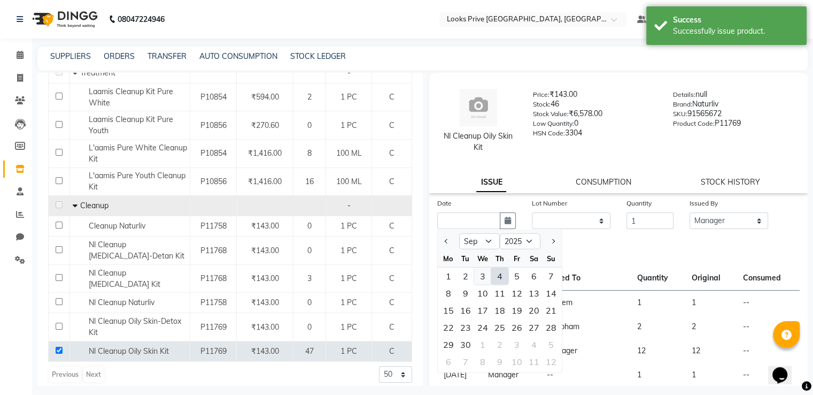
click at [486, 274] on div "3" at bounding box center [482, 275] width 17 height 17
type input "03-09-2025"
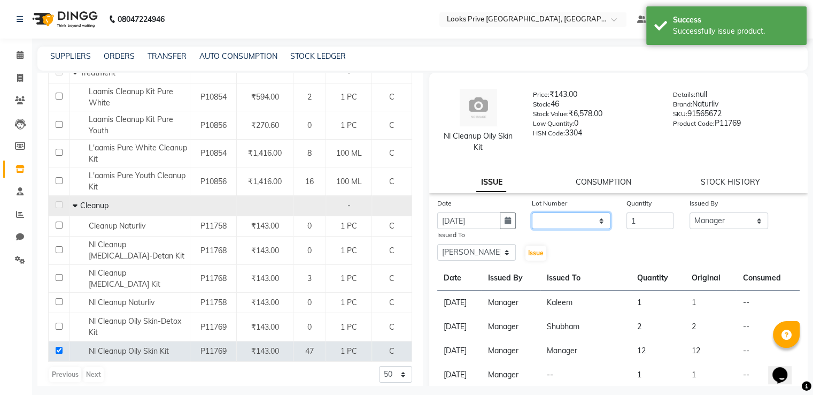
click at [564, 214] on select "None" at bounding box center [571, 220] width 79 height 17
select select "0: null"
click at [532, 213] on select "None" at bounding box center [571, 220] width 79 height 17
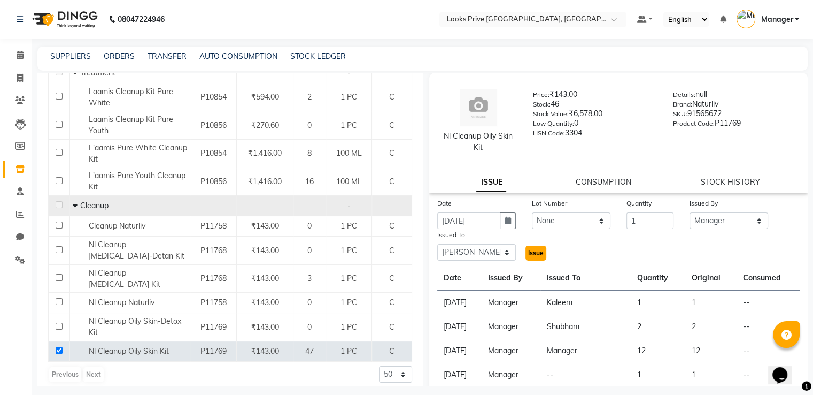
click at [530, 250] on span "Issue" at bounding box center [536, 253] width 16 height 8
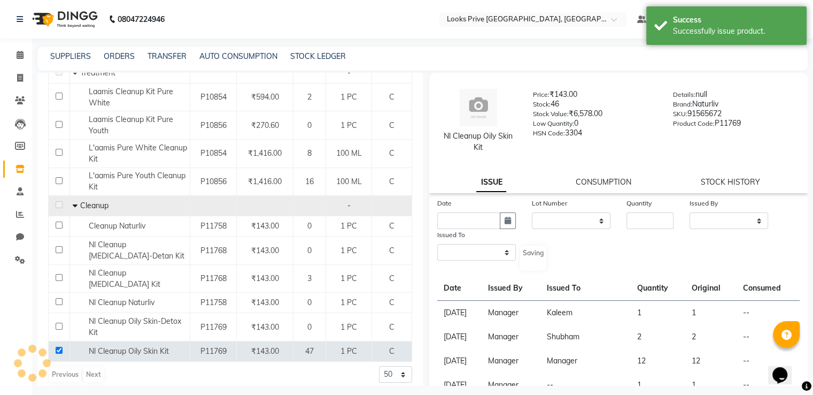
select select
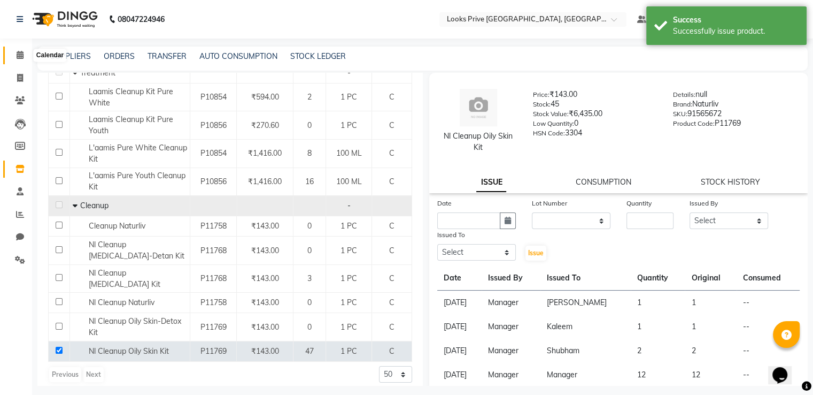
click at [17, 49] on span at bounding box center [20, 55] width 19 height 12
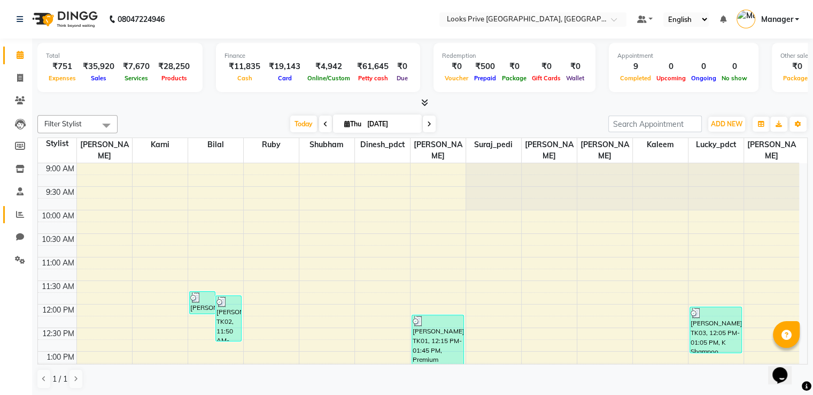
click at [19, 206] on link "Reports" at bounding box center [16, 215] width 26 height 18
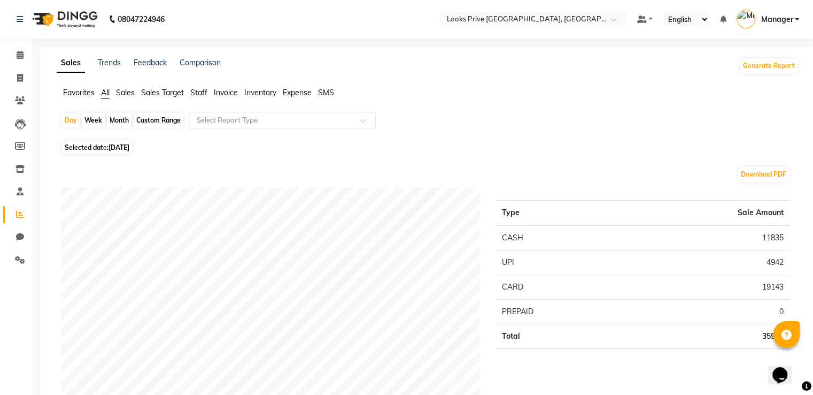
click at [198, 89] on span "Staff" at bounding box center [198, 93] width 17 height 10
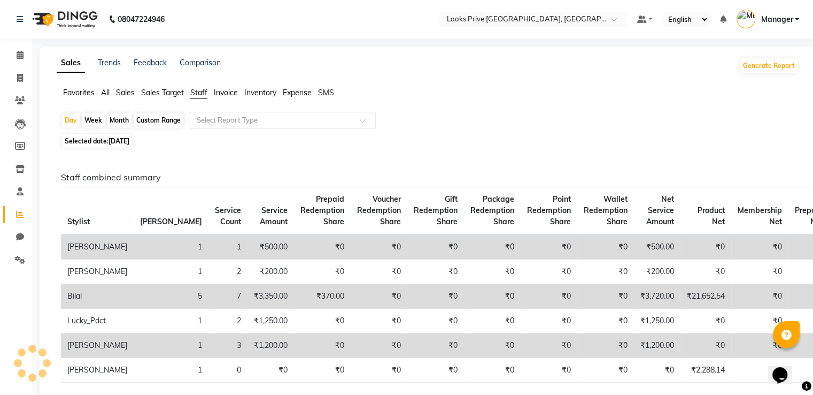
drag, startPoint x: 138, startPoint y: 142, endPoint x: 142, endPoint y: 187, distance: 44.5
click at [129, 143] on span "[DATE]" at bounding box center [119, 141] width 21 height 8
click at [129, 138] on span "[DATE]" at bounding box center [119, 141] width 21 height 8
select select "9"
select select "2025"
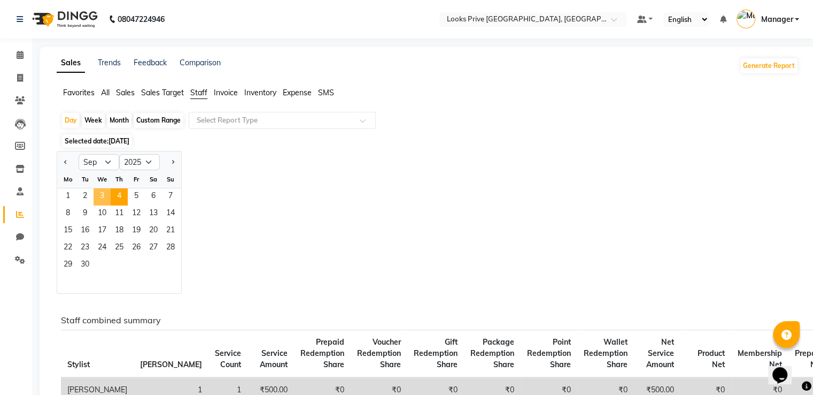
click at [104, 196] on span "3" at bounding box center [102, 196] width 17 height 17
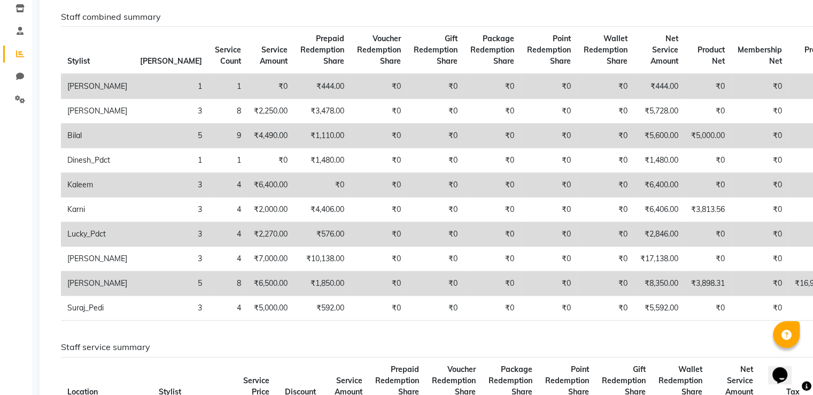
scroll to position [53, 0]
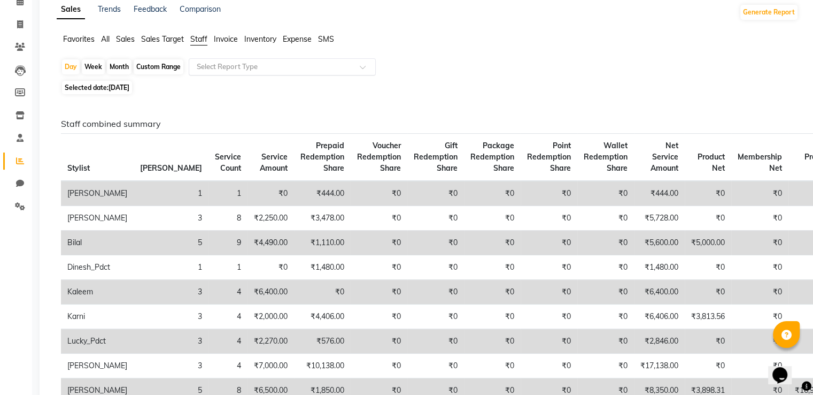
click at [262, 64] on input "text" at bounding box center [272, 66] width 154 height 11
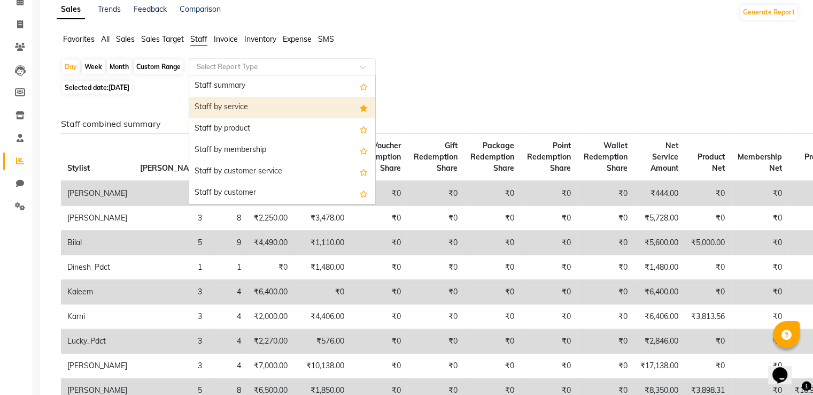
click at [255, 103] on div "Staff by service" at bounding box center [282, 107] width 186 height 21
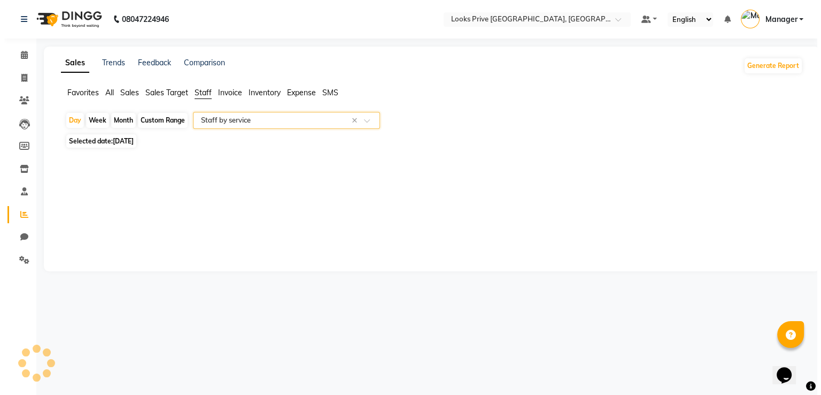
scroll to position [0, 0]
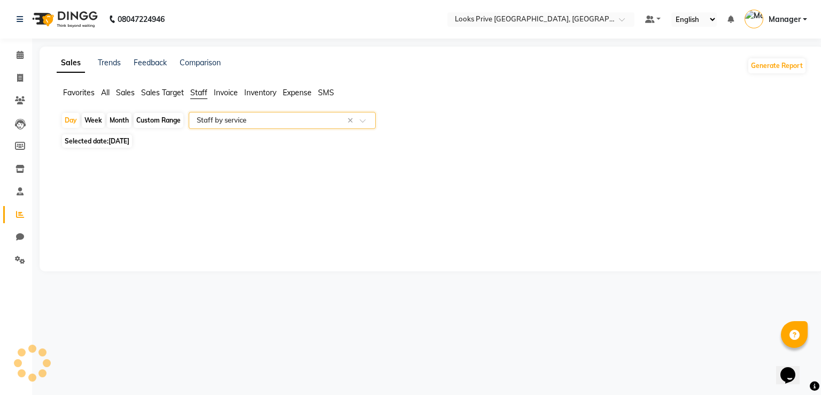
select select "full_report"
select select "pdf"
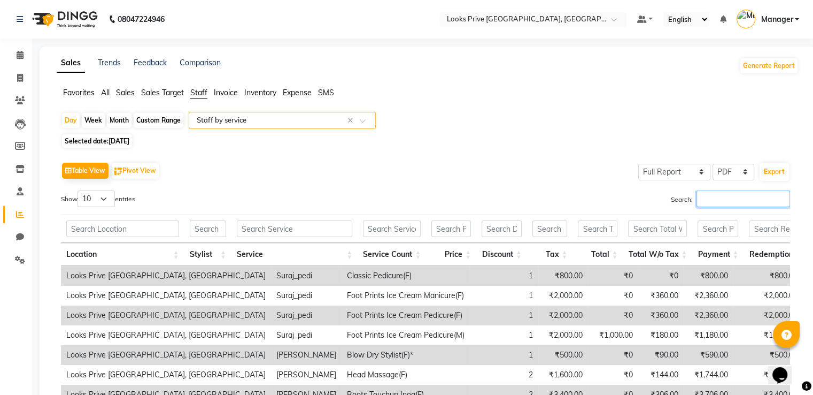
click at [737, 197] on input "Search:" at bounding box center [744, 198] width 94 height 17
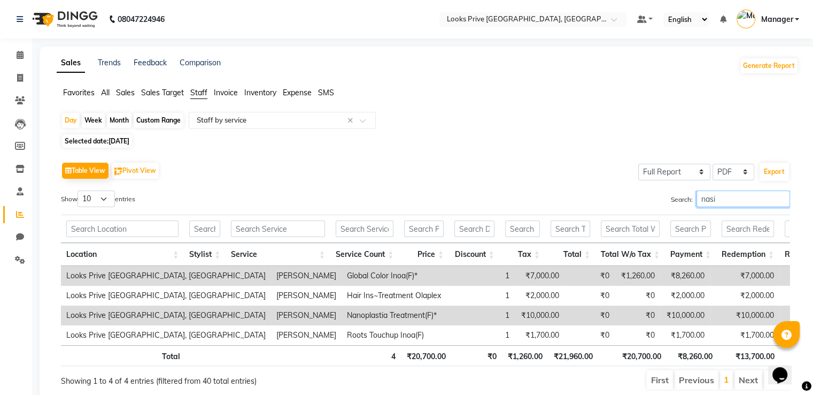
type input "nasi"
click at [25, 74] on span at bounding box center [20, 78] width 19 height 12
select select "6205"
select select "service"
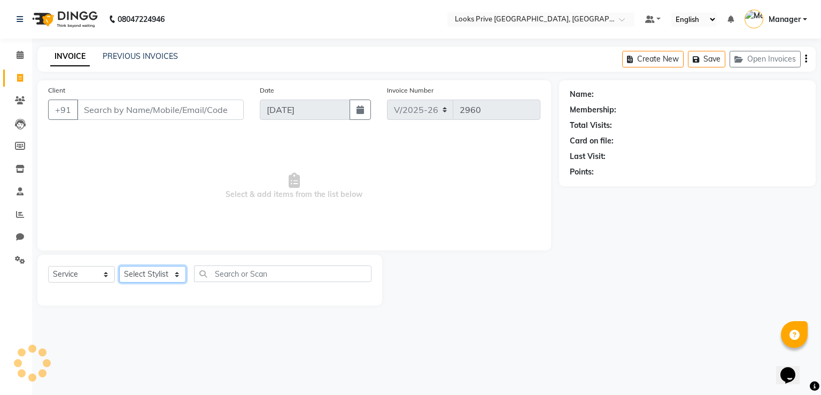
drag, startPoint x: 156, startPoint y: 275, endPoint x: 167, endPoint y: 253, distance: 24.6
click at [156, 275] on select "Select Stylist" at bounding box center [152, 274] width 67 height 17
select select "86408"
click at [119, 266] on select "Select Stylist A2R_Master [PERSON_NAME] [PERSON_NAME] Dinesh_pdct [PERSON_NAME]…" at bounding box center [152, 274] width 67 height 17
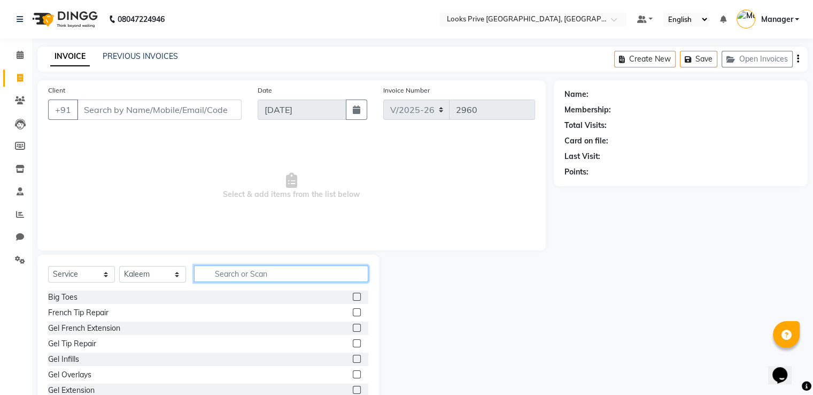
click at [235, 273] on input "text" at bounding box center [281, 273] width 174 height 17
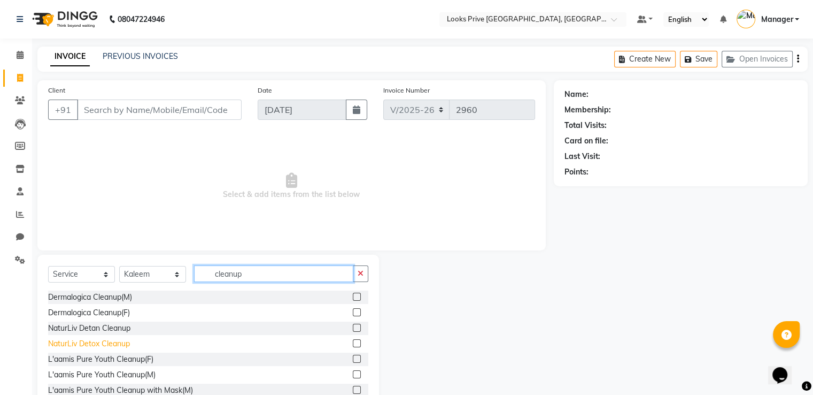
type input "cleanup"
click at [85, 340] on div "NaturLiv Detox Cleanup" at bounding box center [89, 343] width 82 height 11
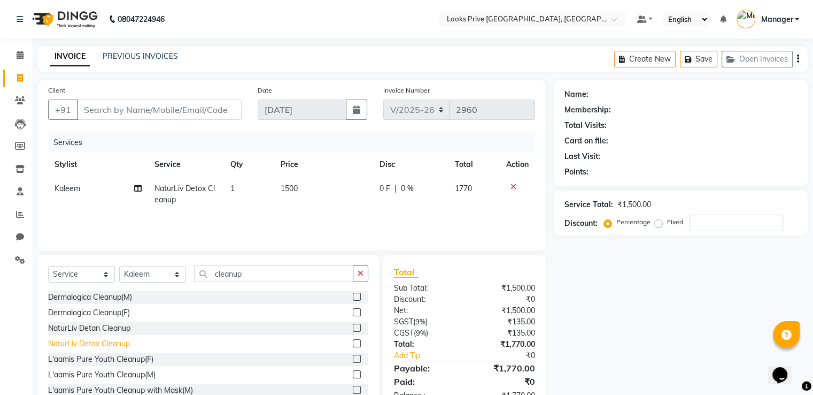
click at [86, 340] on div "NaturLiv Detox Cleanup" at bounding box center [89, 343] width 82 height 11
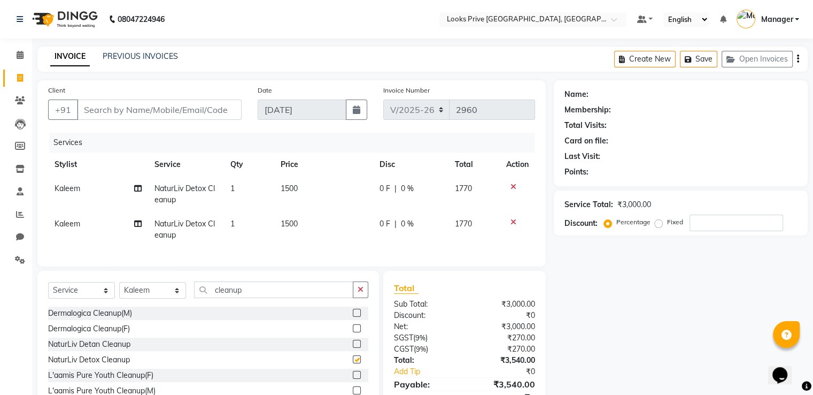
checkbox input "false"
click at [77, 226] on span "Kaleem" at bounding box center [68, 224] width 26 height 10
select select "86408"
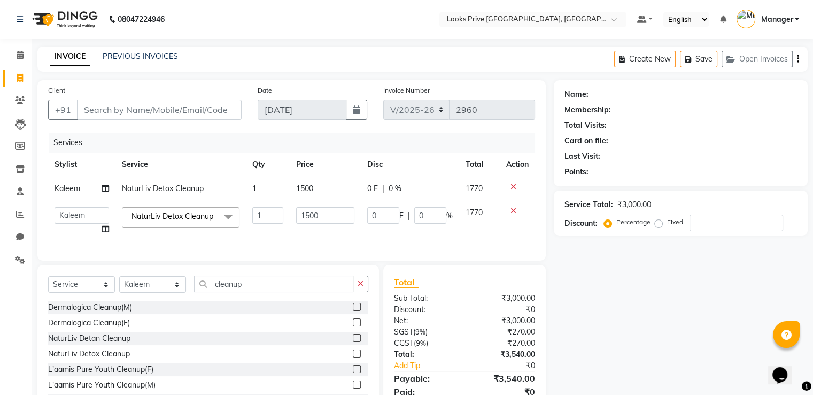
click at [77, 226] on td "A2R_Master Aarif Ayesha Bilal Dinesh_pdct Kaleem Karni Lucky_pdct Manager Muska…" at bounding box center [81, 220] width 67 height 41
click at [80, 210] on select "A2R_Master Aarif Ayesha Bilal Dinesh_pdct Kaleem Karni Lucky_pdct Manager Muska…" at bounding box center [82, 215] width 55 height 17
select select "76838"
click at [314, 246] on div "Services Stylist Service Qty Price Disc Total Action Kaleem NaturLiv Detox Clea…" at bounding box center [291, 191] width 487 height 117
click at [326, 214] on input "1500" at bounding box center [325, 215] width 58 height 17
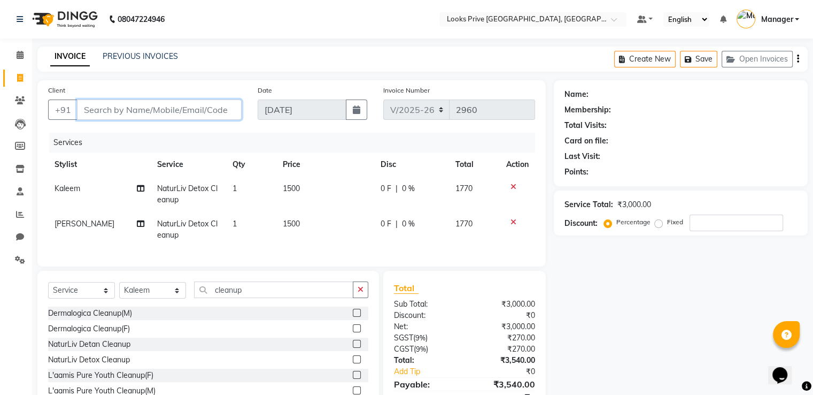
click at [209, 115] on input "Client" at bounding box center [159, 109] width 165 height 20
click at [167, 104] on input "Client" at bounding box center [159, 109] width 165 height 20
type input "5"
type input "0"
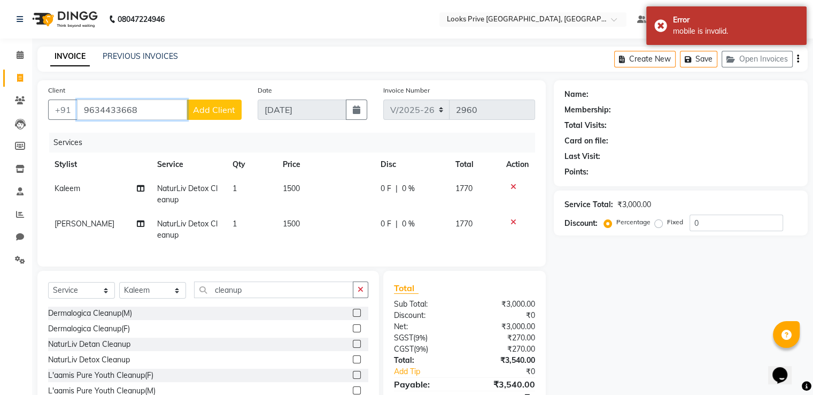
type input "9634433668"
click at [220, 110] on span "Add Client" at bounding box center [214, 109] width 42 height 11
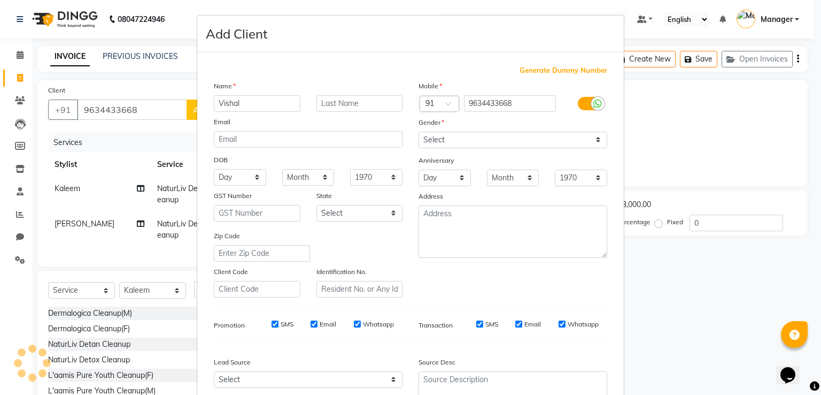
type input "Vishal"
click at [508, 145] on select "Select [DEMOGRAPHIC_DATA] [DEMOGRAPHIC_DATA] Other Prefer Not To Say" at bounding box center [513, 140] width 189 height 17
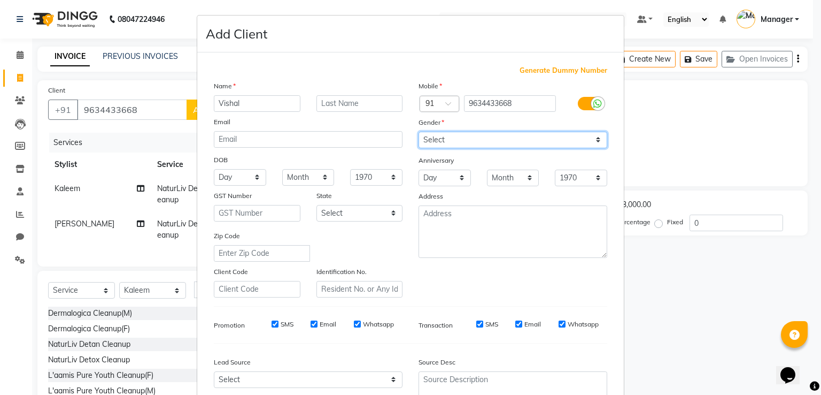
select select "[DEMOGRAPHIC_DATA]"
click at [419, 132] on select "Select [DEMOGRAPHIC_DATA] [DEMOGRAPHIC_DATA] Other Prefer Not To Say" at bounding box center [513, 140] width 189 height 17
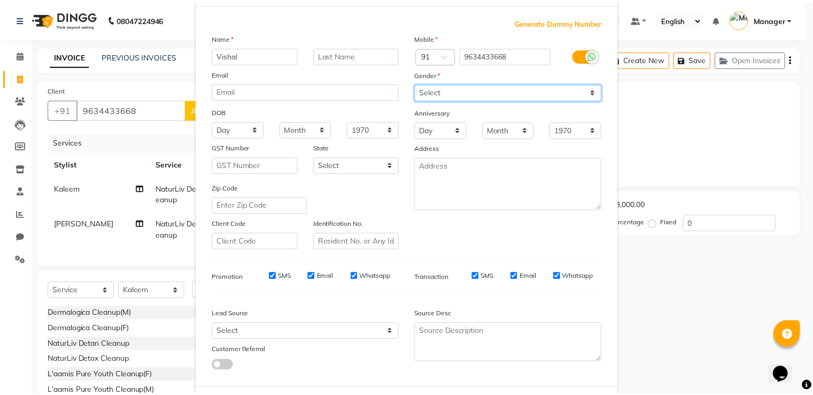
scroll to position [104, 0]
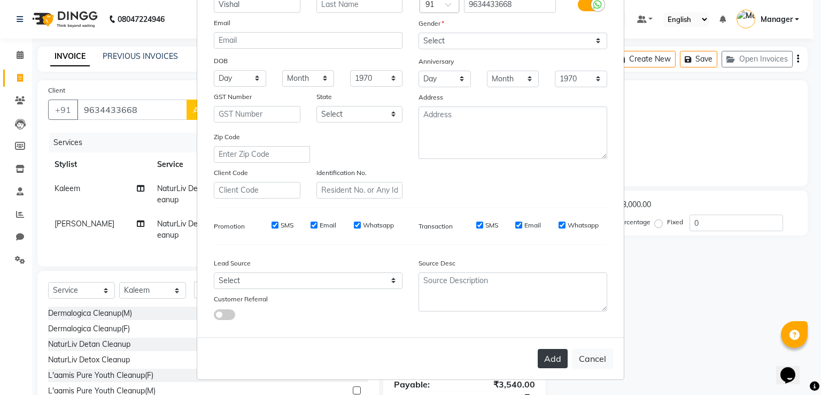
click at [553, 353] on button "Add" at bounding box center [553, 358] width 30 height 19
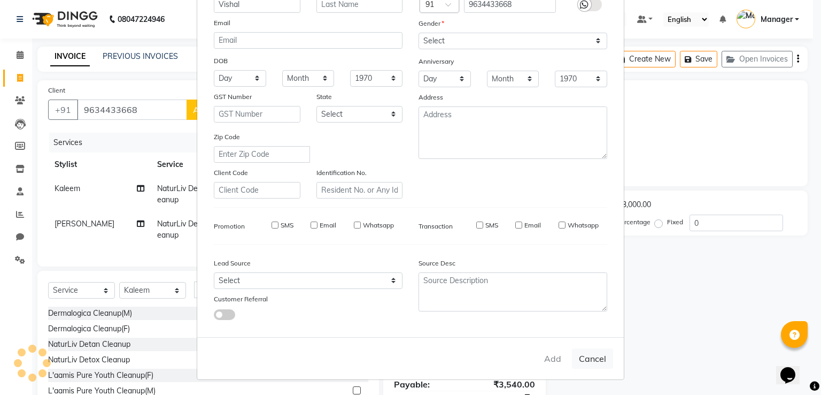
select select
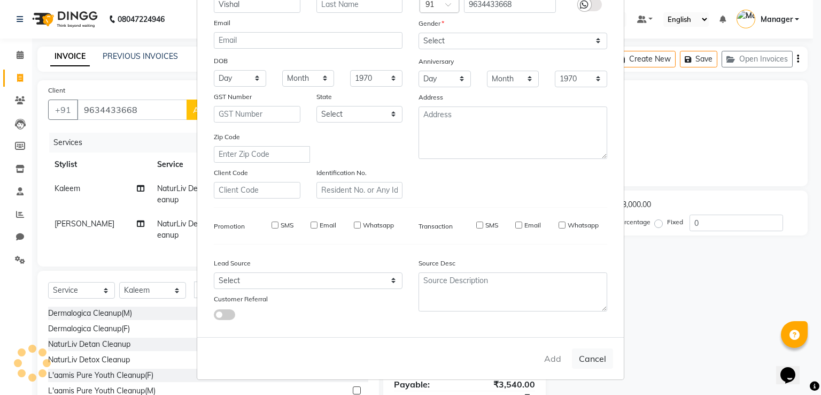
select select
checkbox input "false"
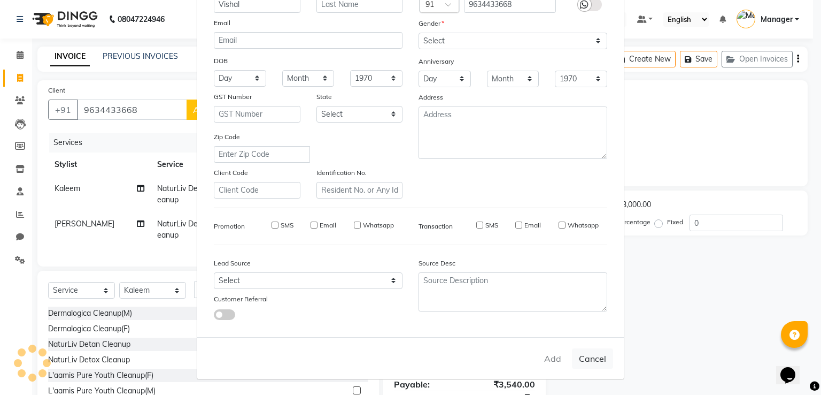
checkbox input "false"
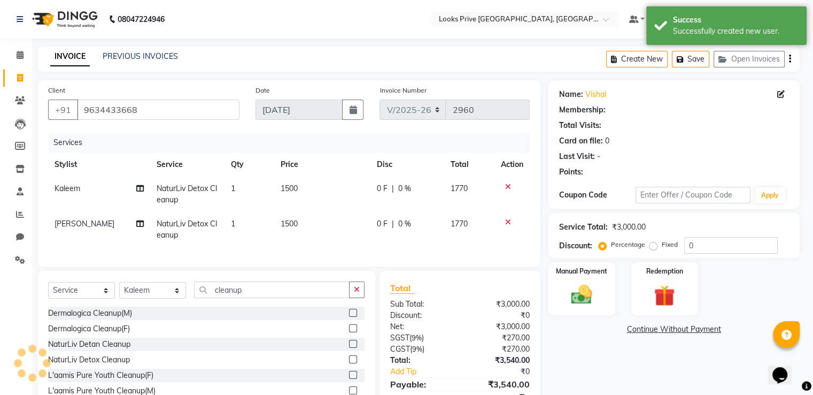
select select "1: Object"
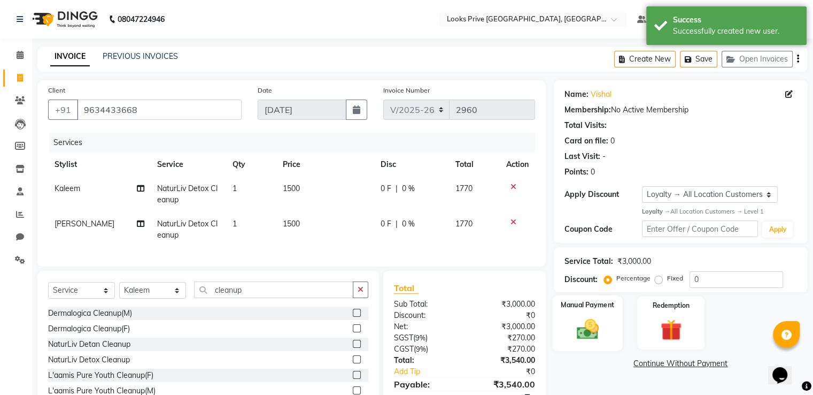
scroll to position [58, 0]
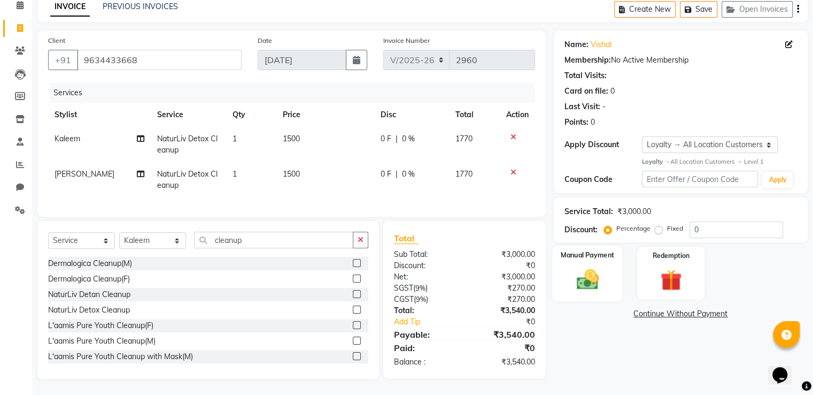
click at [590, 281] on img at bounding box center [587, 279] width 36 height 26
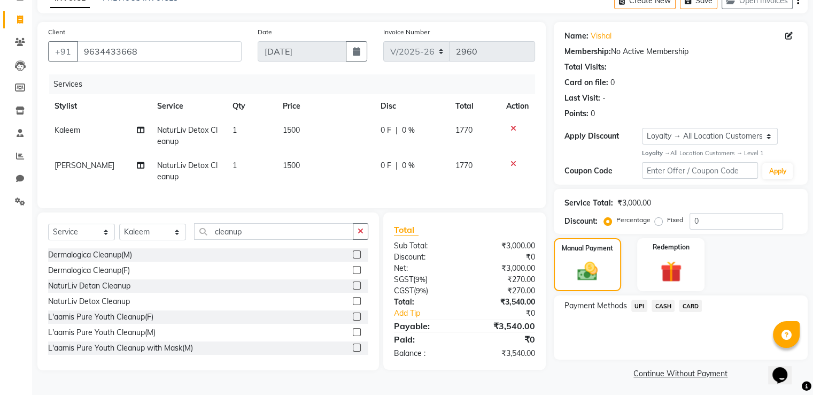
click at [694, 302] on span "CARD" at bounding box center [690, 305] width 23 height 12
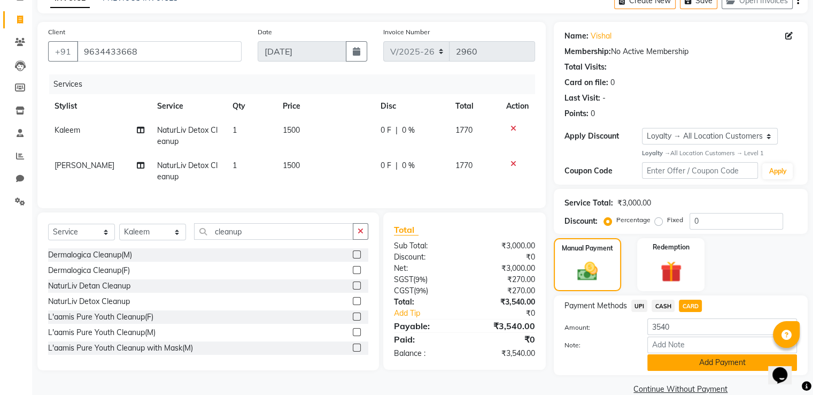
click at [671, 362] on button "Add Payment" at bounding box center [722, 362] width 150 height 17
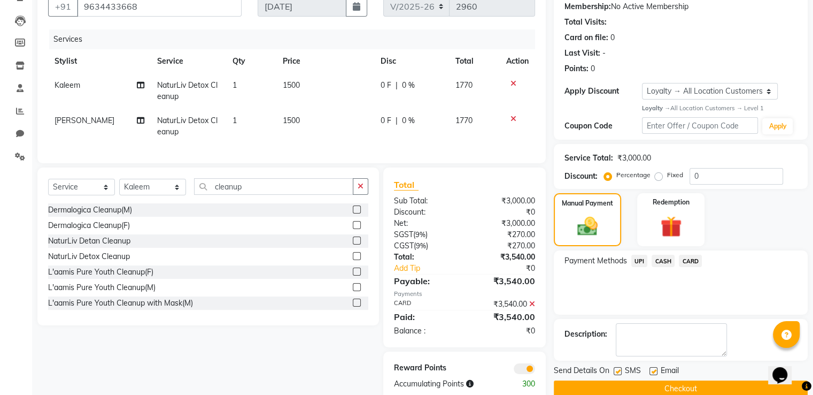
scroll to position [134, 0]
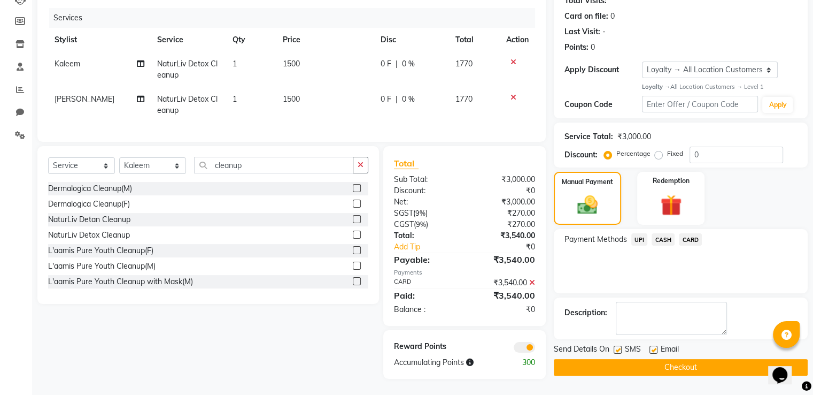
click at [663, 361] on button "Checkout" at bounding box center [681, 367] width 254 height 17
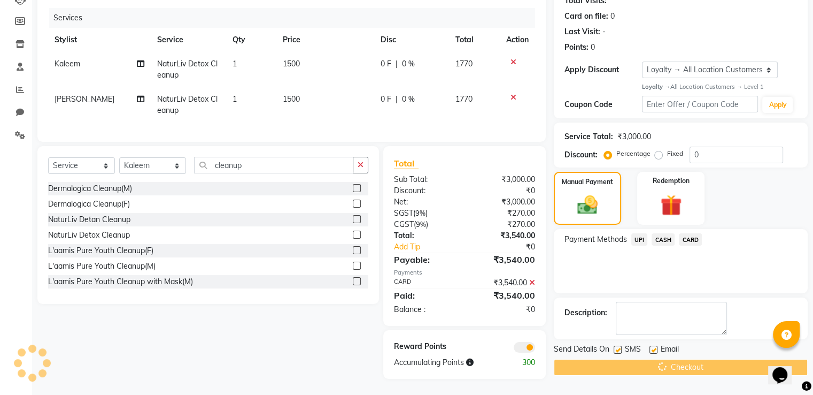
scroll to position [0, 0]
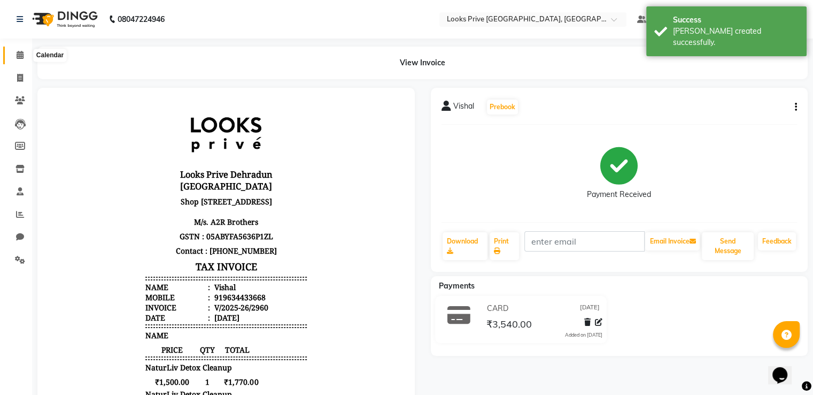
click at [20, 56] on icon at bounding box center [20, 55] width 7 height 8
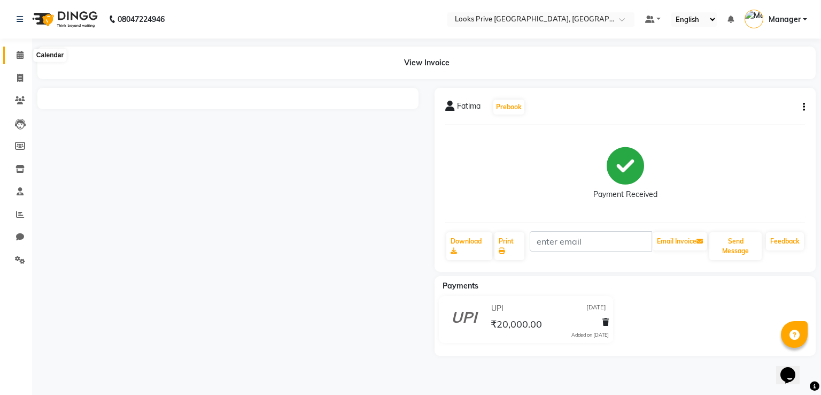
click at [25, 59] on span at bounding box center [20, 55] width 19 height 12
click at [13, 79] on span at bounding box center [20, 78] width 19 height 12
select select "service"
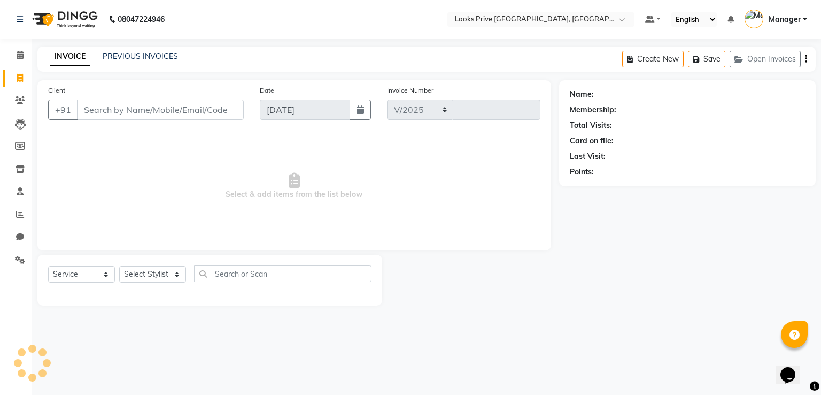
select select "6205"
type input "2957"
click at [129, 57] on link "PREVIOUS INVOICES" at bounding box center [140, 56] width 75 height 10
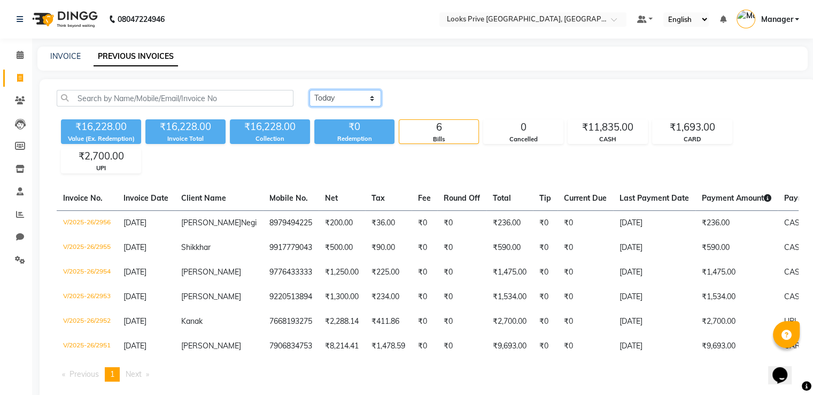
click at [347, 92] on select "Today Yesterday Custom Range" at bounding box center [346, 98] width 72 height 17
select select "range"
click at [310, 90] on select "Today Yesterday Custom Range" at bounding box center [346, 98] width 72 height 17
click at [442, 95] on input "04-09-2025" at bounding box center [432, 98] width 75 height 15
select select "9"
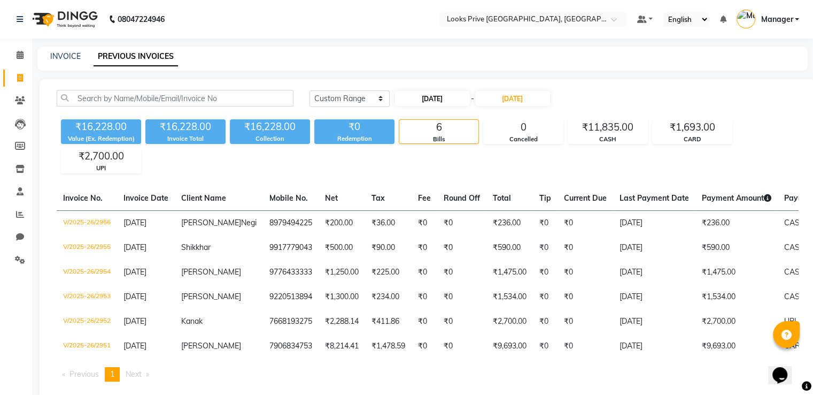
select select "2025"
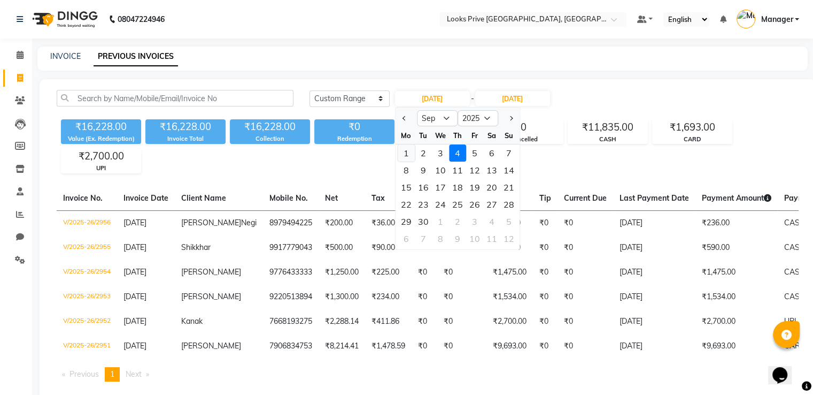
click at [404, 152] on div "1" at bounding box center [406, 152] width 17 height 17
type input "01-09-2025"
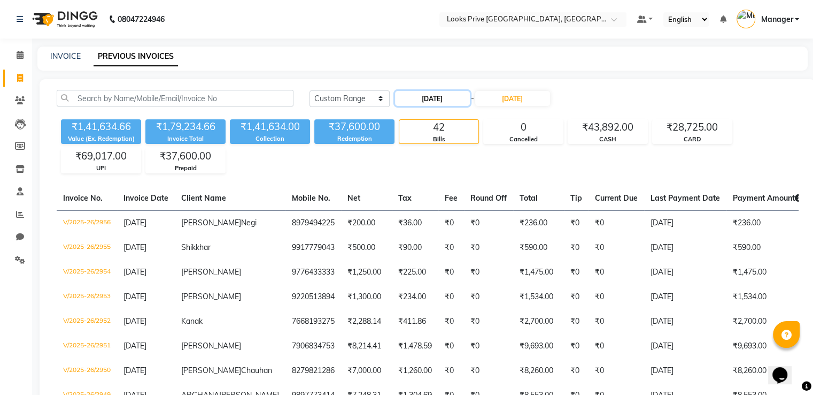
click at [463, 99] on input "01-09-2025" at bounding box center [432, 98] width 75 height 15
select select "9"
select select "2025"
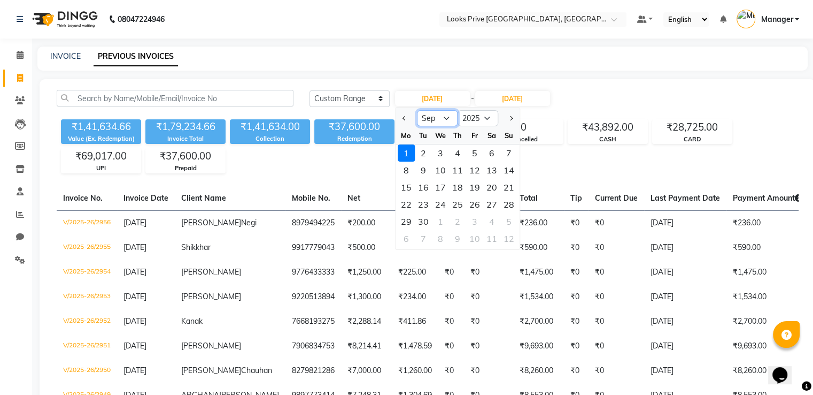
click at [430, 123] on select "Jan Feb Mar Apr May Jun Jul Aug Sep Oct Nov Dec" at bounding box center [437, 118] width 41 height 16
select select "8"
click at [417, 110] on select "Jan Feb Mar Apr May Jun Jul Aug Sep Oct Nov Dec" at bounding box center [437, 118] width 41 height 16
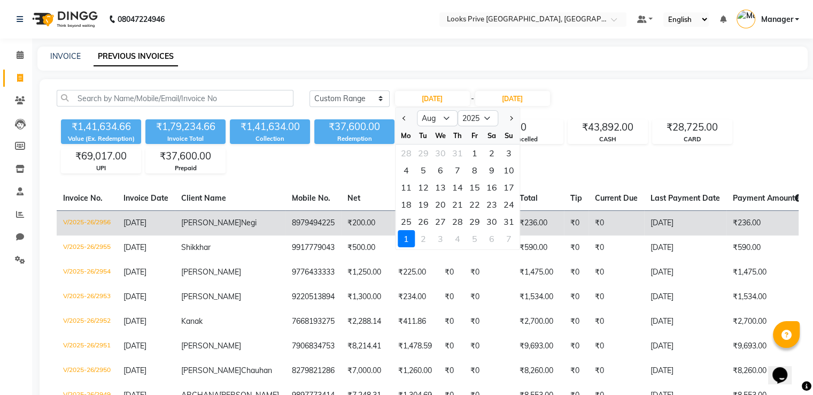
click at [494, 218] on div "30" at bounding box center [491, 221] width 17 height 17
type input "30-08-2025"
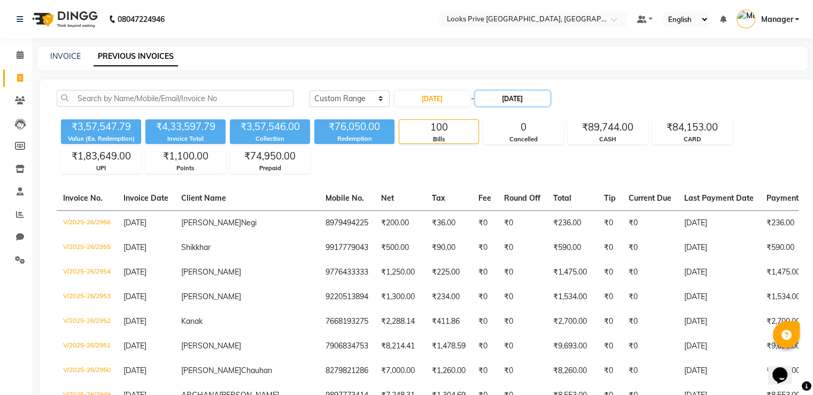
click at [507, 99] on input "[DATE]" at bounding box center [512, 98] width 75 height 15
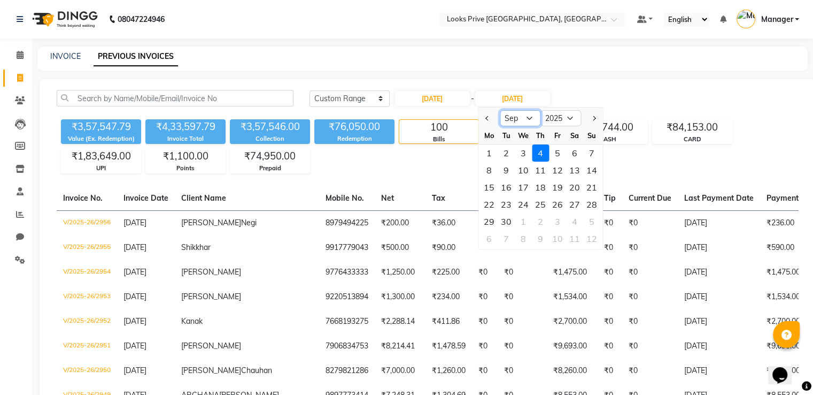
click at [515, 120] on select "Aug Sep Oct Nov Dec" at bounding box center [520, 118] width 41 height 16
select select "8"
click at [500, 110] on select "Aug Sep Oct Nov Dec" at bounding box center [520, 118] width 41 height 16
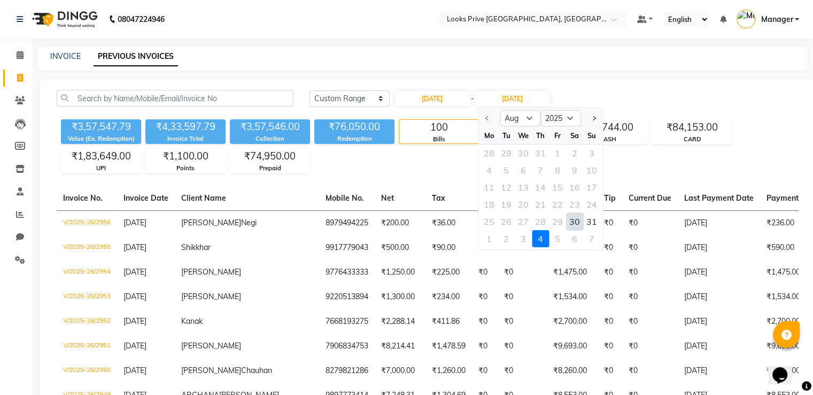
click at [579, 221] on div "30" at bounding box center [574, 221] width 17 height 17
type input "30-08-2025"
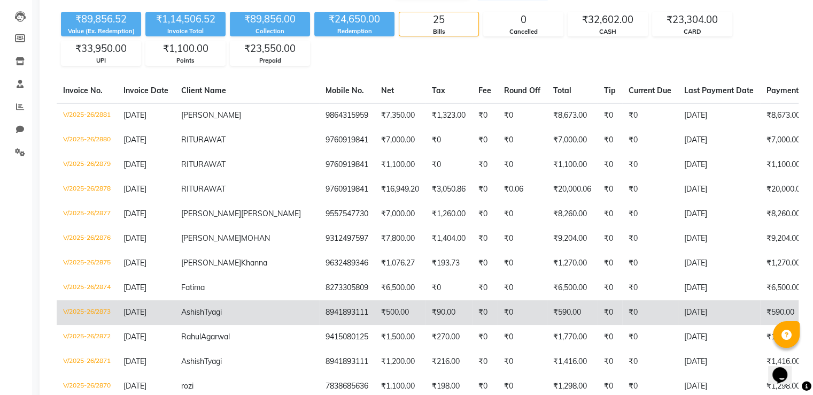
scroll to position [321, 0]
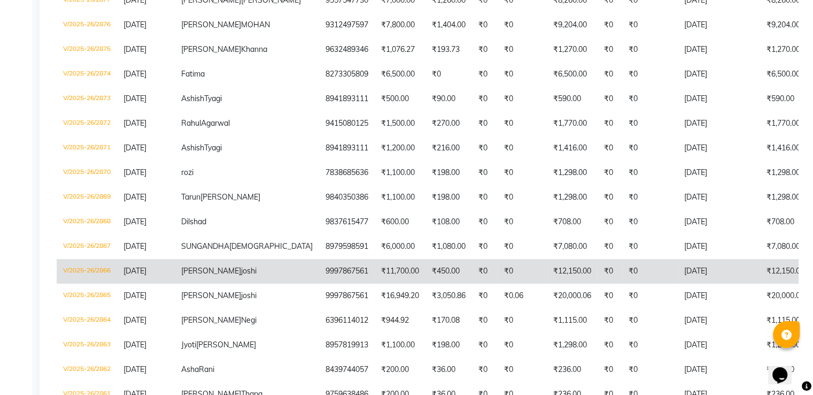
click at [426, 283] on td "₹450.00" at bounding box center [449, 271] width 47 height 25
